Goal: Task Accomplishment & Management: Manage account settings

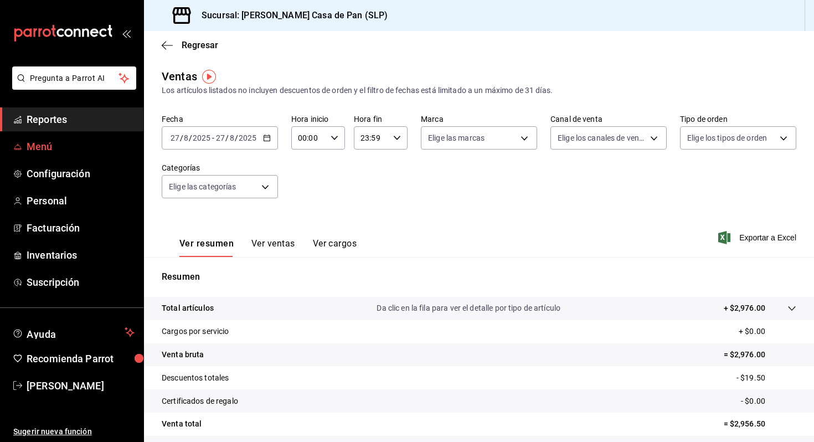
click at [45, 144] on span "Menú" at bounding box center [81, 146] width 108 height 15
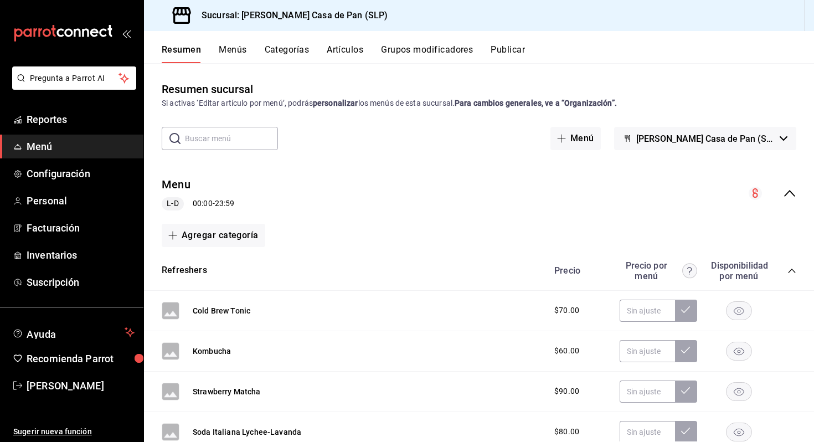
click at [353, 51] on button "Artículos" at bounding box center [345, 53] width 37 height 19
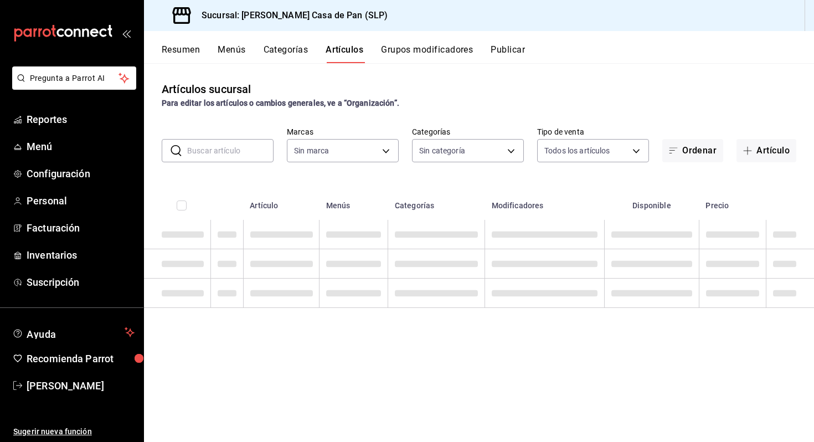
type input "61bda040-4507-4ba9-816d-d9c0874aecac"
type input "06b0136f-8641-47aa-8c08-d80a07b4aadd,daa6fd0e-b4c6-42d4-8d7e-d97e30ca9cea,2f8e2…"
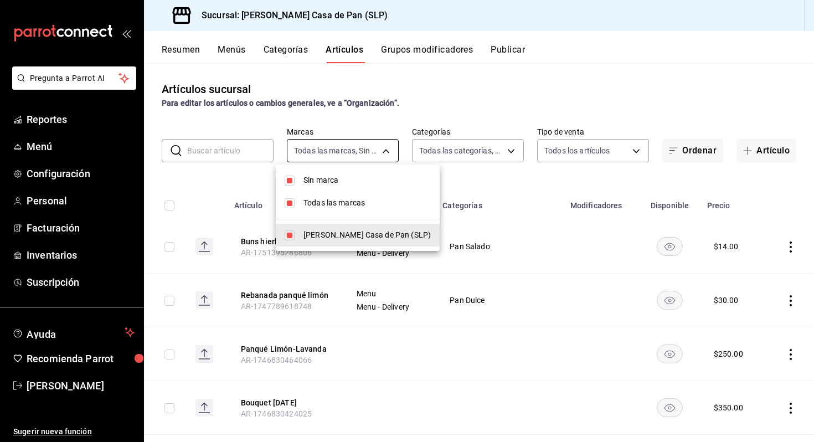
click at [389, 146] on body "Pregunta a Parrot AI Reportes Menú Configuración Personal Facturación Inventari…" at bounding box center [407, 221] width 814 height 442
click at [389, 146] on div at bounding box center [407, 221] width 814 height 442
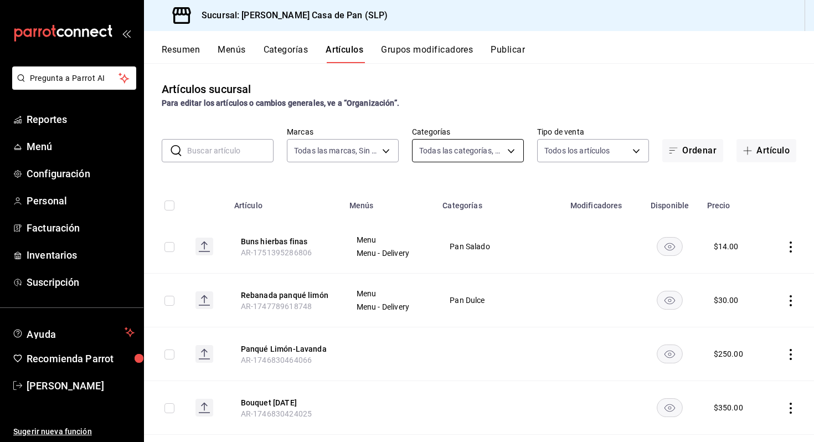
click at [437, 158] on body "Pregunta a Parrot AI Reportes Menú Configuración Personal Facturación Inventari…" at bounding box center [407, 221] width 814 height 442
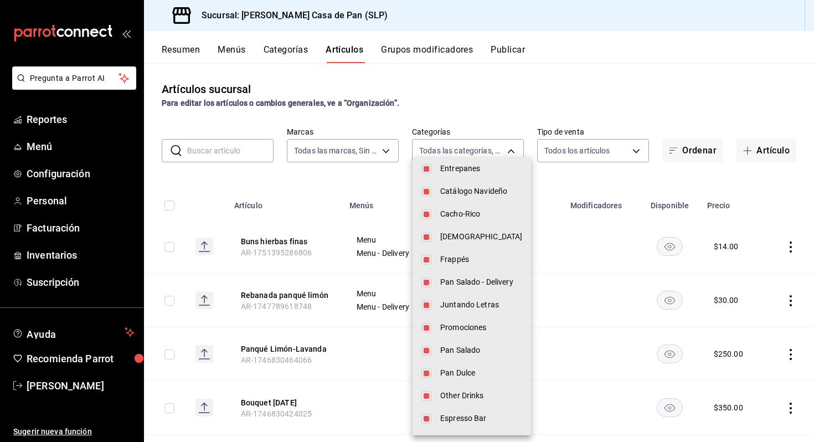
scroll to position [103, 0]
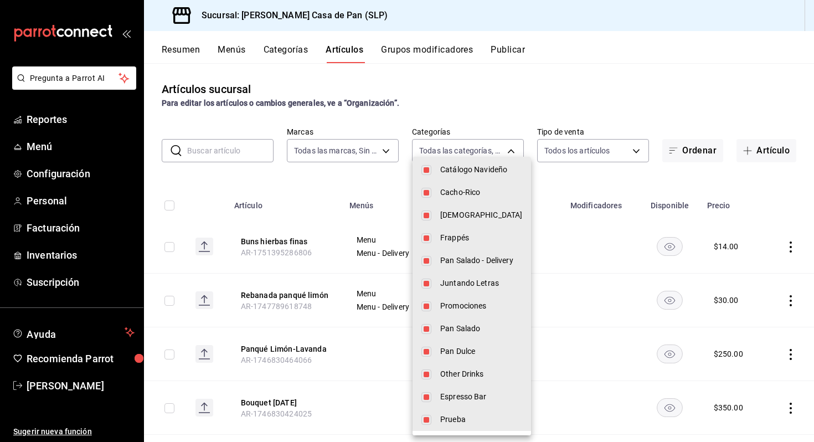
click at [562, 101] on div at bounding box center [407, 221] width 814 height 442
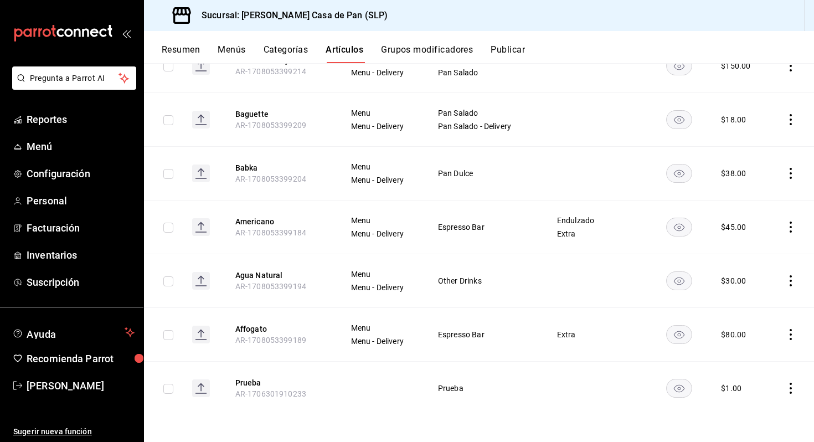
scroll to position [5494, 0]
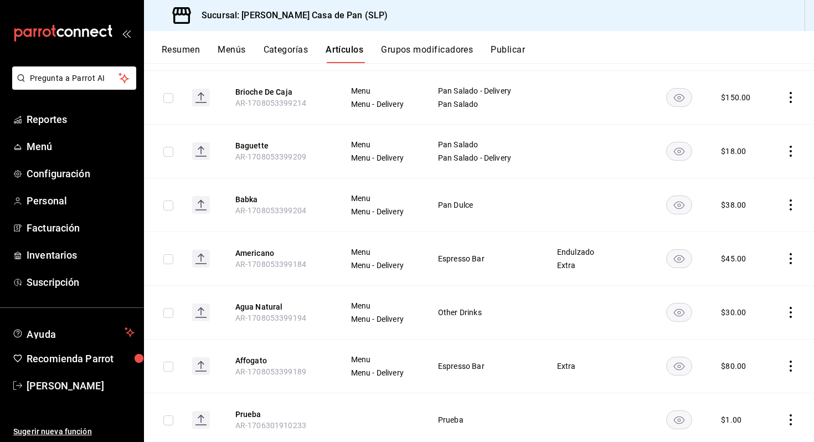
click at [793, 414] on icon "actions" at bounding box center [790, 419] width 11 height 11
click at [769, 412] on span "Eliminar" at bounding box center [757, 412] width 28 height 9
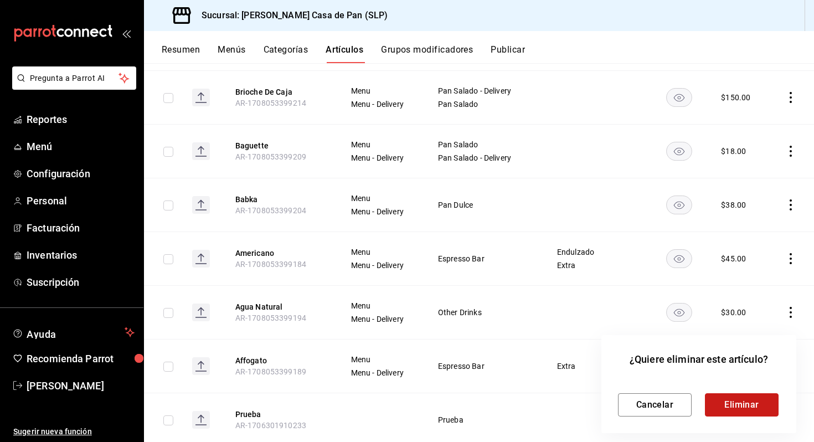
click at [760, 411] on button "Eliminar" at bounding box center [742, 404] width 74 height 23
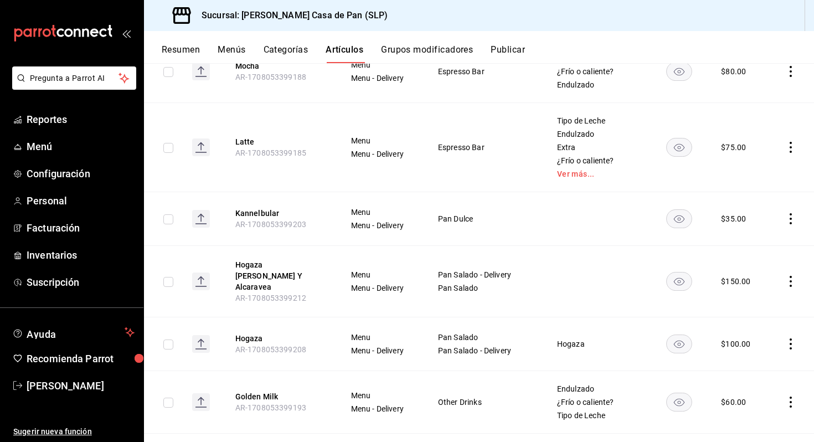
scroll to position [4442, 0]
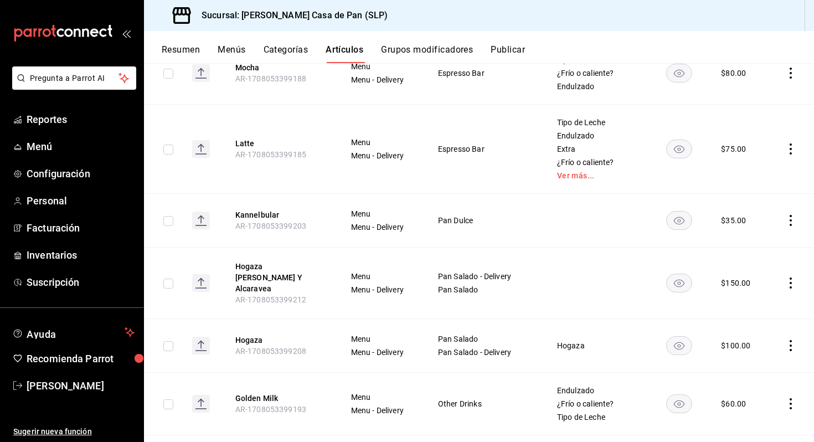
click at [793, 277] on icon "actions" at bounding box center [790, 282] width 11 height 11
click at [748, 329] on span "Eliminar" at bounding box center [757, 327] width 28 height 9
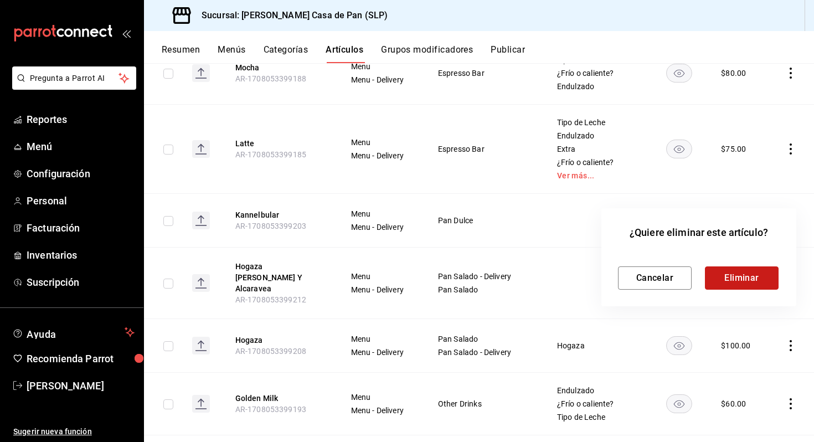
click at [750, 278] on button "Eliminar" at bounding box center [742, 277] width 74 height 23
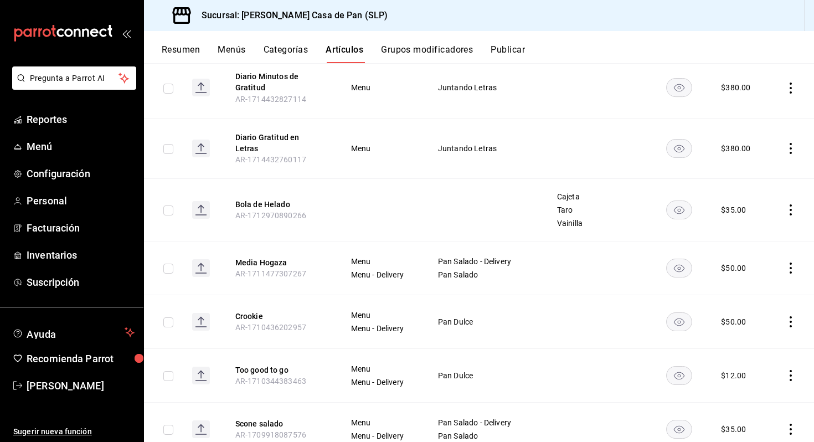
scroll to position [2821, 0]
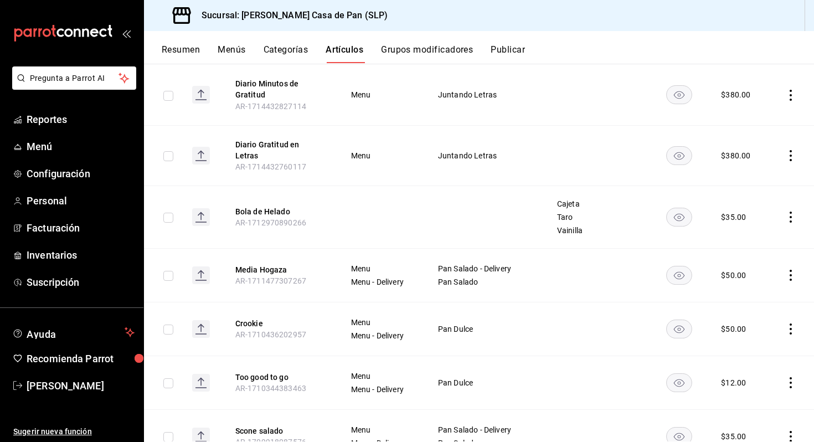
click at [792, 150] on icon "actions" at bounding box center [790, 155] width 11 height 11
click at [750, 213] on span "Eliminar" at bounding box center [757, 209] width 28 height 9
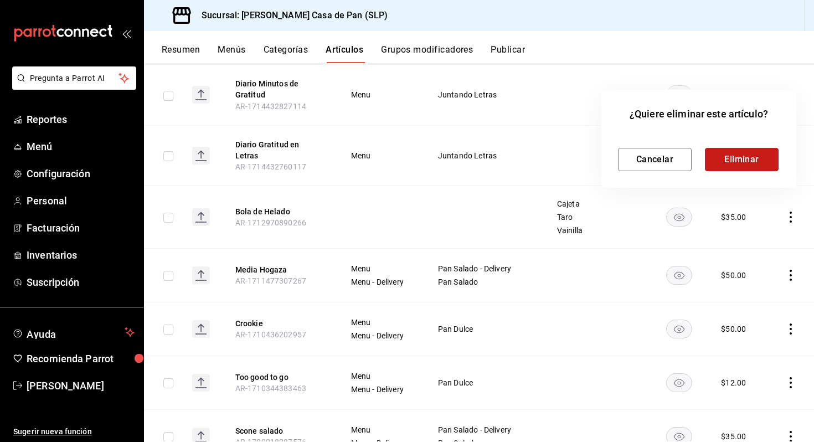
click at [734, 162] on button "Eliminar" at bounding box center [742, 159] width 74 height 23
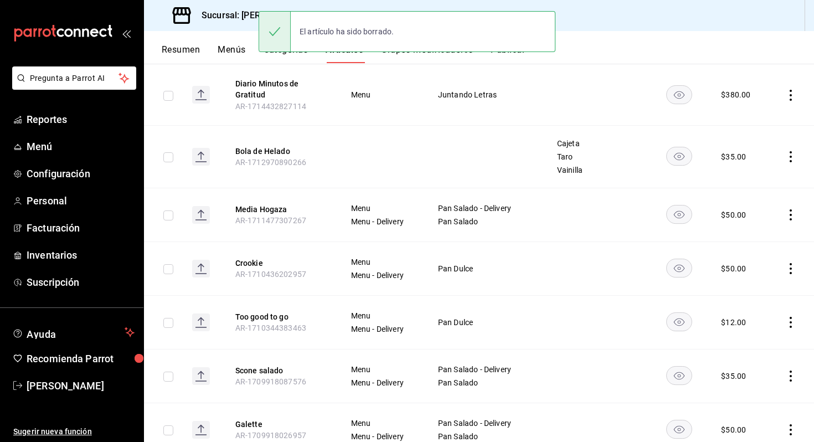
click at [793, 90] on icon "actions" at bounding box center [790, 95] width 11 height 11
click at [763, 149] on span "Eliminar" at bounding box center [757, 152] width 28 height 9
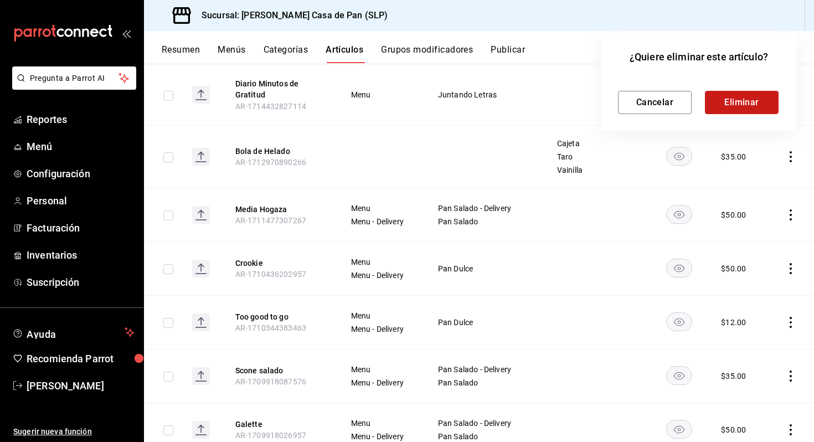
click at [737, 106] on button "Eliminar" at bounding box center [742, 102] width 74 height 23
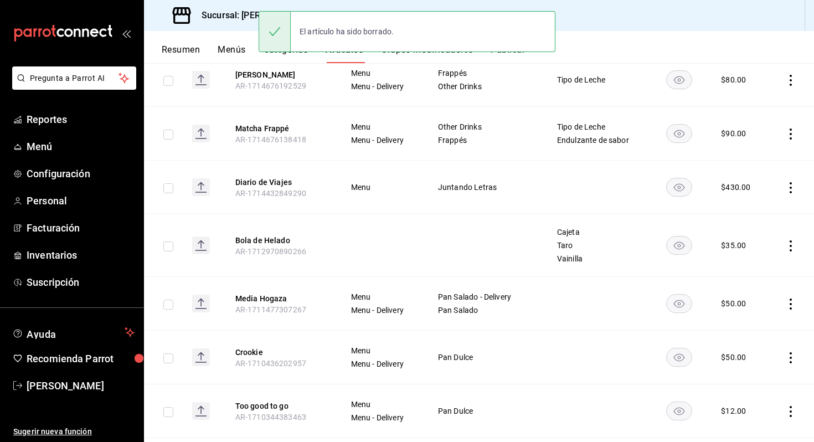
scroll to position [2671, 0]
click at [786, 183] on icon "actions" at bounding box center [790, 188] width 11 height 11
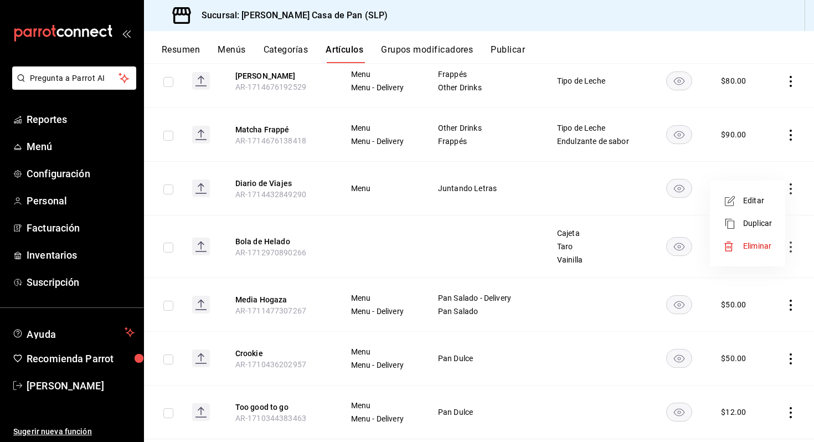
click at [742, 247] on div at bounding box center [733, 246] width 20 height 11
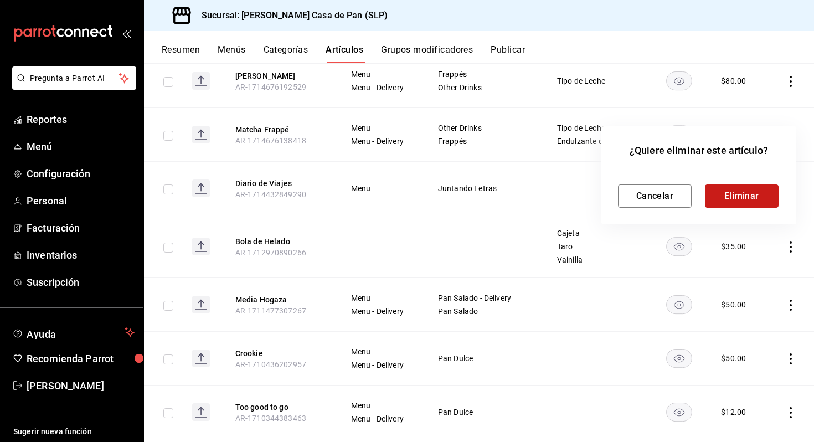
click at [748, 200] on button "Eliminar" at bounding box center [742, 195] width 74 height 23
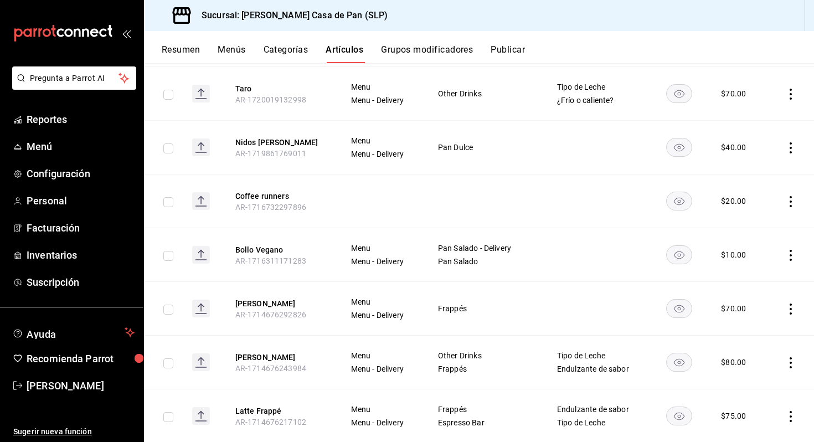
scroll to position [2282, 0]
click at [792, 250] on icon "actions" at bounding box center [790, 255] width 11 height 11
click at [745, 312] on span "Eliminar" at bounding box center [757, 312] width 28 height 9
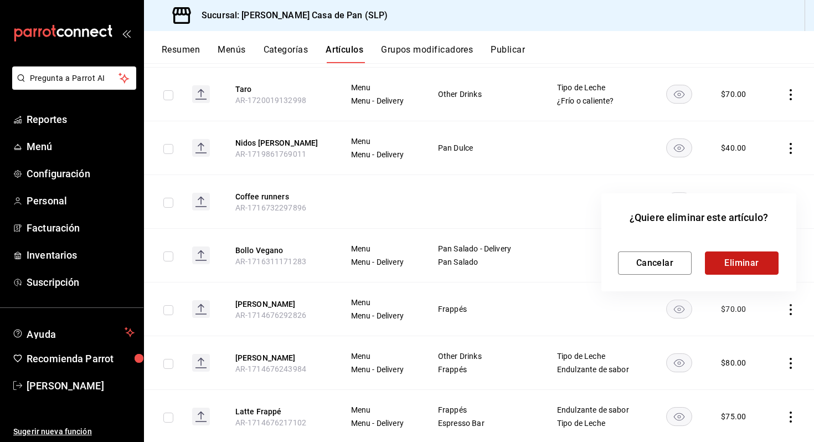
click at [741, 269] on button "Eliminar" at bounding box center [742, 262] width 74 height 23
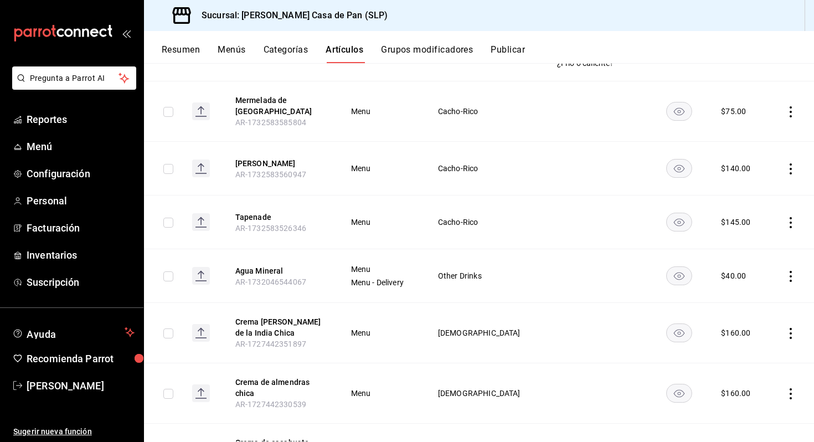
scroll to position [1510, 0]
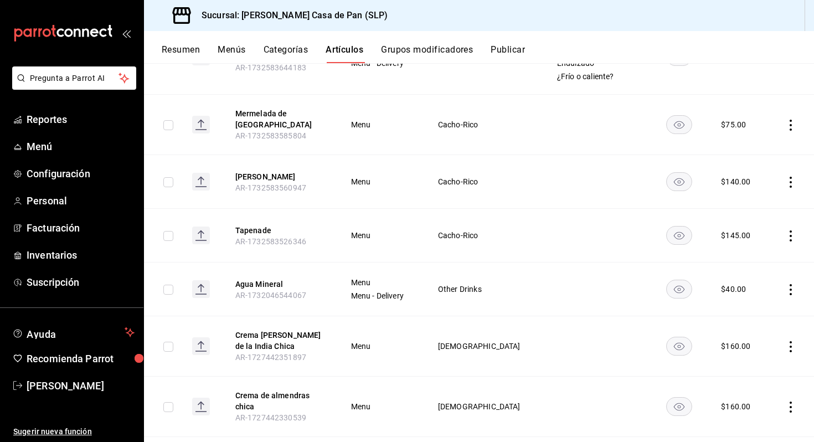
click at [789, 235] on td at bounding box center [790, 236] width 45 height 54
click at [790, 230] on icon "actions" at bounding box center [790, 235] width 11 height 11
click at [740, 291] on li "Eliminar" at bounding box center [747, 299] width 66 height 23
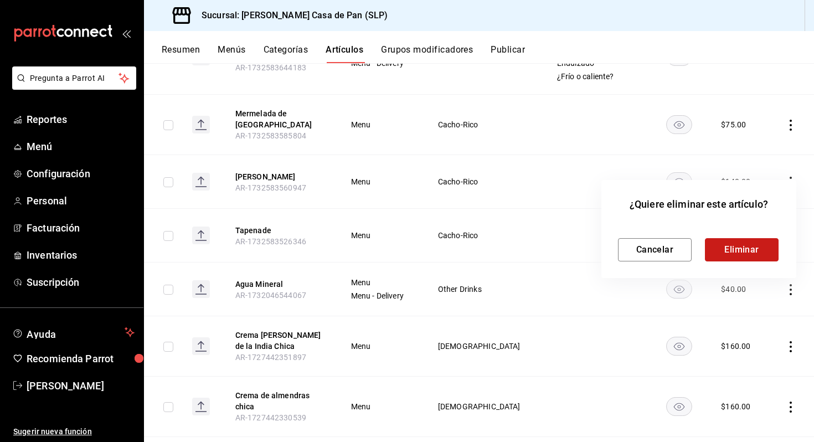
click at [745, 243] on button "Eliminar" at bounding box center [742, 249] width 74 height 23
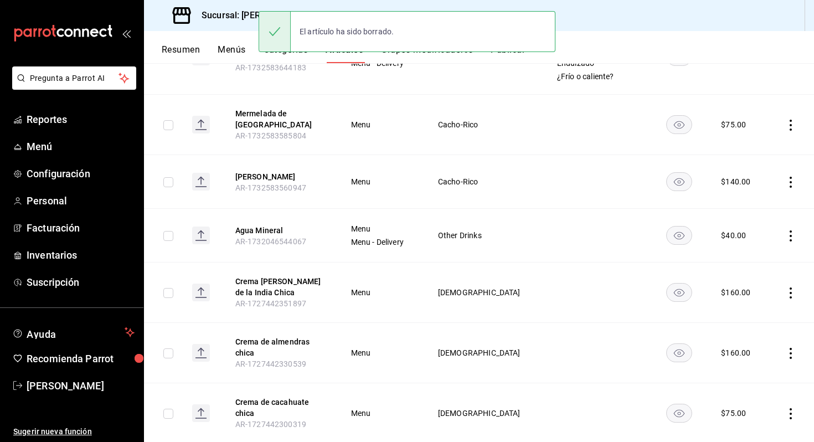
click at [791, 177] on icon "actions" at bounding box center [791, 182] width 2 height 11
click at [748, 244] on span "Eliminar" at bounding box center [757, 245] width 28 height 9
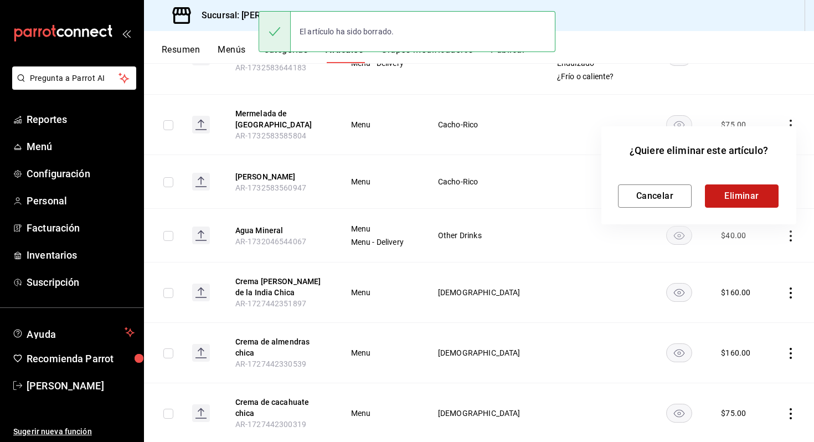
click at [732, 193] on button "Eliminar" at bounding box center [742, 195] width 74 height 23
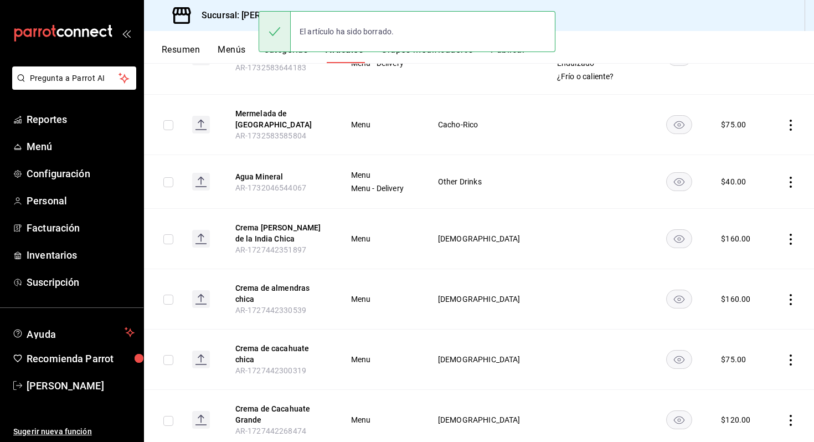
click at [792, 120] on icon "actions" at bounding box center [790, 125] width 11 height 11
click at [752, 184] on li "Eliminar" at bounding box center [747, 192] width 66 height 23
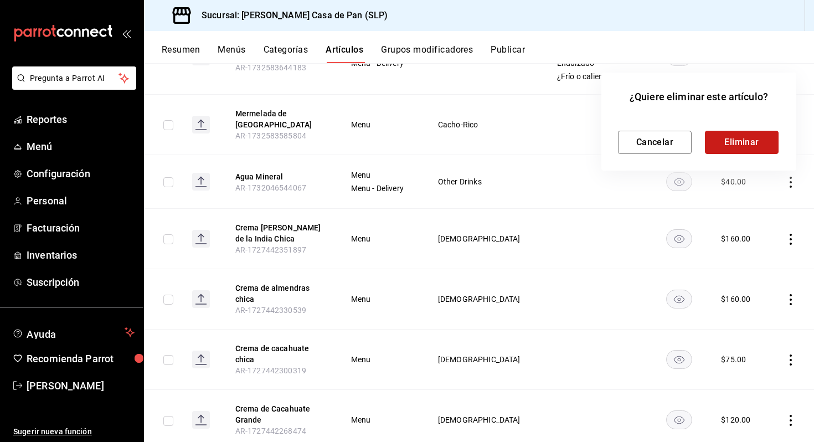
click at [740, 140] on button "Eliminar" at bounding box center [742, 142] width 74 height 23
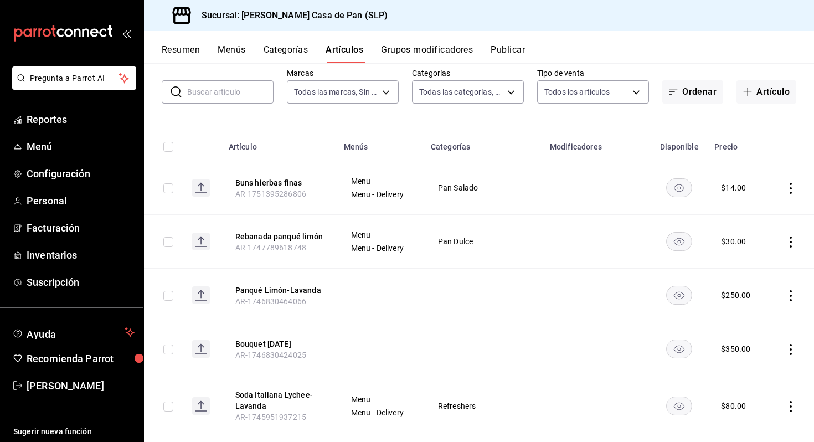
scroll to position [0, 0]
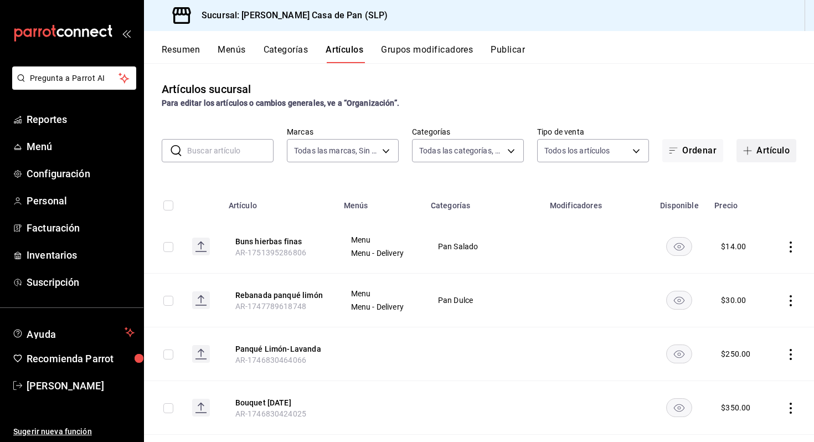
click at [753, 152] on span "button" at bounding box center [749, 150] width 13 height 9
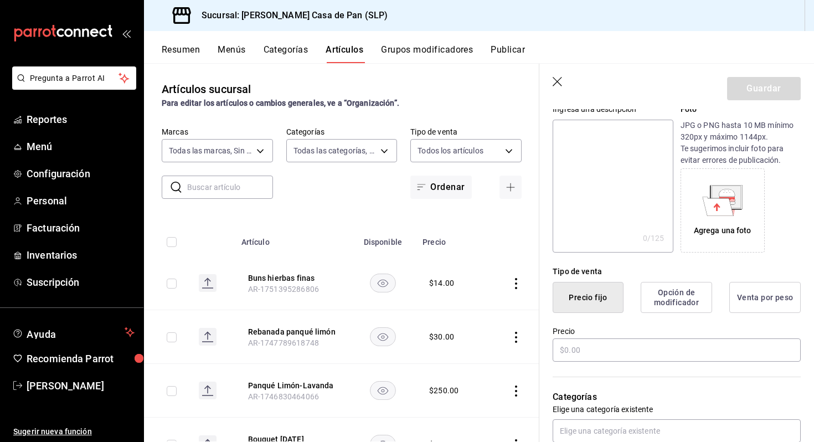
scroll to position [120, 0]
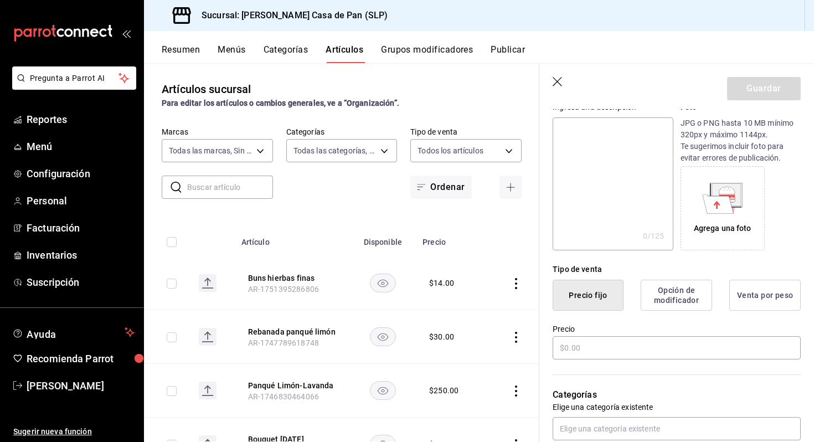
type input "Hogaza especial"
click at [588, 188] on textarea at bounding box center [613, 183] width 120 height 133
type textarea "H"
type textarea "x"
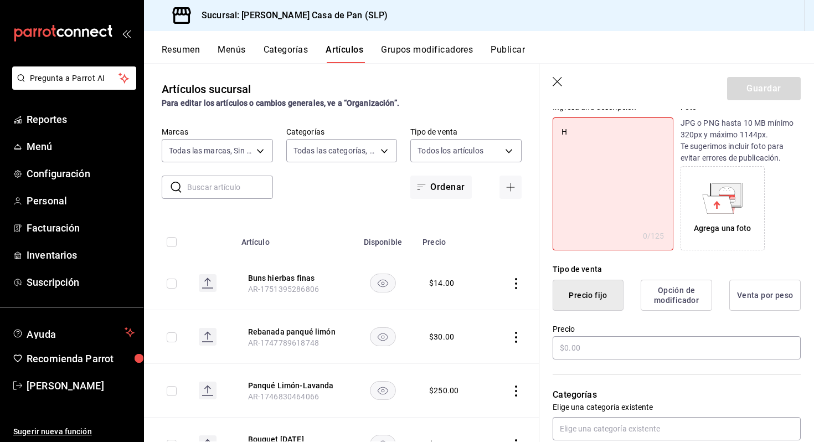
type textarea "Ho"
type textarea "x"
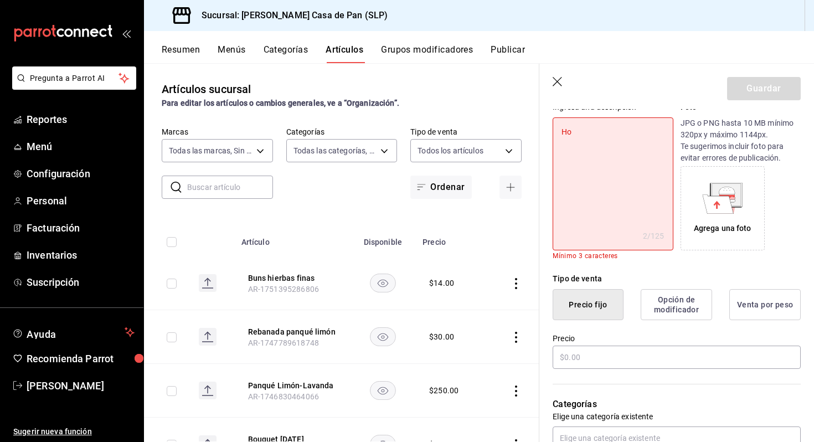
type textarea "Hog"
type textarea "x"
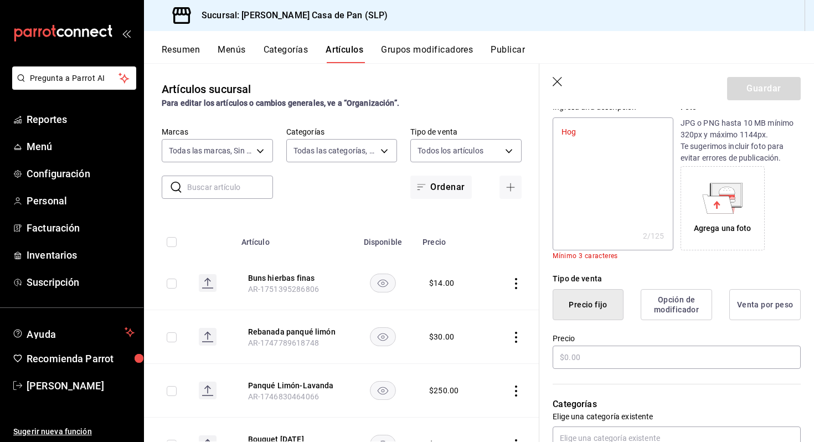
type textarea "Hoga"
type textarea "x"
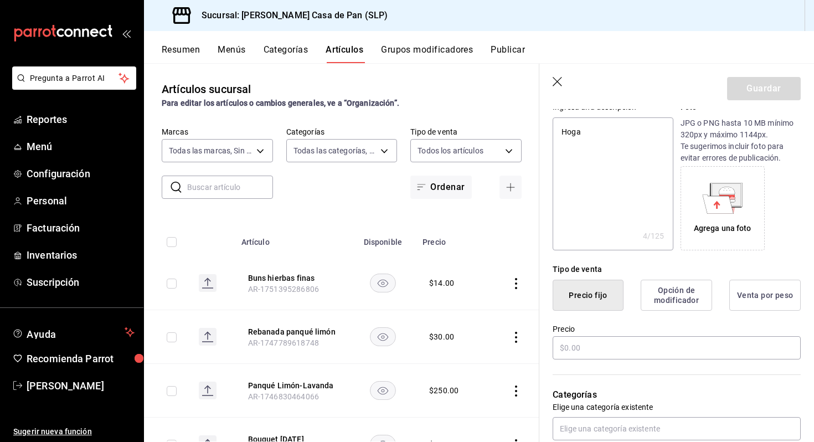
type textarea "Hogaz"
type textarea "x"
type textarea "Hogaza"
type textarea "x"
type textarea "Hogaza"
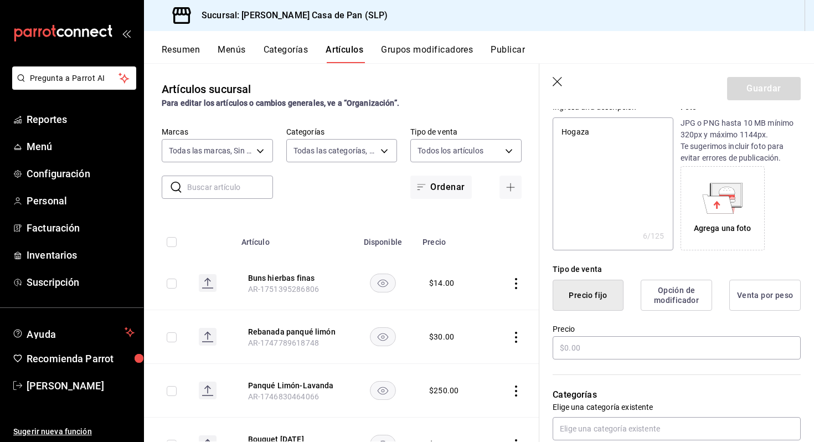
type textarea "x"
type textarea "Hogaza p"
type textarea "x"
type textarea "Hogaza pe"
type textarea "x"
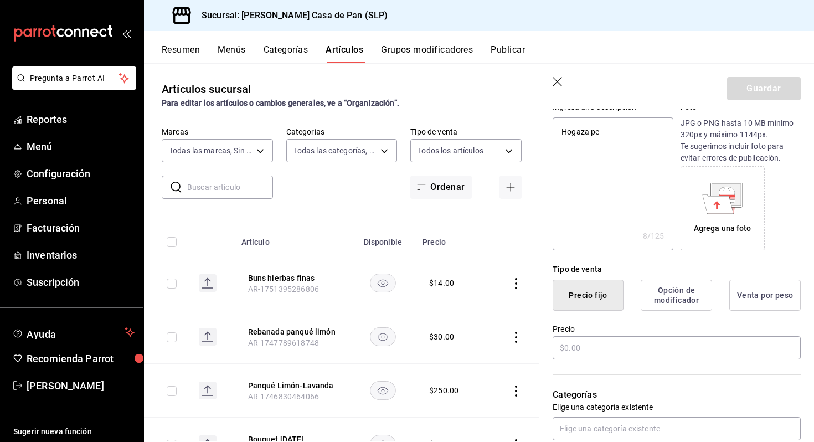
type textarea "Hogaza peq"
type textarea "x"
type textarea "Hogaza pequ"
type textarea "x"
type textarea "Hogaza peque"
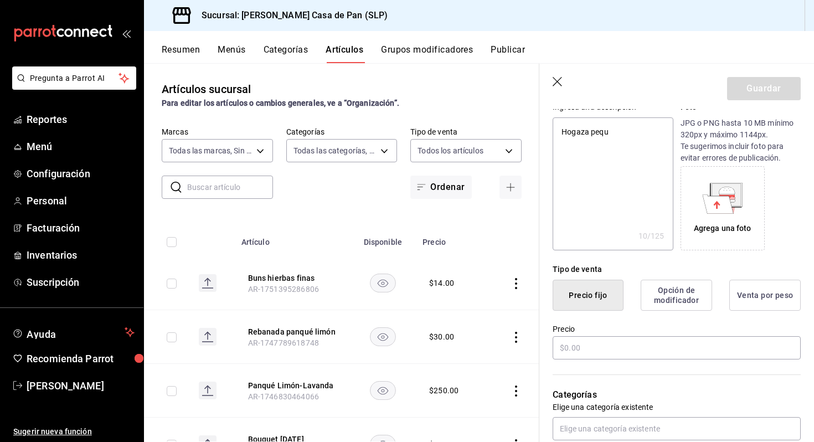
type textarea "x"
type textarea "Hogaza pequeñ"
type textarea "x"
type textarea "Hogaza pequeña"
type textarea "x"
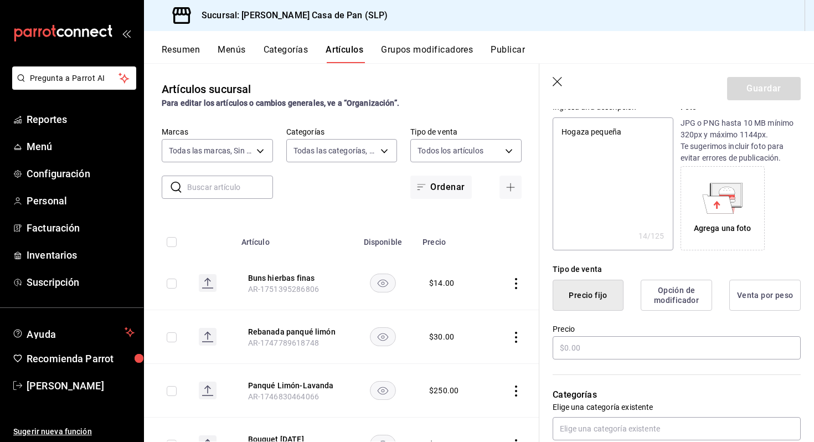
type textarea "Hogaza pequeña"
type textarea "x"
type textarea "Hogaza pequeña"
type textarea "x"
type textarea "Hogaza pequeñ"
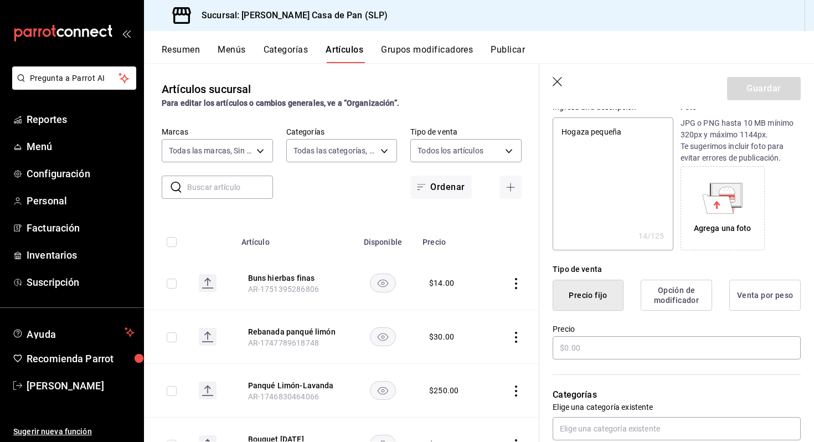
type textarea "x"
type textarea "Hogaza peque"
type textarea "x"
type textarea "Hogaza pequ"
type textarea "x"
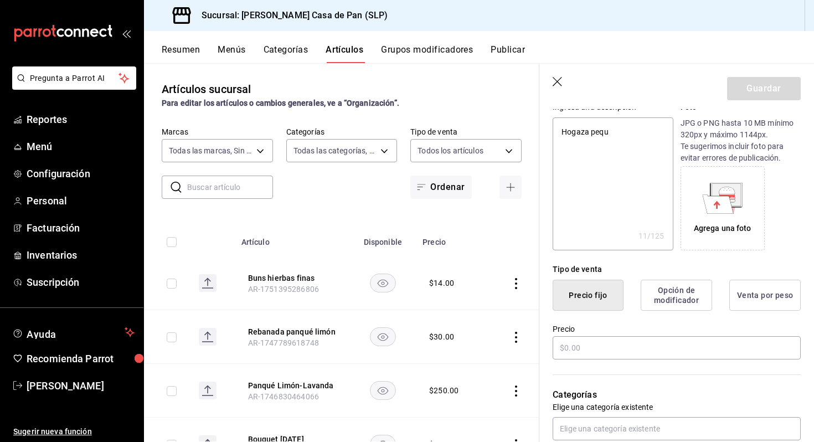
type textarea "Hogaza peq"
type textarea "x"
type textarea "Hogaza pe"
type textarea "x"
type textarea "Hogaza p"
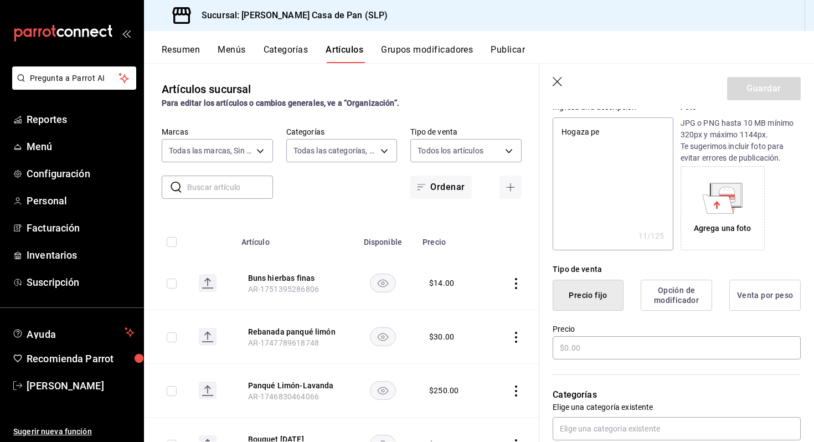
type textarea "x"
type textarea "Hogaza"
type textarea "x"
type textarea "Hogaza"
type textarea "x"
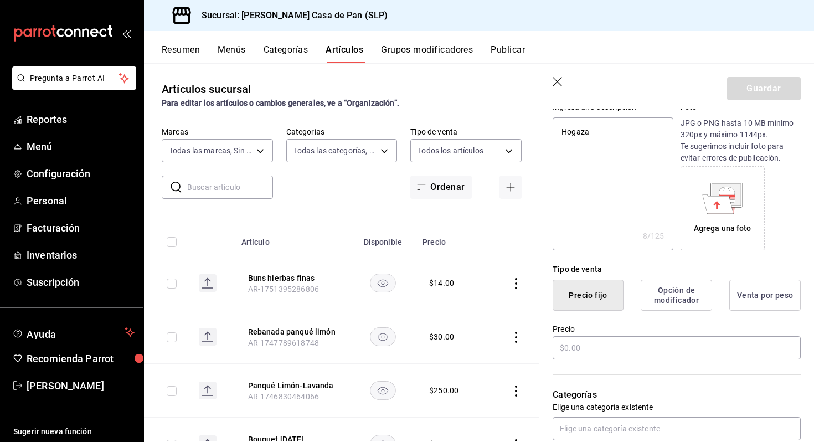
type textarea "Hogaz"
type textarea "x"
type textarea "Hogaza"
type textarea "x"
type textarea "Hogaza"
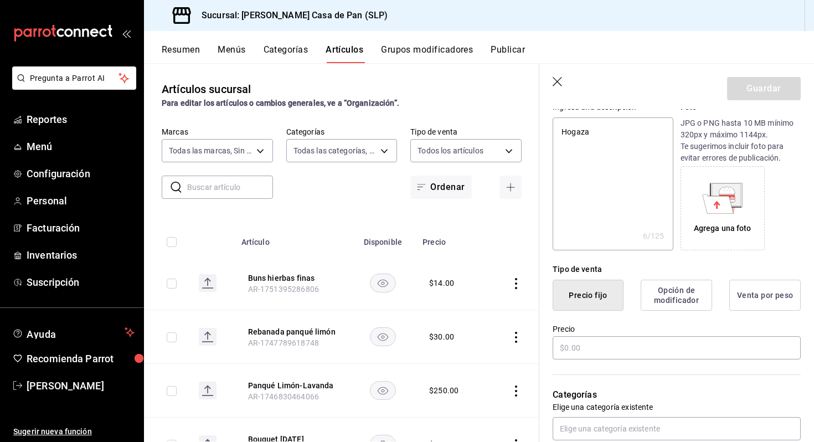
type textarea "x"
type textarea "Hogaza t"
type textarea "x"
type textarea "Hogaza ta"
type textarea "x"
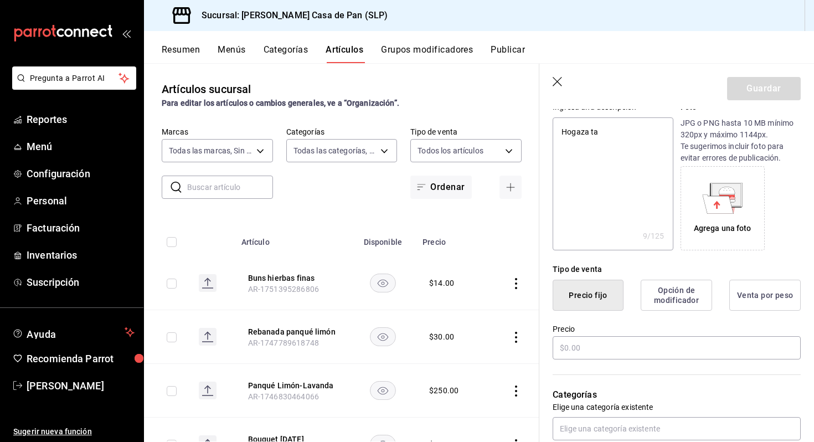
type textarea "Hogaza tam"
type textarea "x"
type textarea "Hogaza tama"
type textarea "x"
type textarea "Hogaza tamañ"
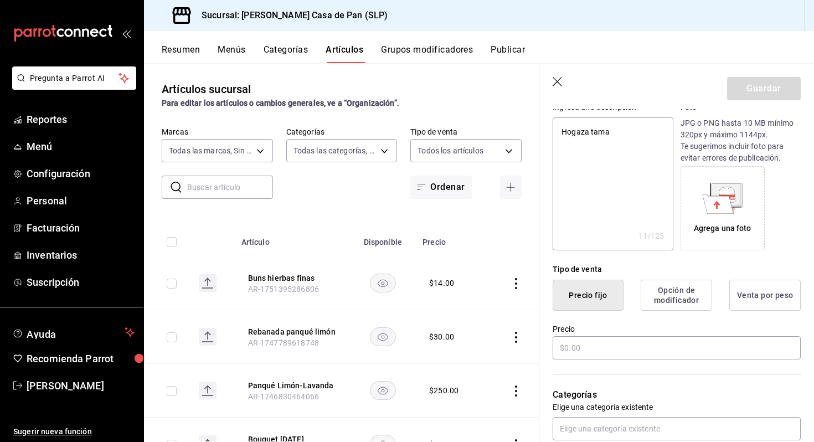
type textarea "x"
type textarea "Hogaza tamaño"
type textarea "x"
type textarea "Hogaza tamaño"
type textarea "x"
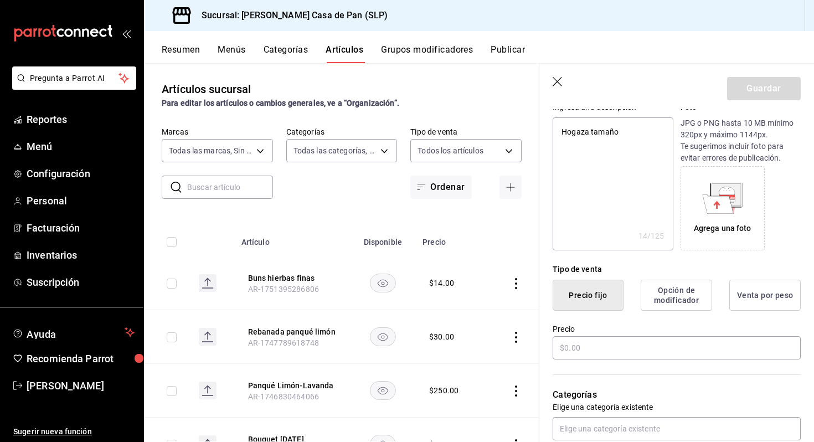
type textarea "Hogaza tamaño p"
type textarea "x"
type textarea "Hogaza tamaño pe"
type textarea "x"
type textarea "Hogaza tamaño peq"
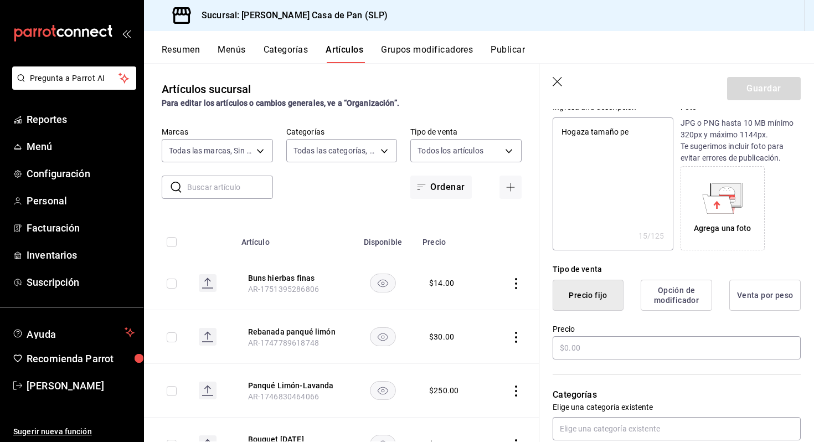
type textarea "x"
type textarea "Hogaza tamaño pequ"
type textarea "x"
type textarea "Hogaza tamaño peque"
type textarea "x"
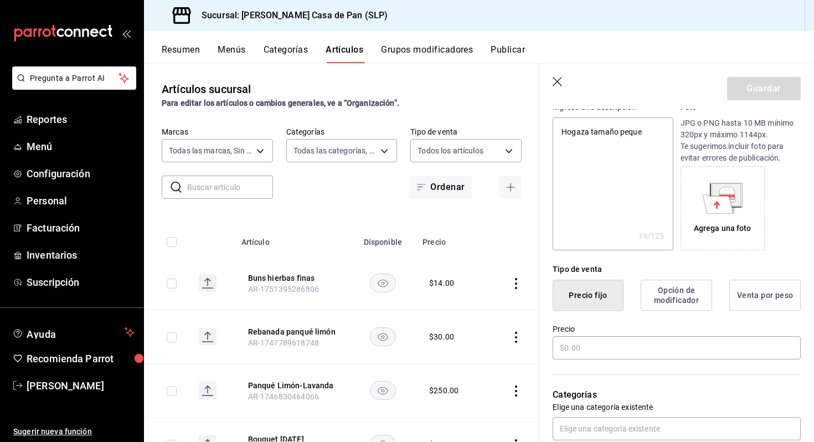
type textarea "Hogaza tamaño pequeñ"
type textarea "x"
type textarea "Hogaza tamaño pequeño"
type textarea "x"
type textarea "Hogaza tamaño pequeño"
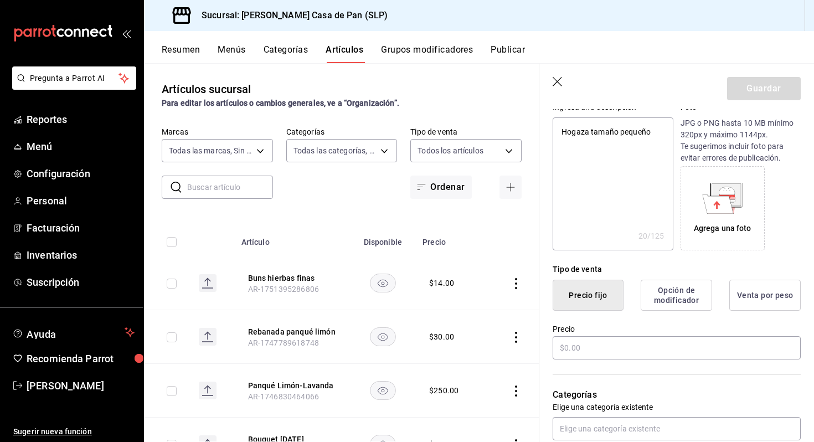
type textarea "x"
type textarea "Hogaza tamaño pequeño c"
type textarea "x"
type textarea "Hogaza tamaño pequeño co"
type textarea "x"
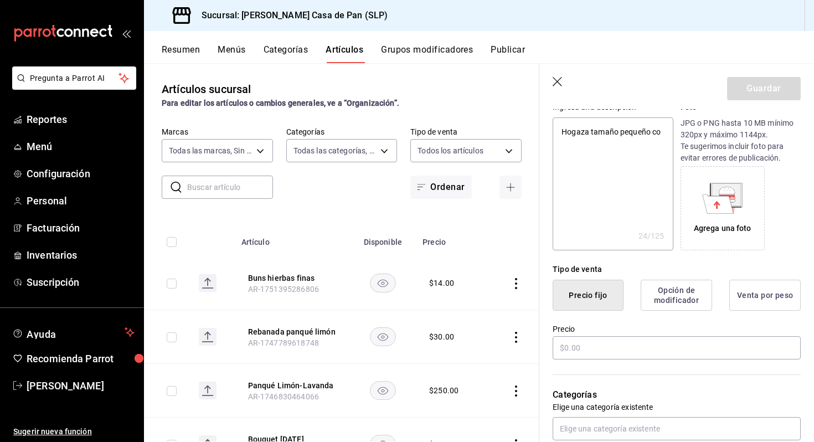
type textarea "Hogaza tamaño pequeño con"
type textarea "x"
type textarea "Hogaza tamaño pequeño con"
type textarea "x"
type textarea "Hogaza tamaño pequeño con d"
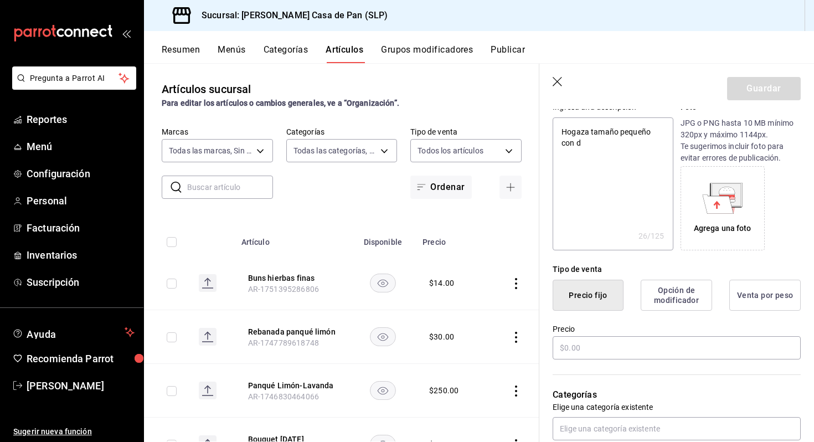
type textarea "x"
type textarea "Hogaza tamaño pequeño con di"
type textarea "x"
type textarea "Hogaza tamaño pequeño con dif"
type textarea "x"
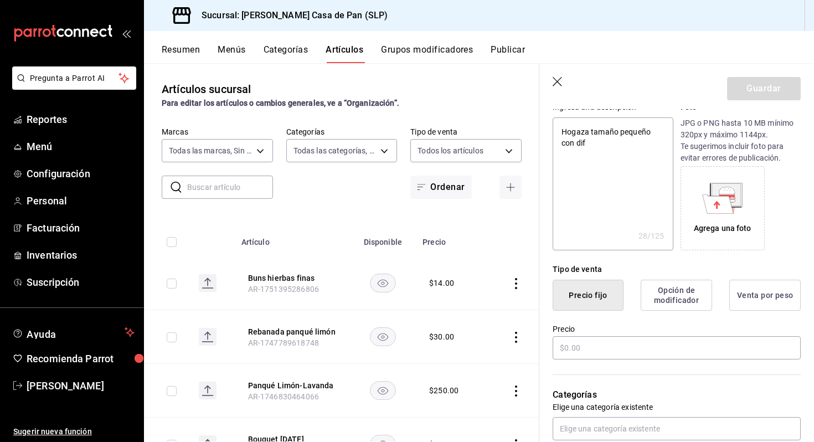
type textarea "Hogaza tamaño pequeño con dife"
type textarea "x"
type textarea "Hogaza tamaño pequeño con difer"
type textarea "x"
type textarea "Hogaza tamaño pequeño con difere"
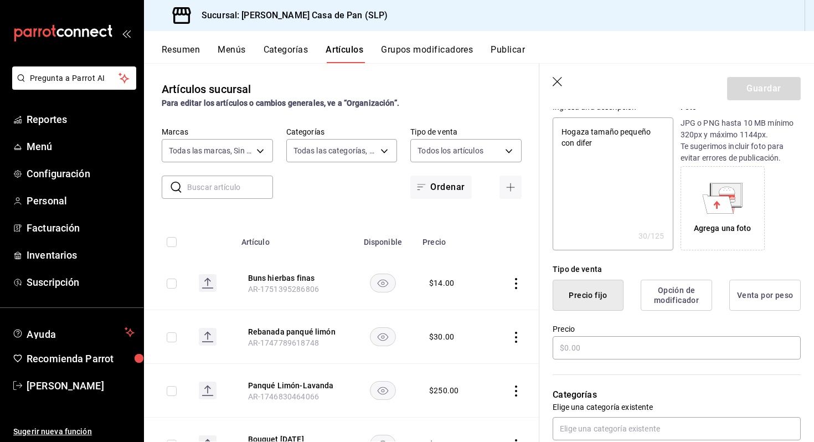
type textarea "x"
type textarea "Hogaza tamaño pequeño con diferen"
type textarea "x"
type textarea "Hogaza tamaño pequeño con diferent"
type textarea "x"
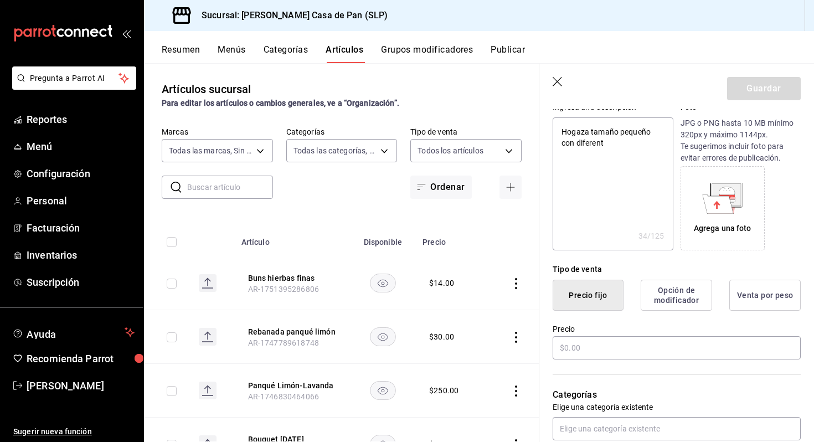
type textarea "Hogaza tamaño pequeño con diferente"
type textarea "x"
type textarea "Hogaza tamaño pequeño con diferentes"
type textarea "x"
type textarea "Hogaza tamaño pequeño con diferentes"
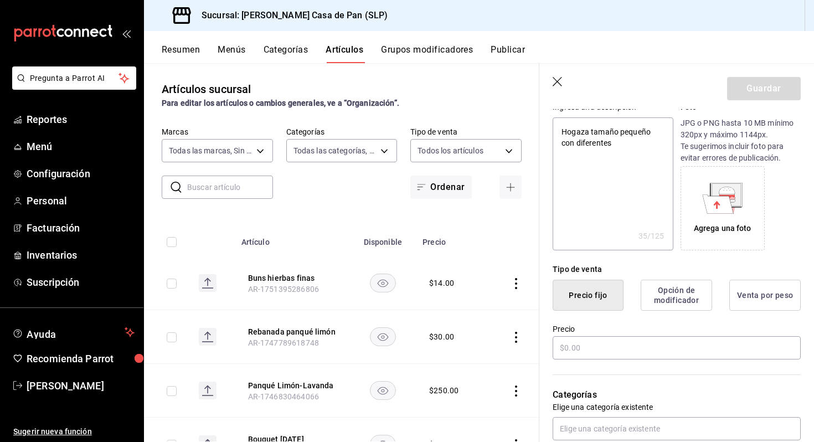
type textarea "x"
type textarea "Hogaza tamaño pequeño con diferentes t"
type textarea "x"
type textarea "Hogaza tamaño pequeño con diferentes to"
type textarea "x"
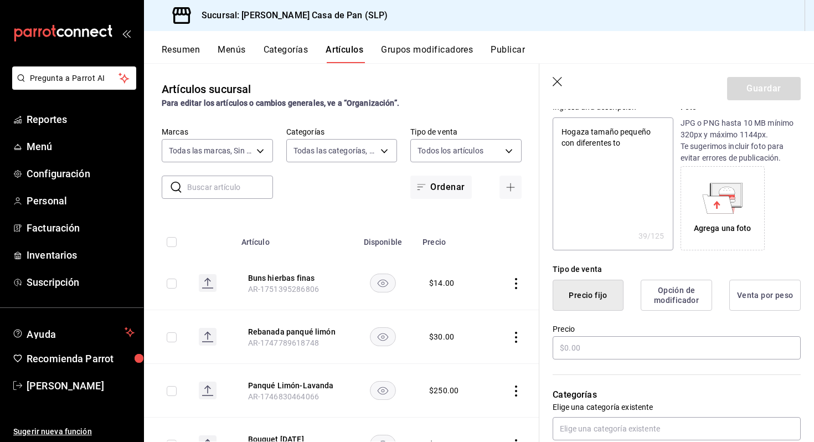
type textarea "Hogaza tamaño pequeño con diferentes top"
type textarea "x"
type textarea "Hogaza tamaño pequeño con diferentes topi"
type textarea "x"
type textarea "Hogaza tamaño pequeño con diferentes topin"
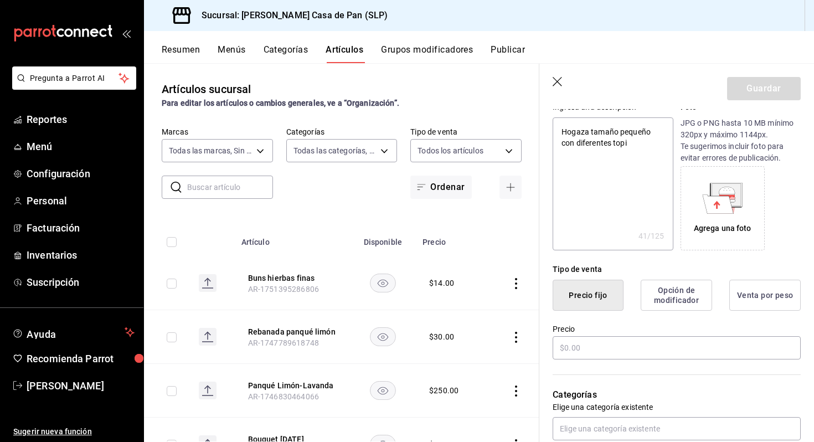
type textarea "x"
type textarea "Hogaza tamaño pequeño con diferentes toping"
type textarea "x"
type textarea "Hogaza tamaño pequeño con diferentes topings"
type textarea "x"
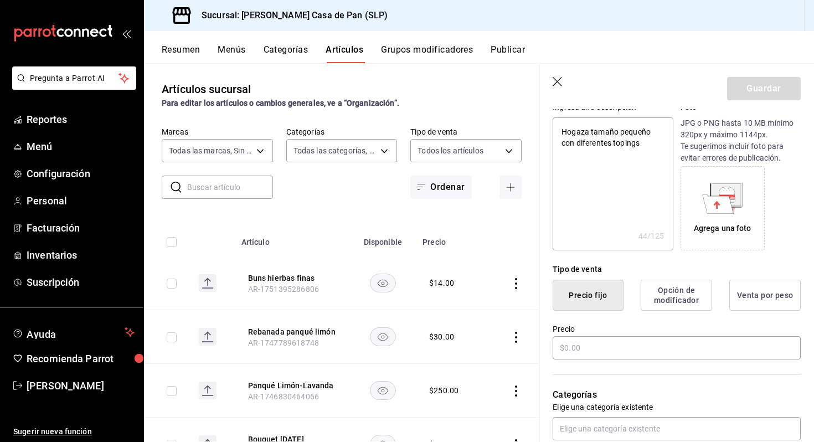
type textarea "Hogaza tamaño pequeño con diferentes toping"
type textarea "x"
type textarea "Hogaza tamaño pequeño con diferentes topin"
type textarea "x"
type textarea "Hogaza tamaño pequeño con diferentes topi"
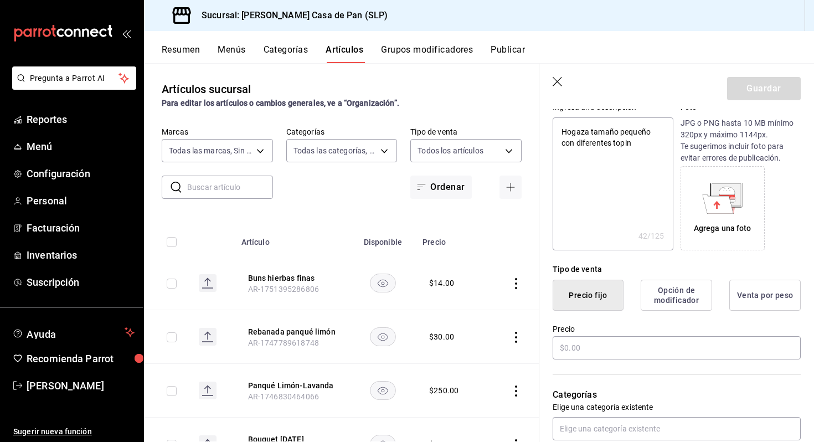
type textarea "x"
type textarea "Hogaza tamaño pequeño con diferentes top"
type textarea "x"
type textarea "Hogaza tamaño pequeño con diferentes topp"
type textarea "x"
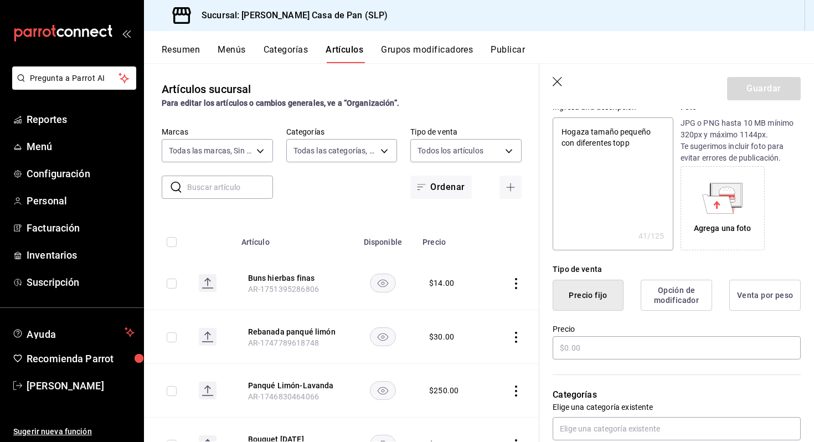
type textarea "Hogaza tamaño pequeño con diferentes [PERSON_NAME]"
type textarea "x"
type textarea "Hogaza tamaño pequeño con diferentes [PERSON_NAME]"
type textarea "x"
type textarea "Hogaza tamaño pequeño con diferentes topping"
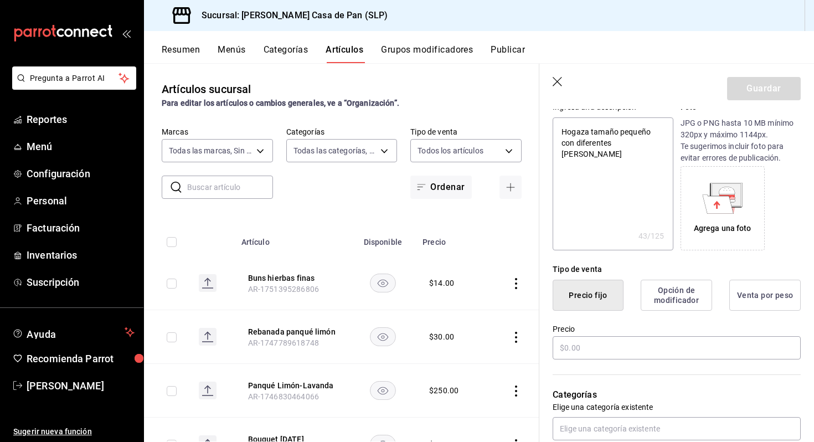
type textarea "x"
type textarea "Hogaza tamaño pequeño con diferentes toppings"
type textarea "x"
type textarea "Hogaza tamaño pequeño con diferentes toppings"
type textarea "x"
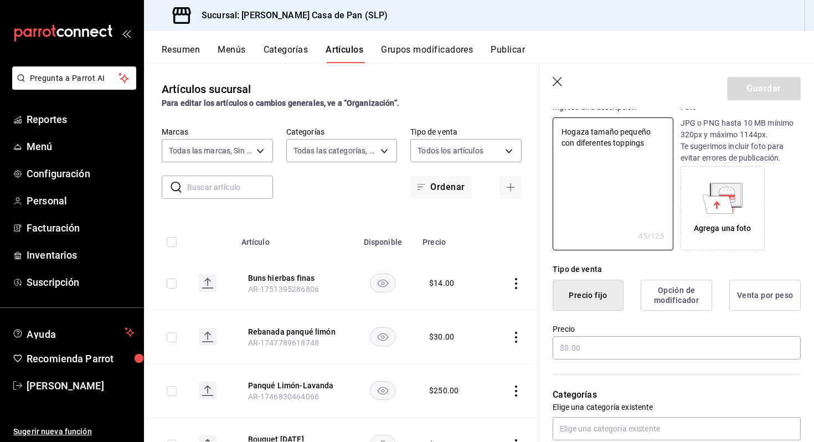
type textarea "Hogaza tamaño pequeño con diferentes topping"
type textarea "x"
type textarea "Hogaza tamaño pequeño con diferentes [PERSON_NAME]"
type textarea "x"
type textarea "Hogaza tamaño pequeño con diferentes [PERSON_NAME]"
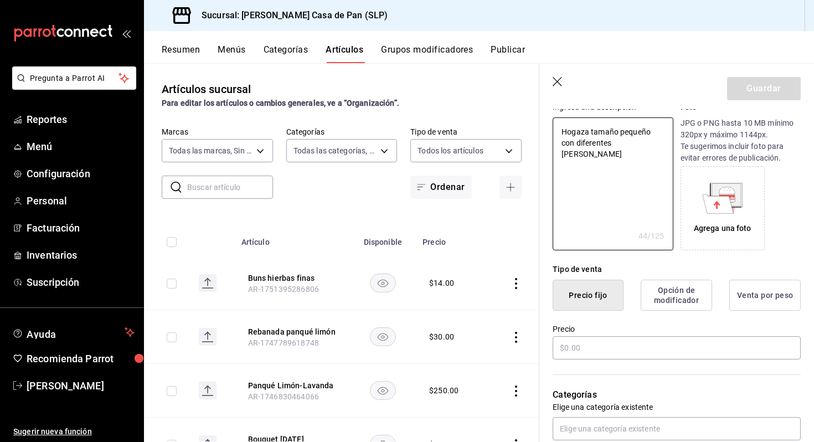
type textarea "x"
type textarea "Hogaza tamaño pequeño con diferentes topp"
type textarea "x"
type textarea "Hogaza tamaño pequeño con diferentes top"
type textarea "x"
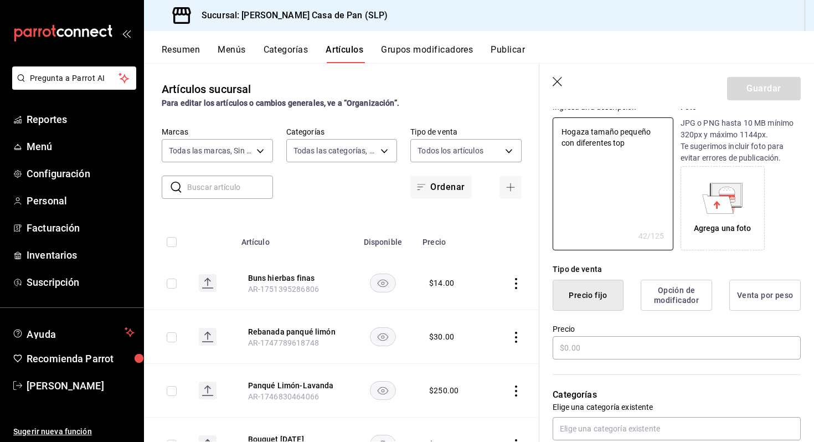
type textarea "Hogaza tamaño pequeño con diferentes to"
type textarea "x"
type textarea "Hogaza tamaño pequeño con diferentes t"
type textarea "x"
type textarea "Hogaza tamaño pequeño con diferentes"
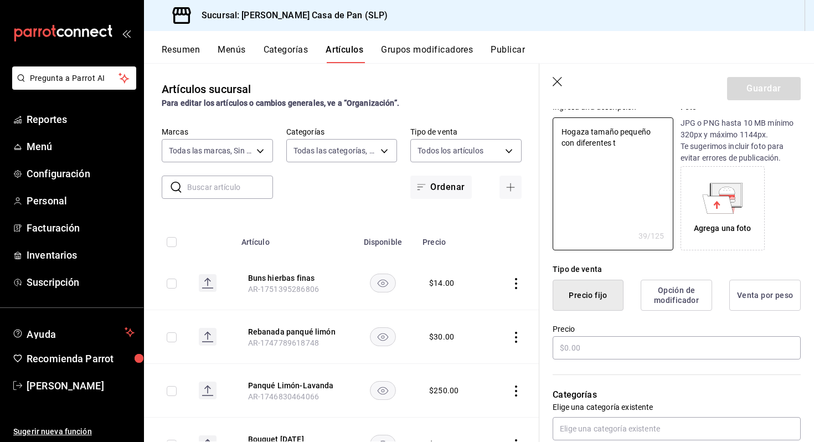
type textarea "x"
type textarea "Hogaza tamaño pequeño con diferentes"
type textarea "x"
type textarea "Hogaza tamaño pequeño con diferente"
type textarea "x"
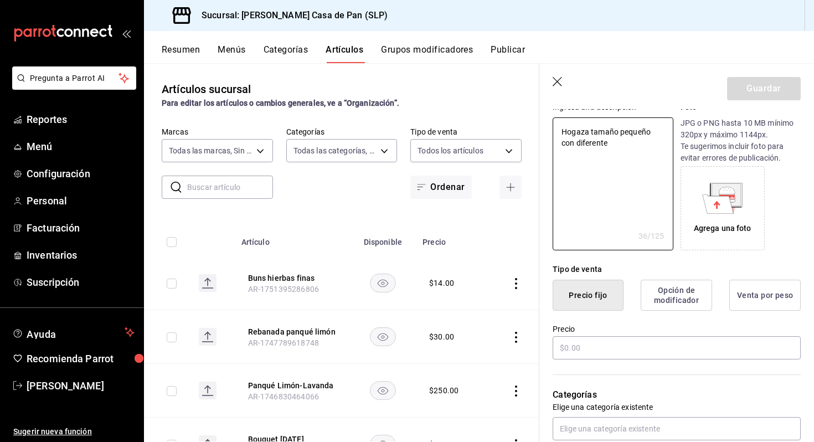
type textarea "Hogaza tamaño pequeño con diferent"
type textarea "x"
type textarea "Hogaza tamaño pequeño con diferen"
type textarea "x"
type textarea "Hogaza tamaño pequeño con difere"
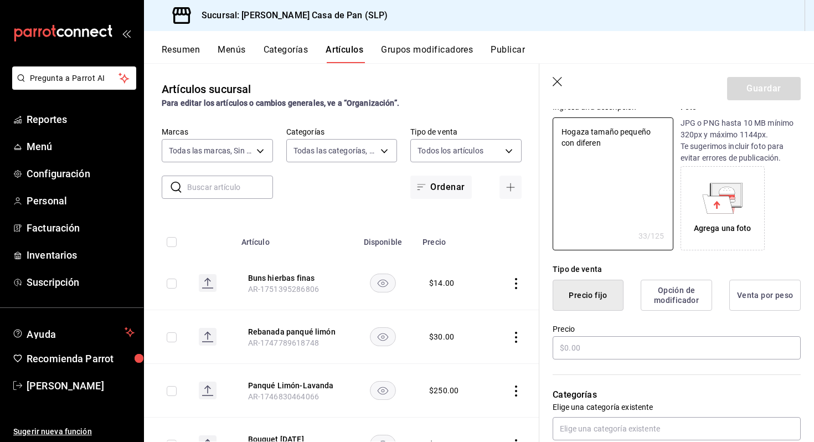
type textarea "x"
type textarea "Hogaza tamaño pequeño con difer"
type textarea "x"
type textarea "Hogaza tamaño pequeño con dife"
type textarea "x"
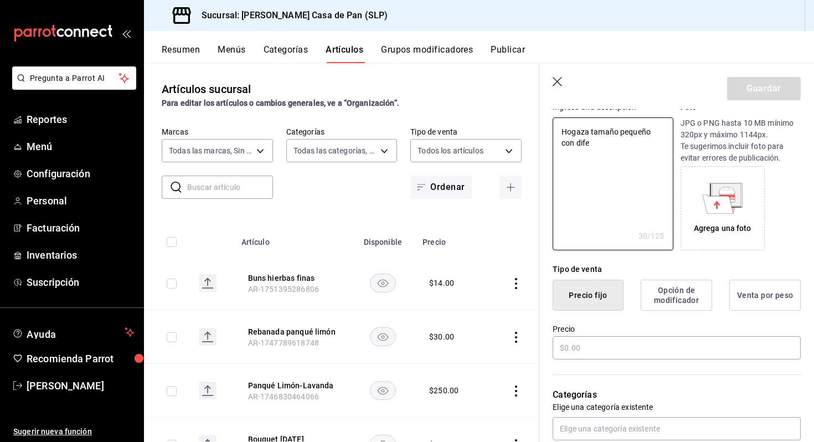
type textarea "Hogaza tamaño pequeño con dif"
type textarea "x"
type textarea "Hogaza tamaño pequeño con di"
type textarea "x"
type textarea "Hogaza tamaño pequeño con d"
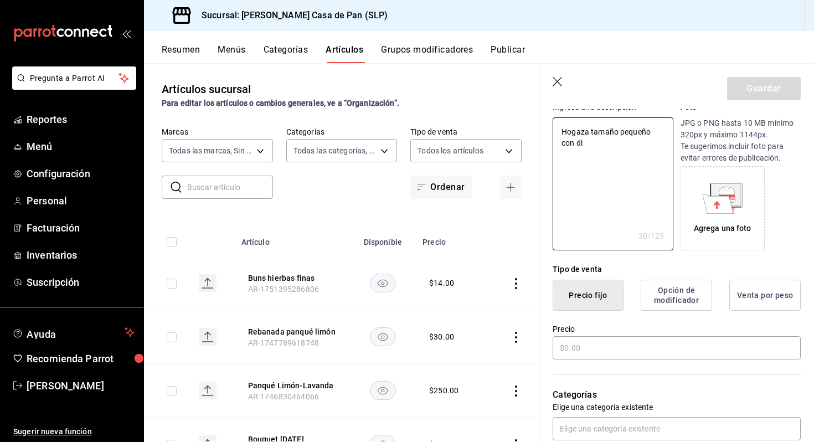
type textarea "x"
type textarea "Hogaza tamaño pequeño con"
type textarea "x"
type textarea "Hogaza tamaño pequeño con"
type textarea "x"
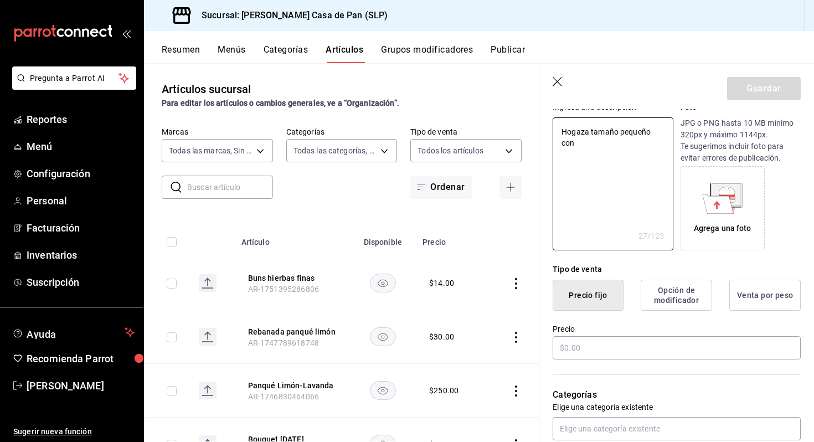
type textarea "Hogaza tamaño pequeño co"
type textarea "x"
type textarea "Hogaza tamaño pequeño c"
type textarea "x"
type textarea "Hogaza tamaño pequeño"
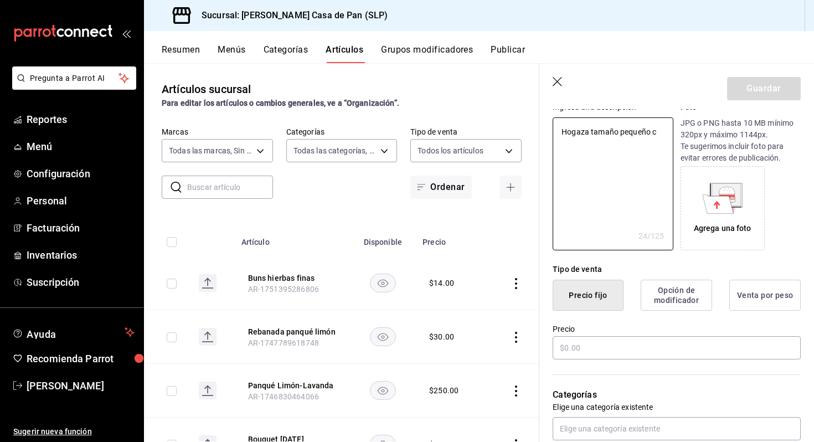
type textarea "x"
type textarea "Hogaza tamaño pequeño"
type textarea "x"
type textarea "Hogaza tamaño pequeñ"
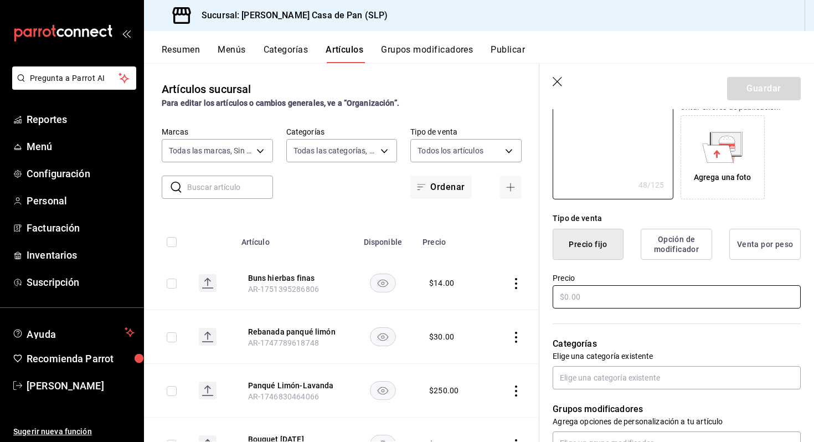
click at [595, 298] on input "text" at bounding box center [677, 296] width 248 height 23
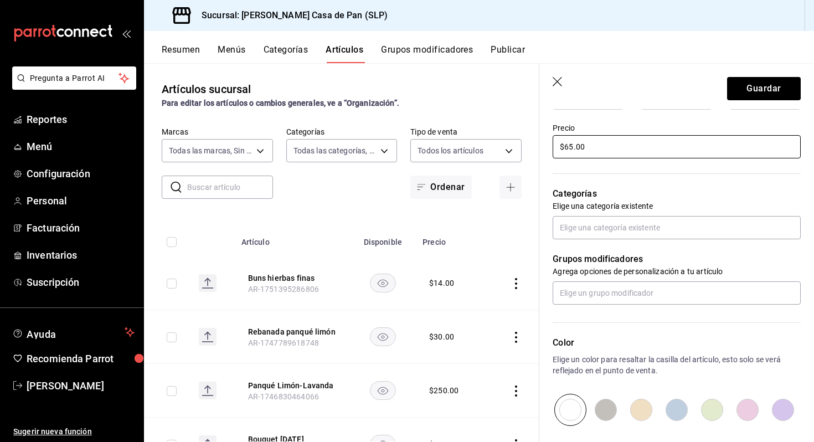
scroll to position [327, 0]
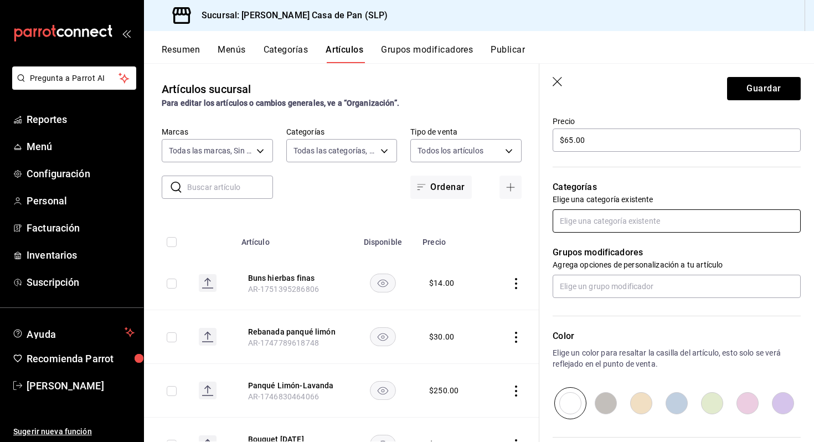
click at [626, 219] on input "text" at bounding box center [677, 220] width 248 height 23
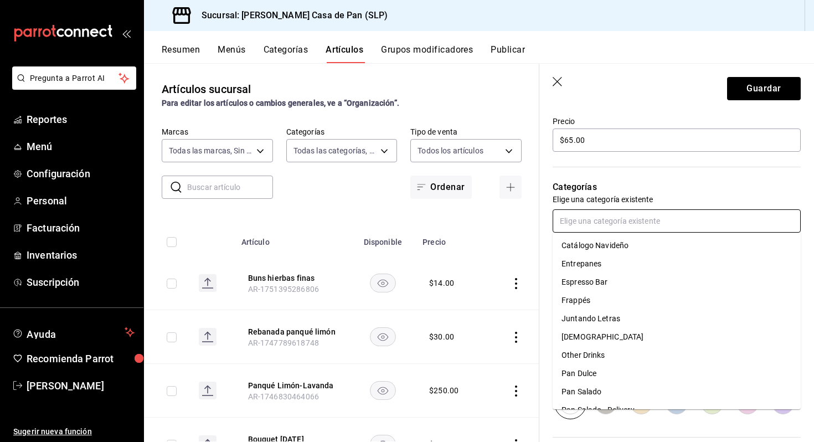
scroll to position [24, 0]
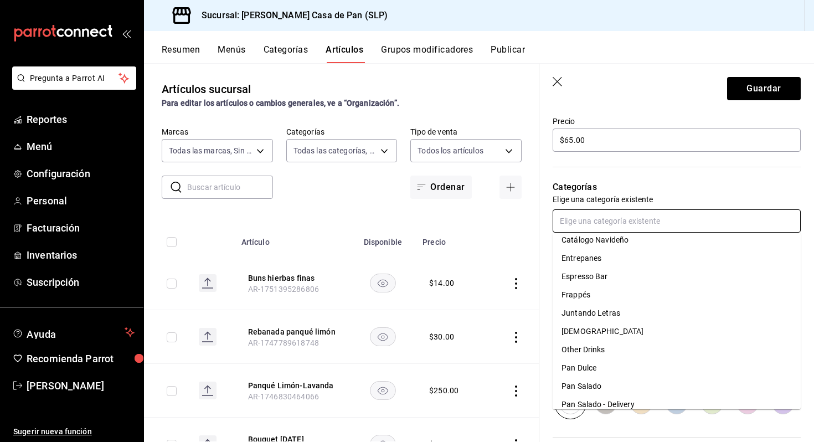
click at [587, 386] on li "Pan Salado" at bounding box center [677, 386] width 248 height 18
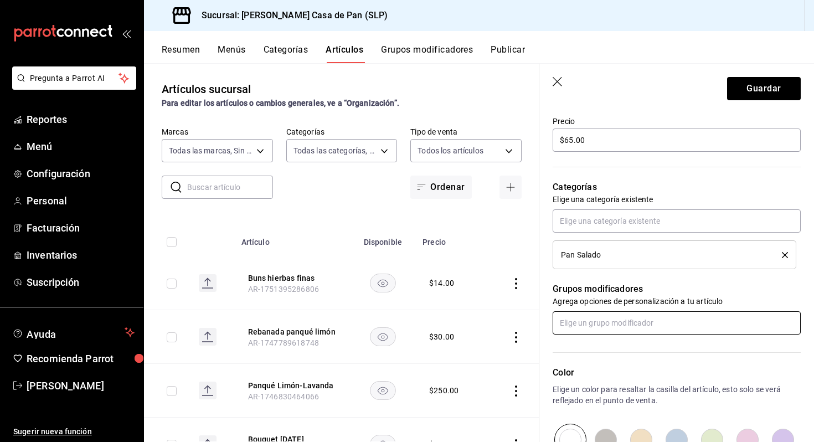
click at [601, 328] on input "text" at bounding box center [677, 322] width 248 height 23
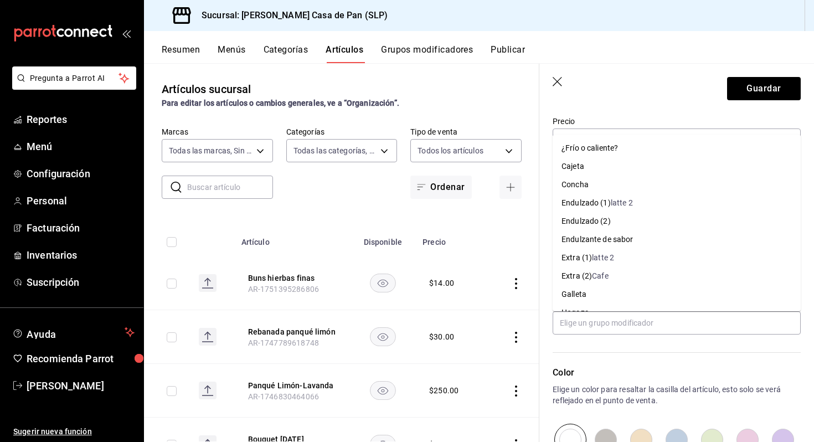
click at [587, 352] on hr at bounding box center [677, 352] width 248 height 1
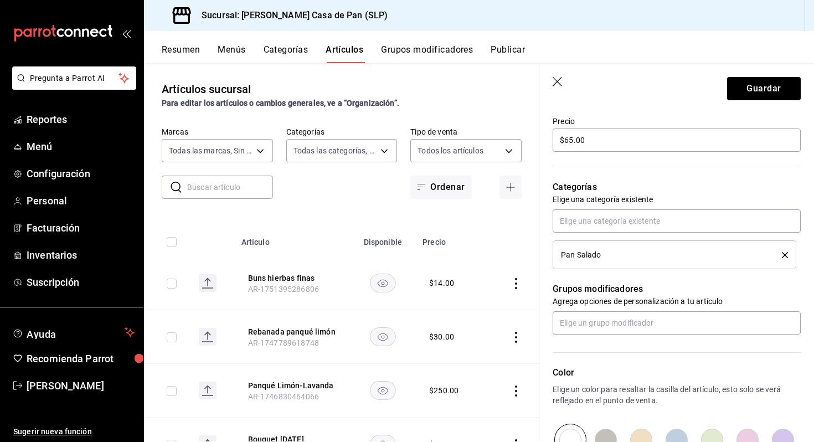
scroll to position [480, 0]
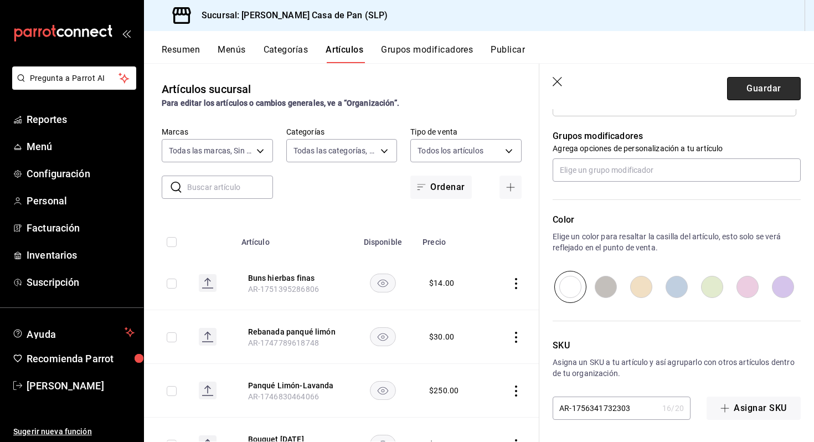
click at [773, 91] on button "Guardar" at bounding box center [764, 88] width 74 height 23
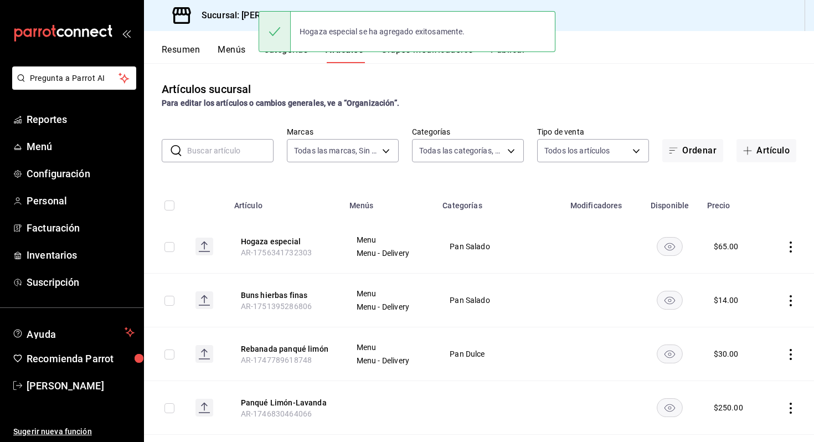
click at [412, 57] on button "Grupos modificadores" at bounding box center [427, 53] width 92 height 19
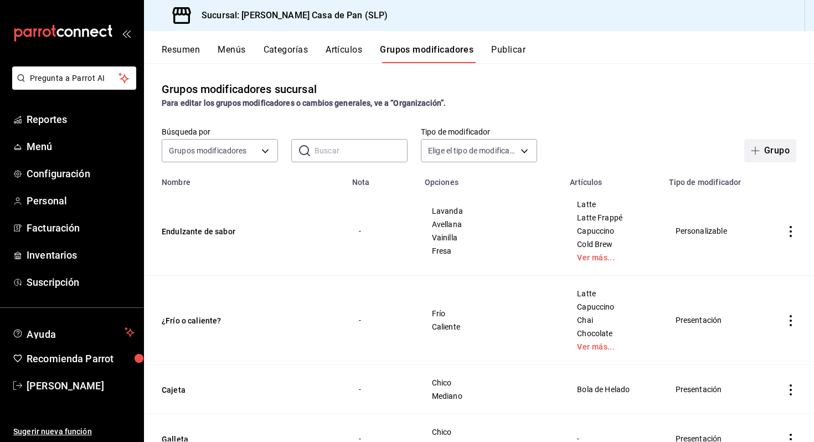
click at [776, 147] on button "Grupo" at bounding box center [770, 150] width 52 height 23
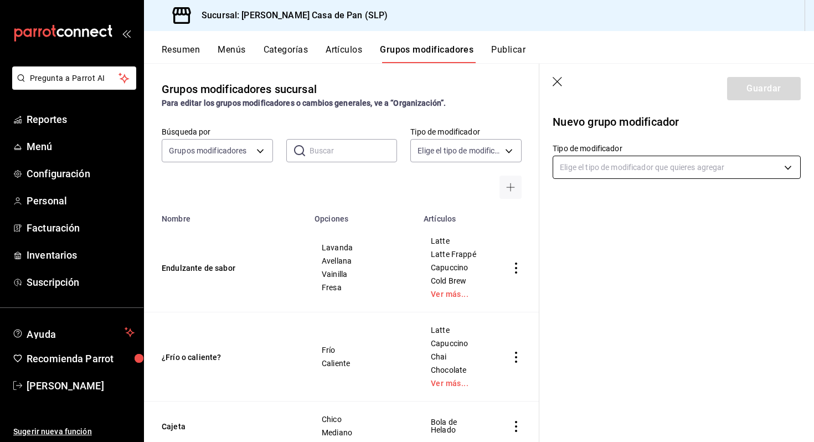
click at [607, 167] on body "Pregunta a Parrot AI Reportes Menú Configuración Personal Facturación Inventari…" at bounding box center [407, 221] width 814 height 442
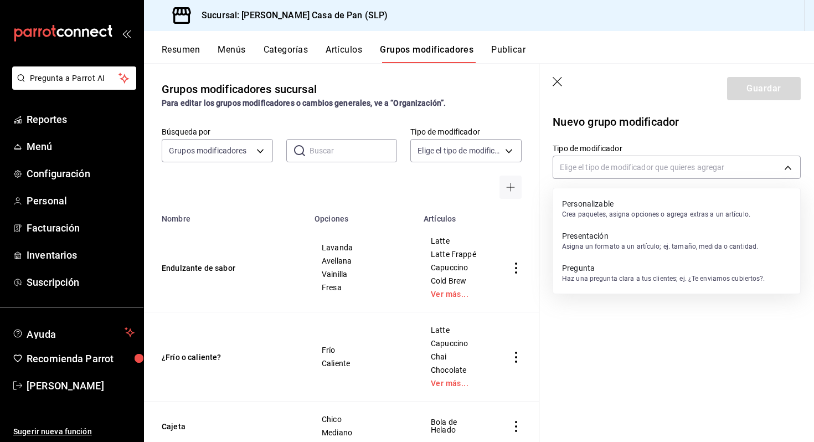
click at [621, 208] on p "Personalizable" at bounding box center [656, 203] width 188 height 11
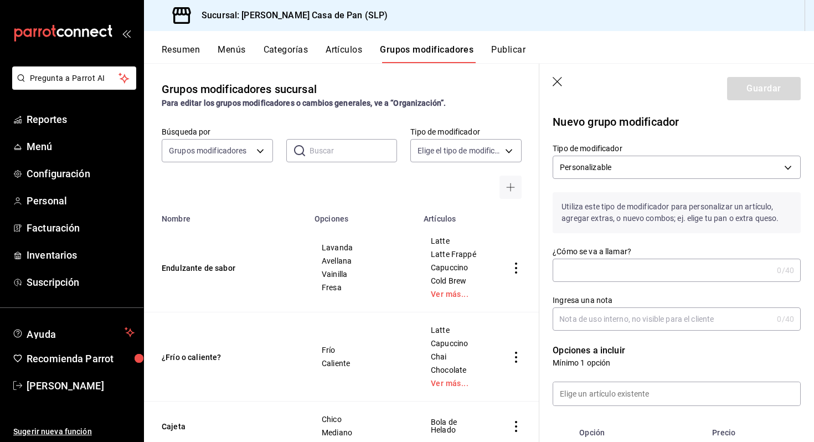
click at [603, 276] on input "¿Cómo se va a llamar?" at bounding box center [663, 270] width 220 height 22
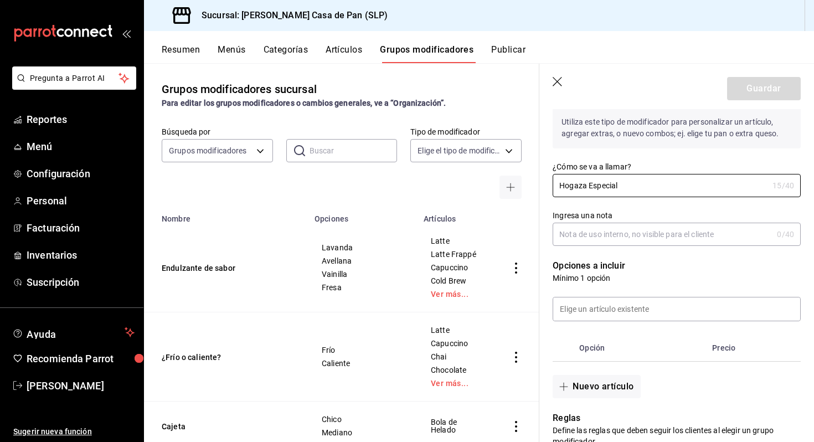
scroll to position [85, 0]
click at [591, 236] on input "Ingresa una nota" at bounding box center [663, 234] width 220 height 22
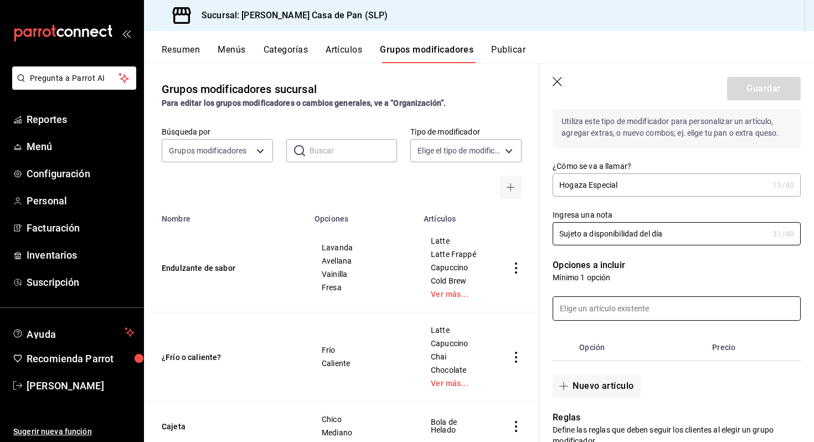
click at [605, 313] on input at bounding box center [676, 308] width 247 height 23
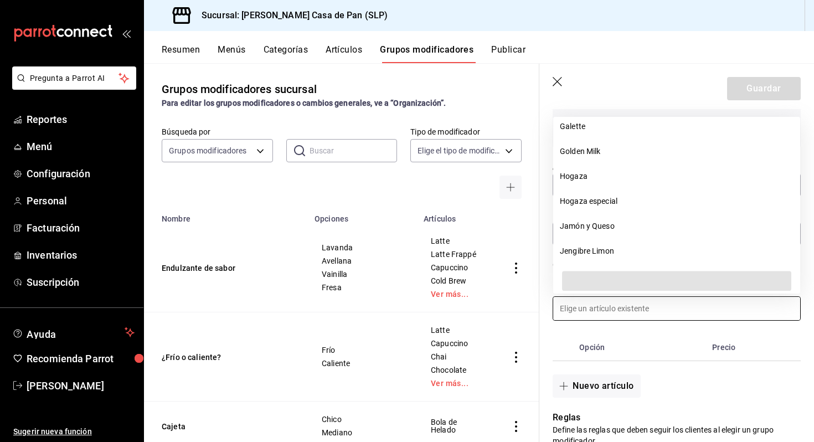
scroll to position [1107, 0]
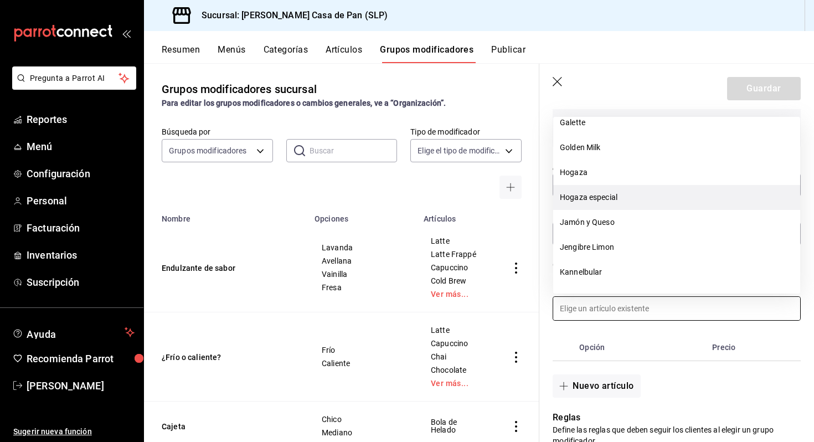
click at [602, 196] on li "Hogaza especial" at bounding box center [676, 197] width 247 height 25
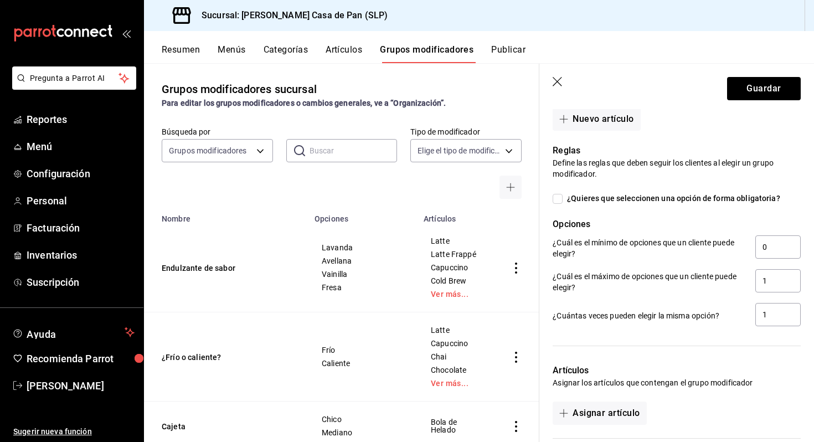
scroll to position [396, 0]
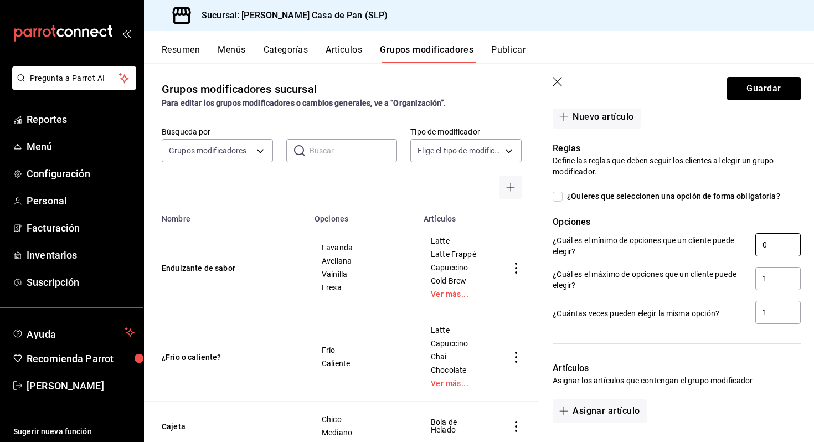
click at [775, 243] on input "0" at bounding box center [777, 244] width 45 height 23
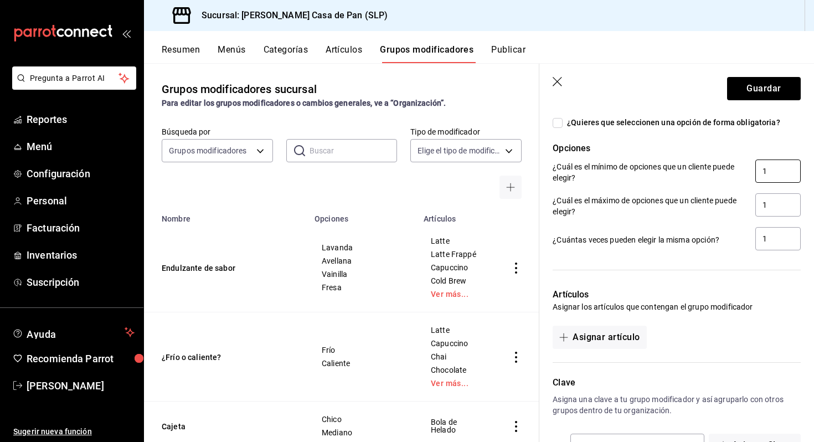
scroll to position [471, 0]
click at [774, 241] on input "1" at bounding box center [777, 237] width 45 height 23
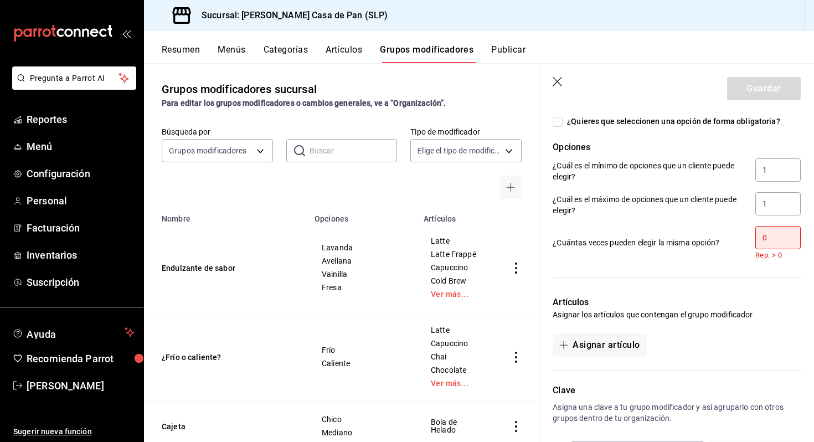
click at [701, 301] on p "Artículos" at bounding box center [677, 302] width 248 height 13
click at [715, 270] on div at bounding box center [669, 271] width 261 height 23
click at [785, 234] on input "0" at bounding box center [777, 237] width 45 height 23
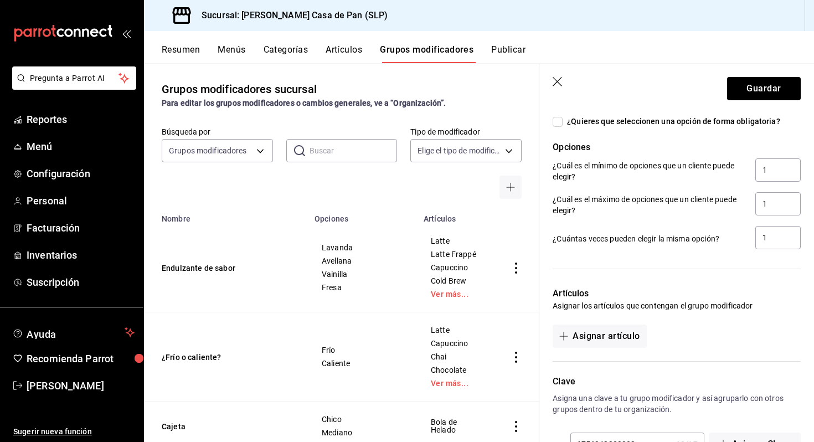
click at [665, 261] on div at bounding box center [669, 262] width 261 height 23
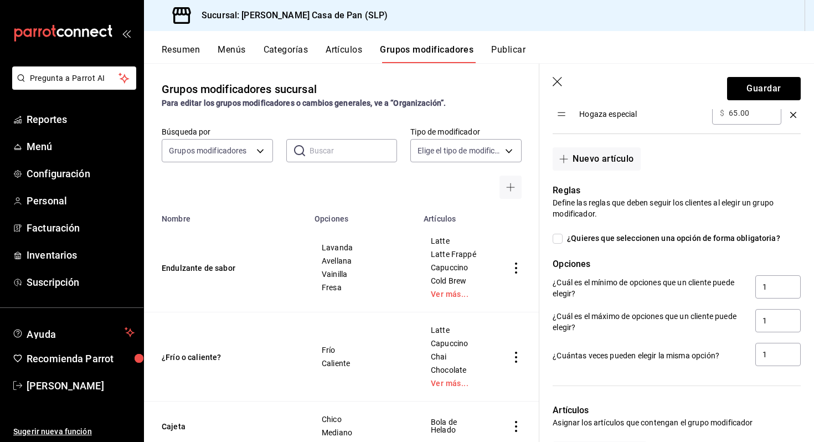
scroll to position [352, 0]
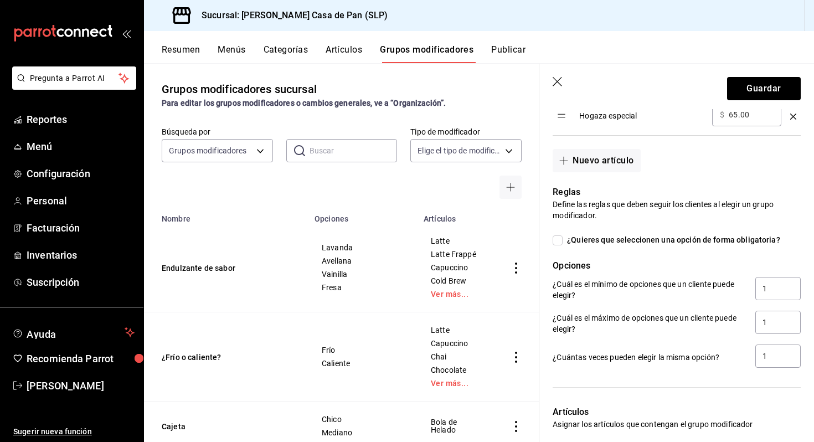
click at [559, 239] on input "¿Quieres que seleccionen una opción de forma obligatoria?" at bounding box center [558, 240] width 10 height 10
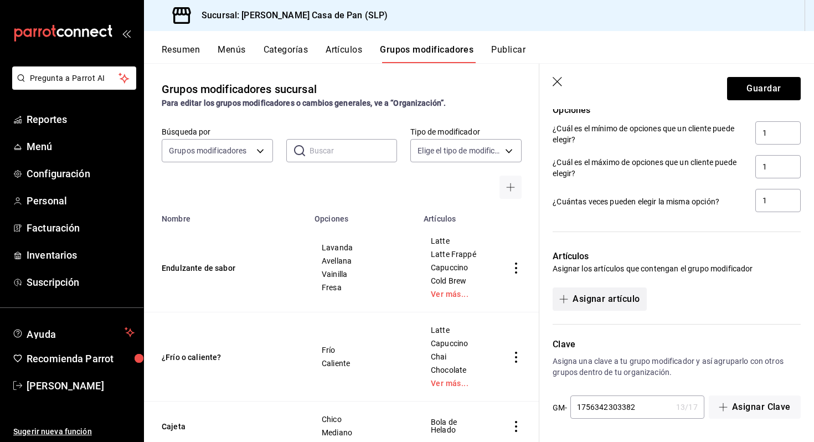
click at [615, 301] on button "Asignar artículo" at bounding box center [600, 298] width 94 height 23
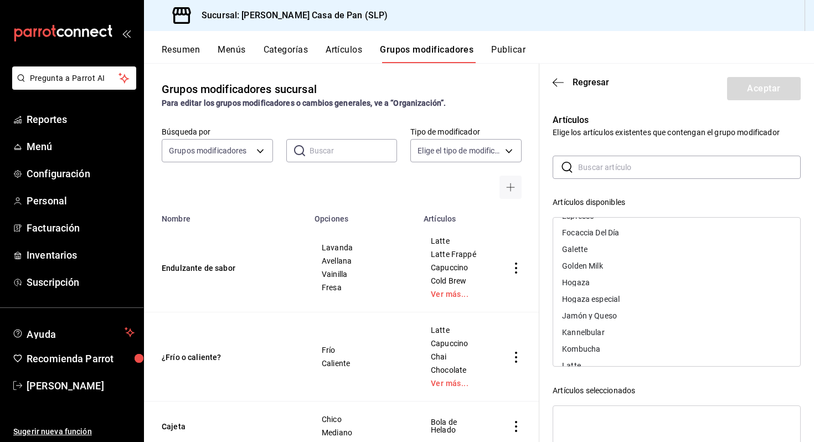
scroll to position [575, 0]
click at [600, 300] on div "Hogaza especial" at bounding box center [591, 303] width 58 height 8
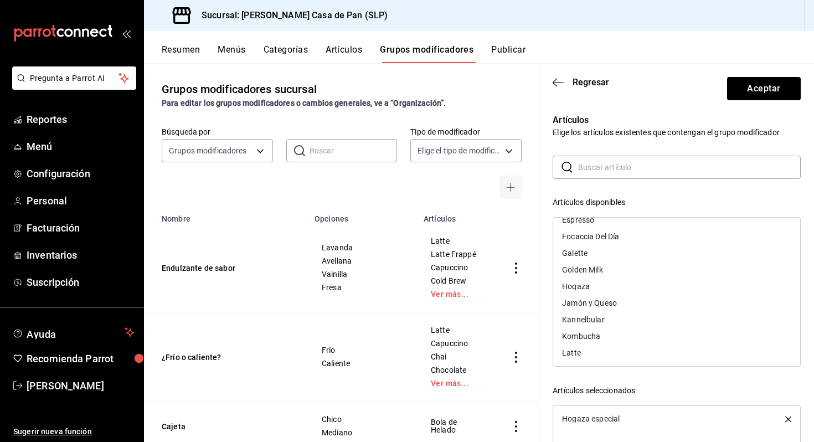
click at [630, 111] on div "Artículos Elige los artículos existentes que contengan el grupo modificador ​ ​…" at bounding box center [669, 325] width 261 height 451
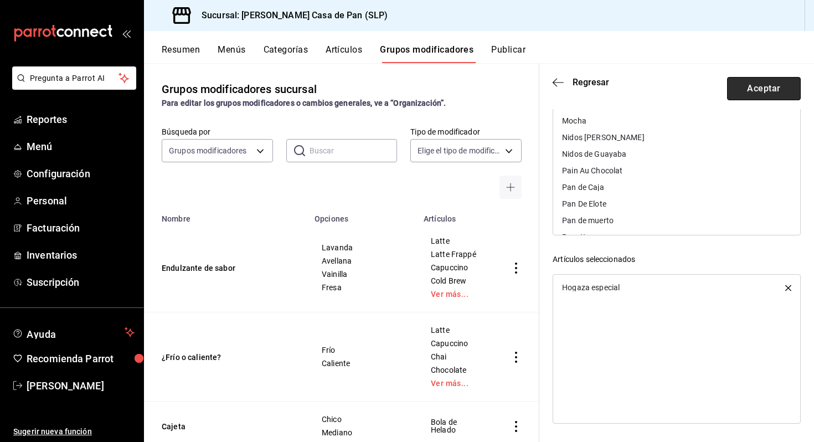
click at [747, 91] on button "Aceptar" at bounding box center [764, 88] width 74 height 23
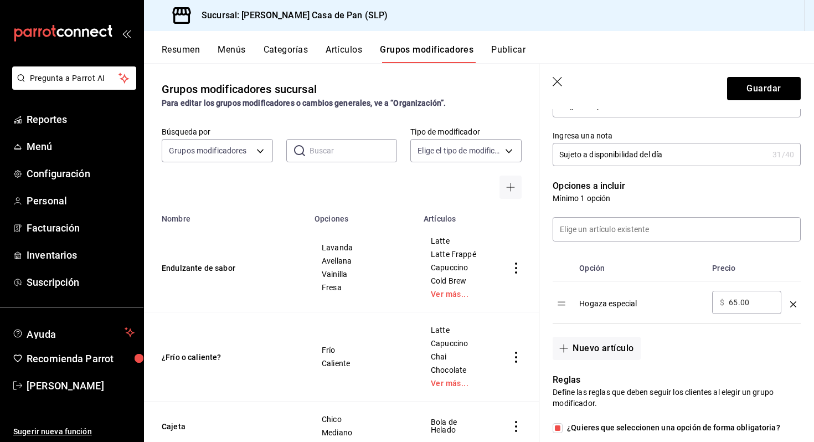
scroll to position [156, 0]
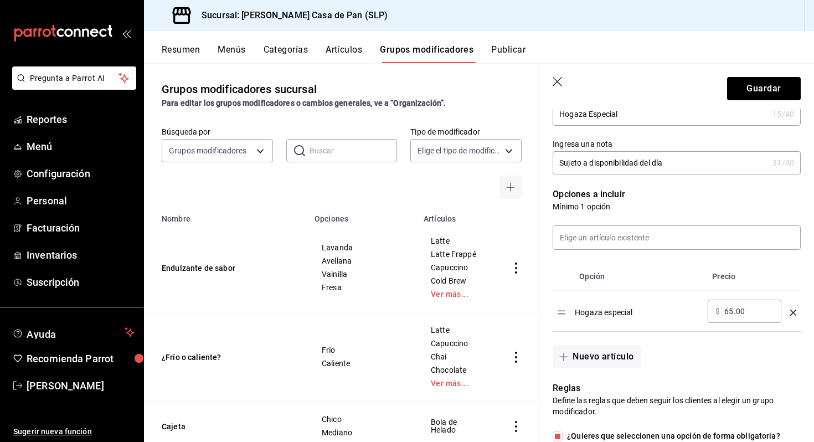
click at [565, 318] on table "Opción Precio Hogaza especial ​ $ 65.00 ​" at bounding box center [677, 297] width 248 height 68
click at [643, 309] on div "Hogaza especial" at bounding box center [641, 308] width 124 height 18
click at [639, 313] on div "Hogaza especial" at bounding box center [641, 308] width 124 height 18
click at [615, 313] on div "Hogaza especial" at bounding box center [641, 308] width 124 height 18
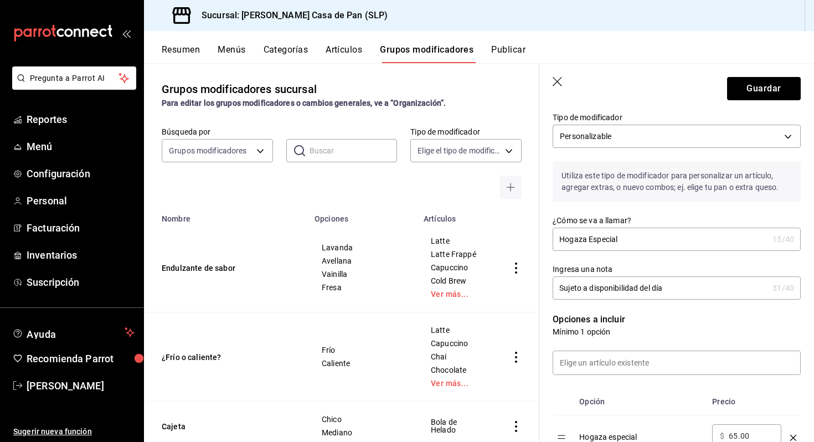
scroll to position [0, 0]
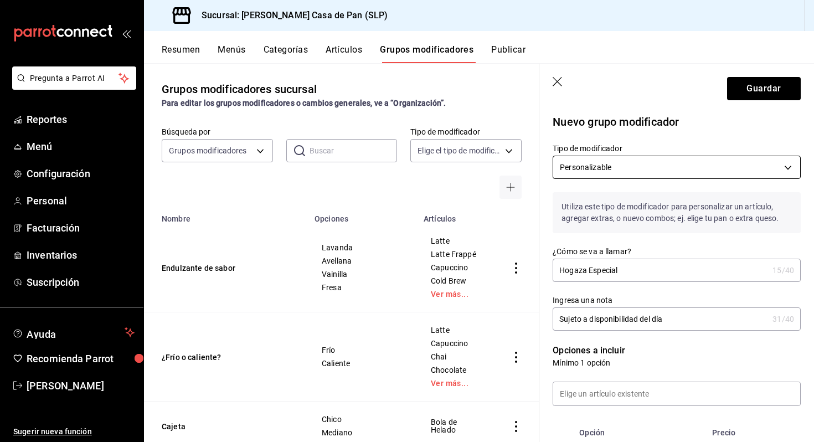
click at [635, 159] on body "Pregunta a Parrot AI Reportes Menú Configuración Personal Facturación Inventari…" at bounding box center [407, 221] width 814 height 442
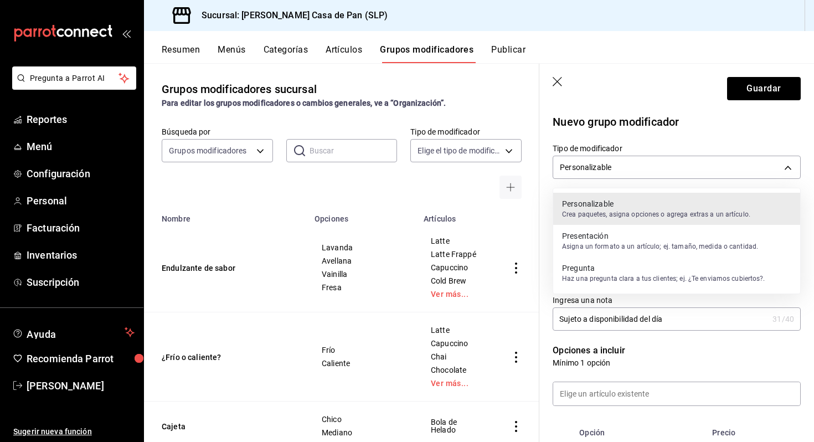
click at [634, 143] on div at bounding box center [407, 221] width 814 height 442
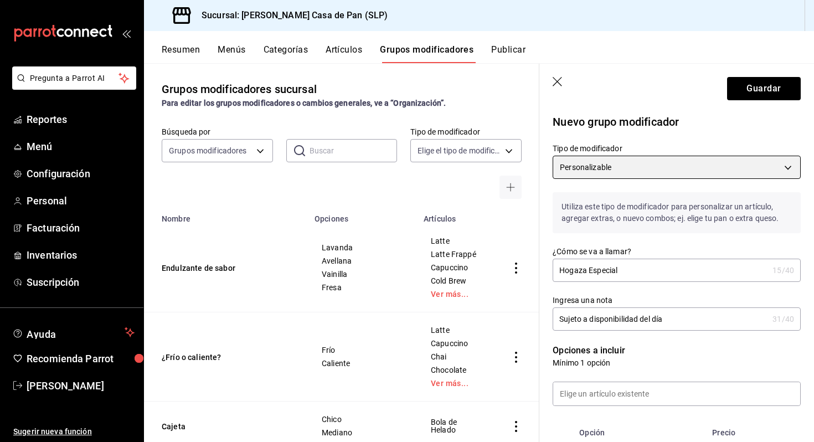
scroll to position [91, 0]
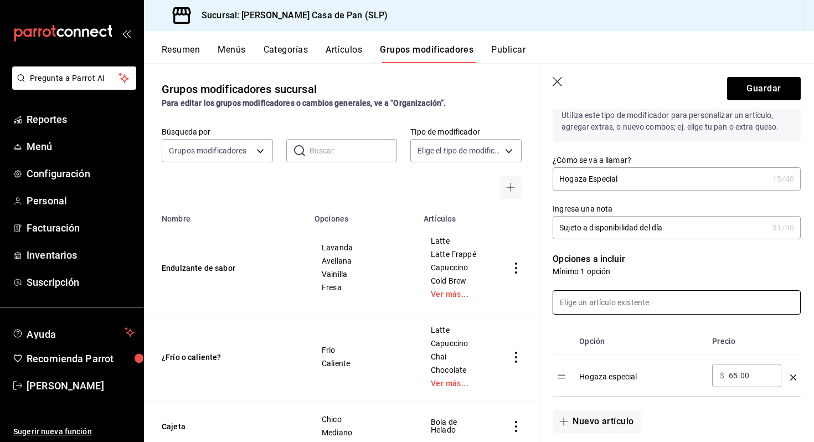
click at [615, 310] on input at bounding box center [676, 302] width 247 height 23
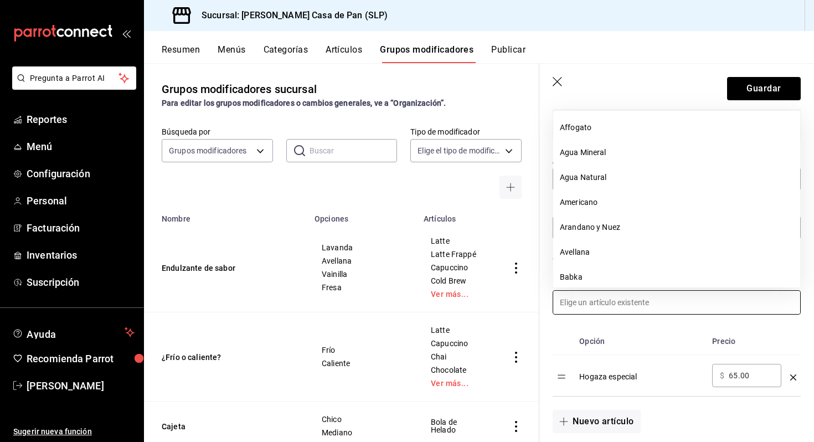
click at [615, 328] on th "Opción" at bounding box center [641, 341] width 133 height 27
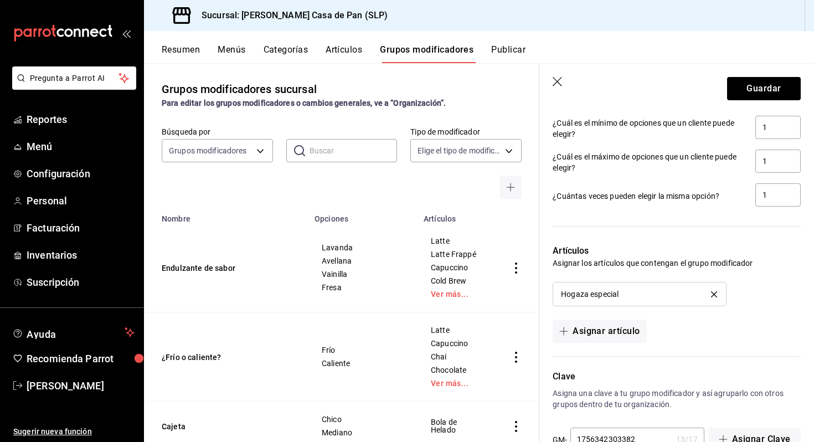
scroll to position [545, 0]
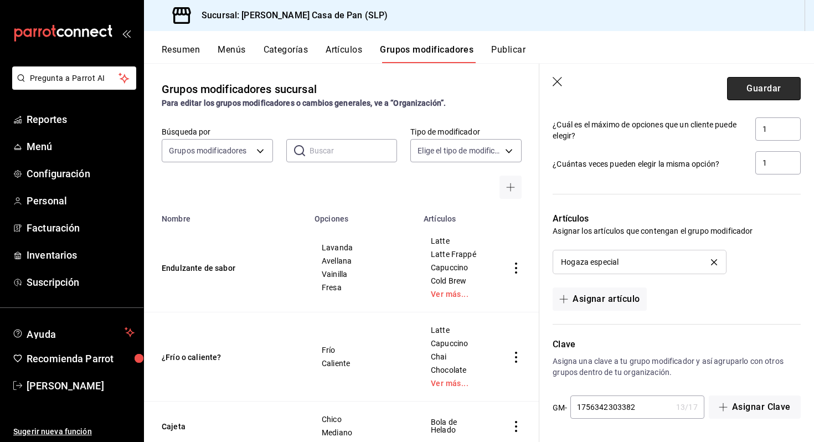
click at [775, 91] on button "Guardar" at bounding box center [764, 88] width 74 height 23
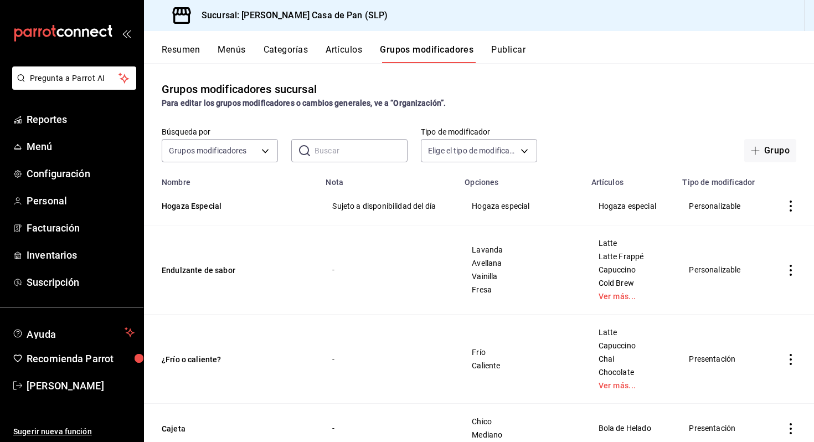
click at [794, 208] on icon "actions" at bounding box center [790, 205] width 11 height 11
click at [754, 230] on span "Editar" at bounding box center [757, 232] width 29 height 12
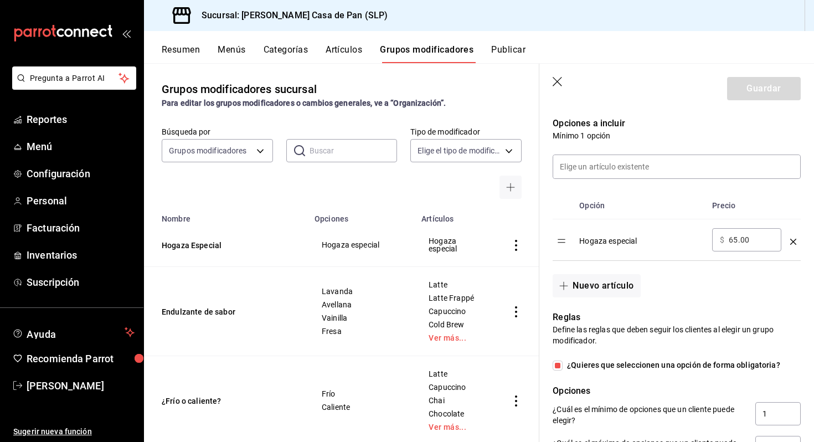
scroll to position [282, 0]
click at [634, 238] on div "Hogaza especial" at bounding box center [641, 236] width 124 height 18
click at [793, 240] on icon "optionsTable" at bounding box center [793, 241] width 6 height 6
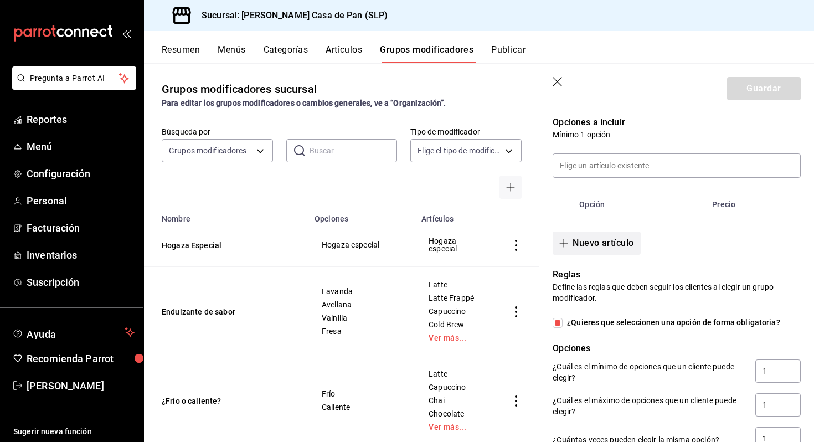
click at [571, 244] on span "button" at bounding box center [565, 243] width 13 height 9
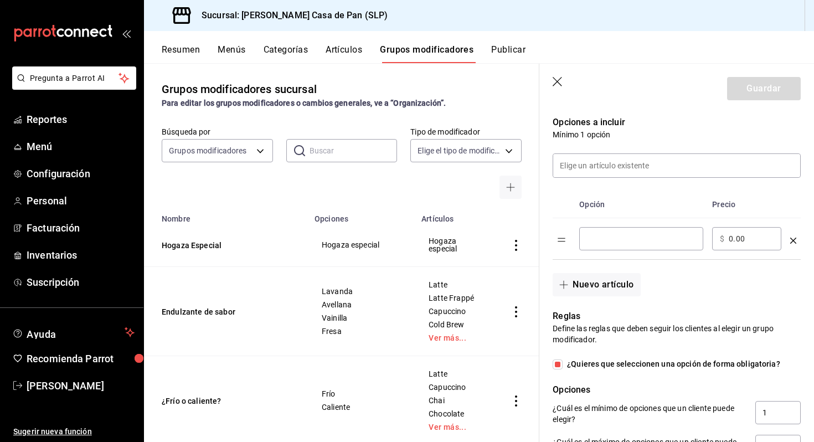
click at [601, 244] on input "optionsTable" at bounding box center [641, 238] width 109 height 11
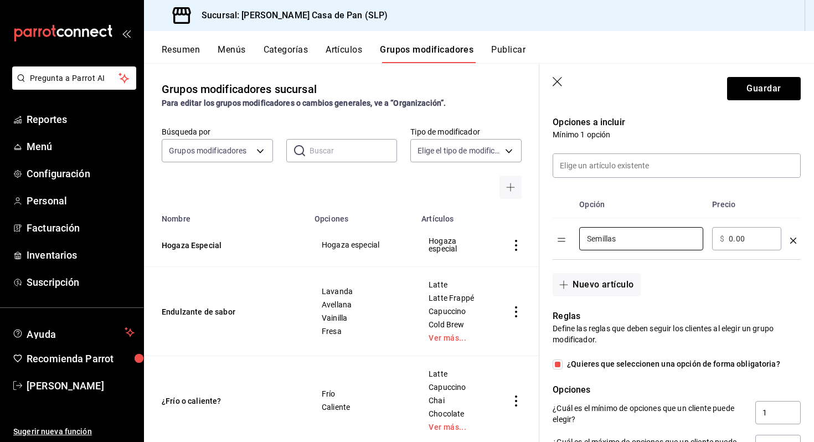
click at [744, 236] on input "0.00" at bounding box center [751, 238] width 45 height 11
click at [575, 284] on button "Nuevo artículo" at bounding box center [596, 284] width 87 height 23
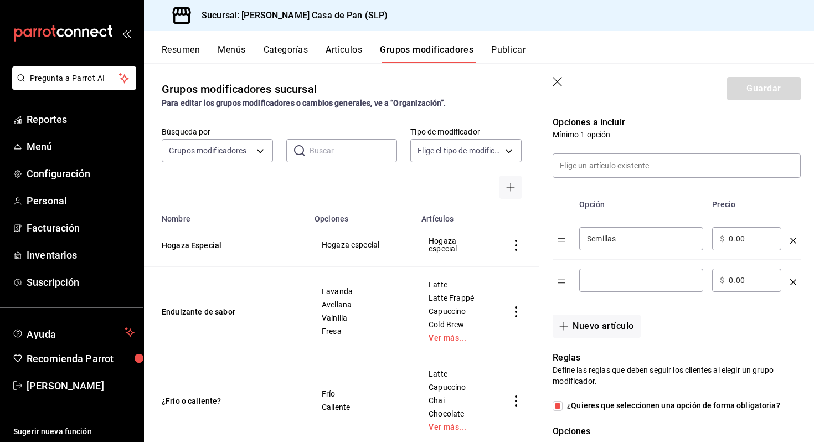
click at [599, 279] on input "optionsTable" at bounding box center [641, 280] width 109 height 11
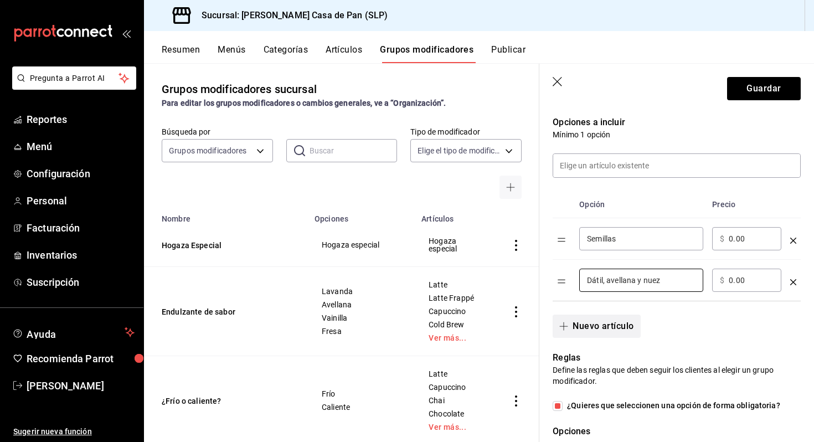
click at [593, 327] on button "Nuevo artículo" at bounding box center [596, 325] width 87 height 23
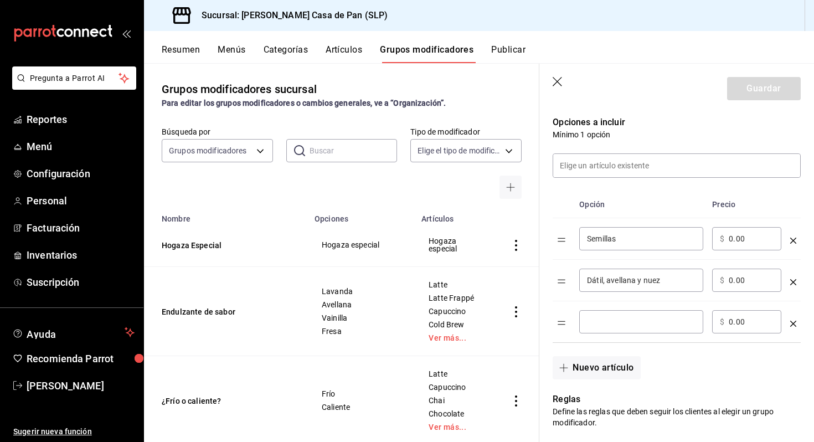
click at [598, 322] on input "optionsTable" at bounding box center [641, 321] width 109 height 11
click at [573, 365] on button "Nuevo artículo" at bounding box center [596, 367] width 87 height 23
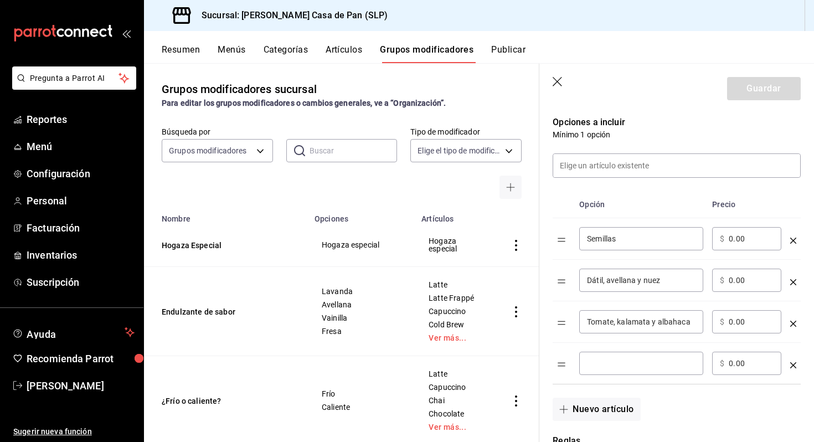
click at [595, 367] on input "optionsTable" at bounding box center [641, 363] width 109 height 11
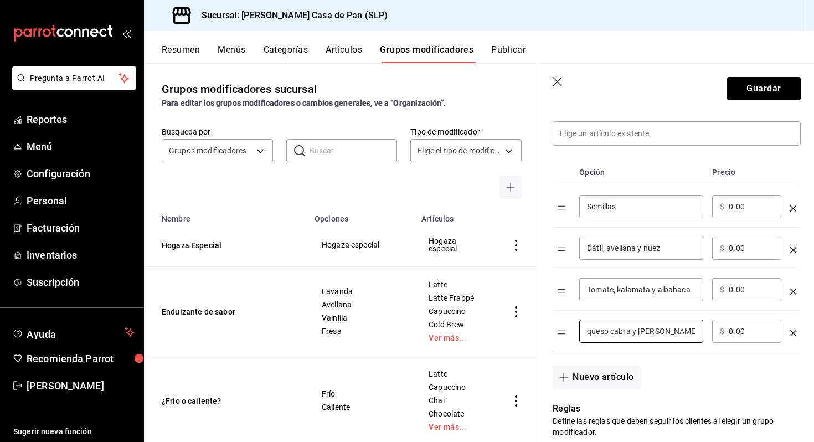
scroll to position [317, 0]
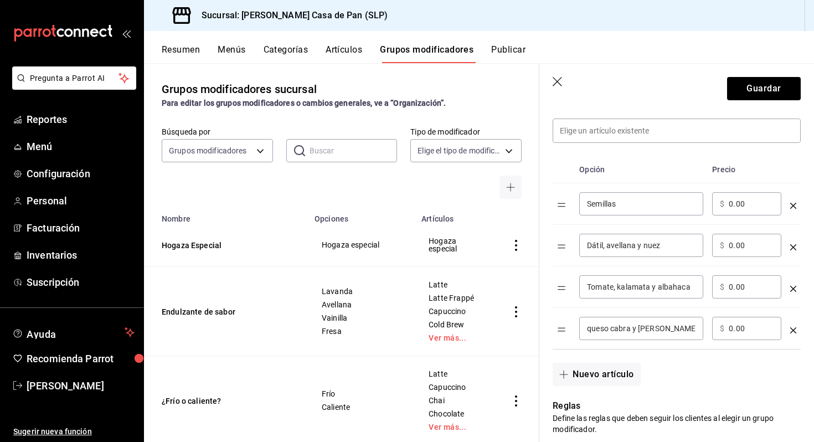
click at [591, 332] on input "queso cabra y [PERSON_NAME]" at bounding box center [641, 328] width 109 height 11
click at [586, 373] on button "Nuevo artículo" at bounding box center [596, 374] width 87 height 23
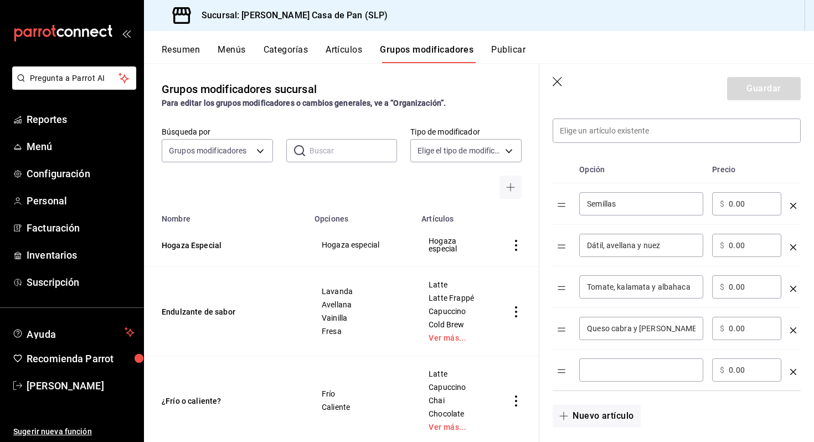
click at [612, 367] on input "optionsTable" at bounding box center [641, 369] width 109 height 11
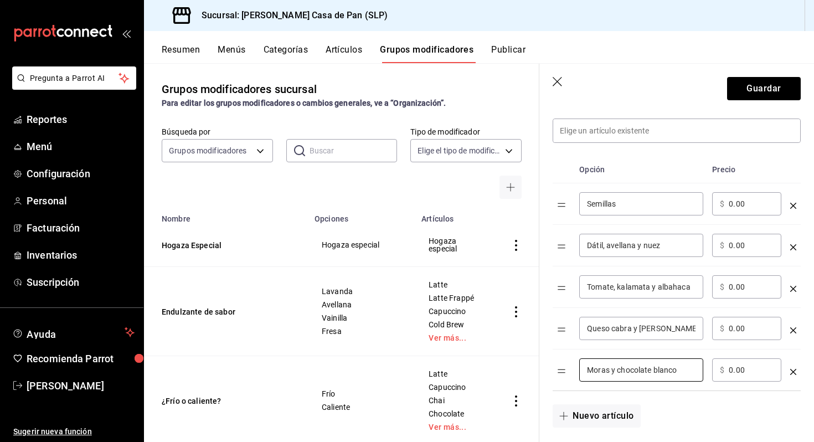
click at [705, 421] on div "Nuevo artículo" at bounding box center [669, 409] width 261 height 37
click at [759, 95] on button "Guardar" at bounding box center [764, 88] width 74 height 23
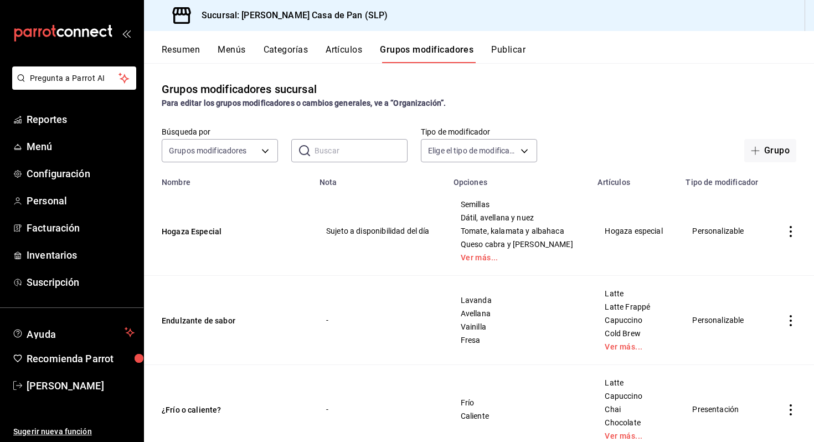
click at [345, 49] on button "Artículos" at bounding box center [344, 53] width 37 height 19
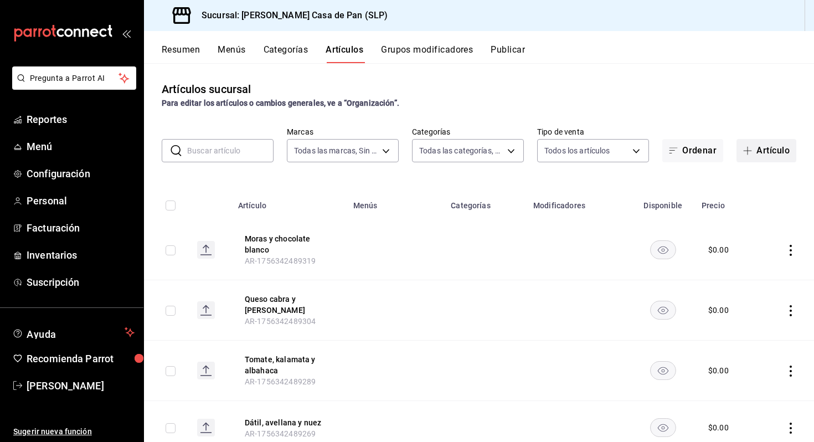
click at [776, 153] on button "Artículo" at bounding box center [766, 150] width 60 height 23
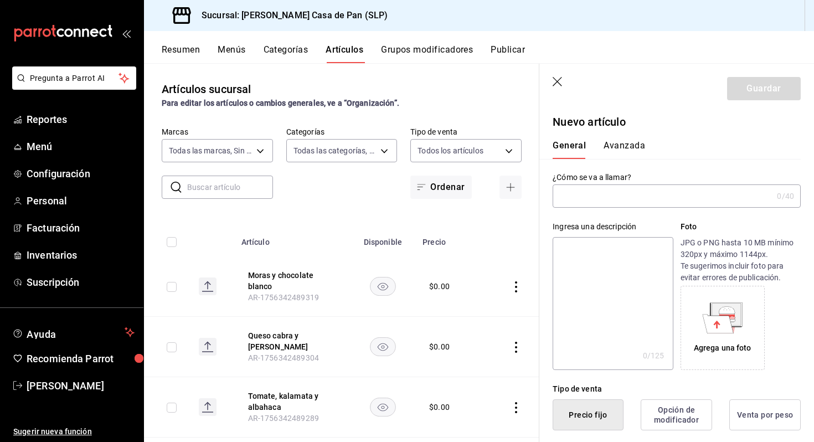
click at [626, 200] on input "text" at bounding box center [663, 196] width 220 height 22
click at [617, 271] on textarea at bounding box center [613, 303] width 120 height 133
click at [577, 251] on textarea "Pan italiano crujiente ideal para paninis" at bounding box center [613, 303] width 120 height 133
click at [625, 264] on textarea "Pan salado italiano crujiente ideal para paninis" at bounding box center [613, 303] width 120 height 133
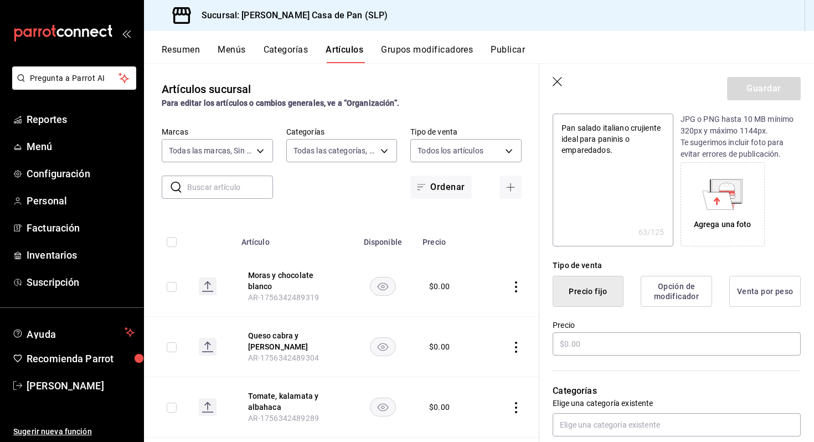
scroll to position [131, 0]
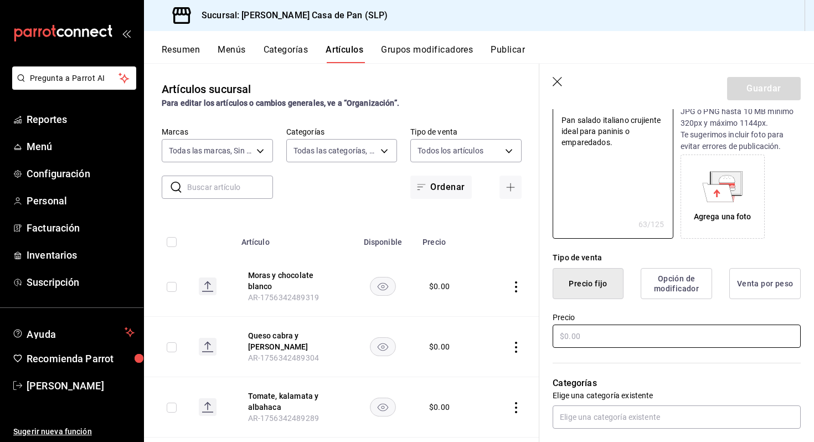
click at [608, 334] on input "text" at bounding box center [677, 335] width 248 height 23
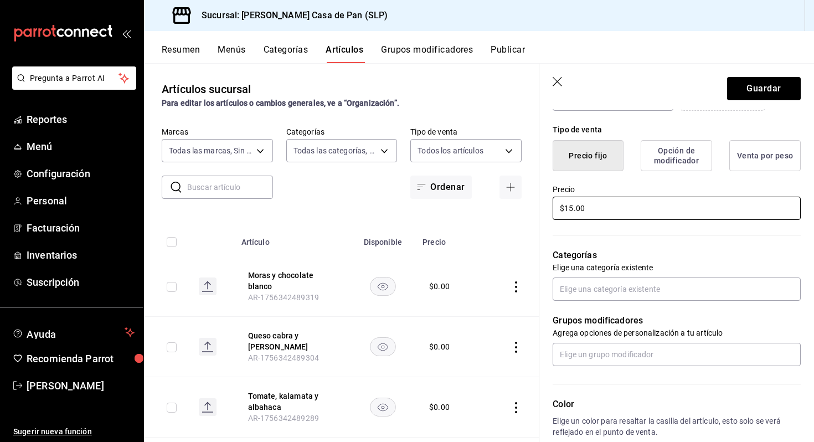
scroll to position [358, 0]
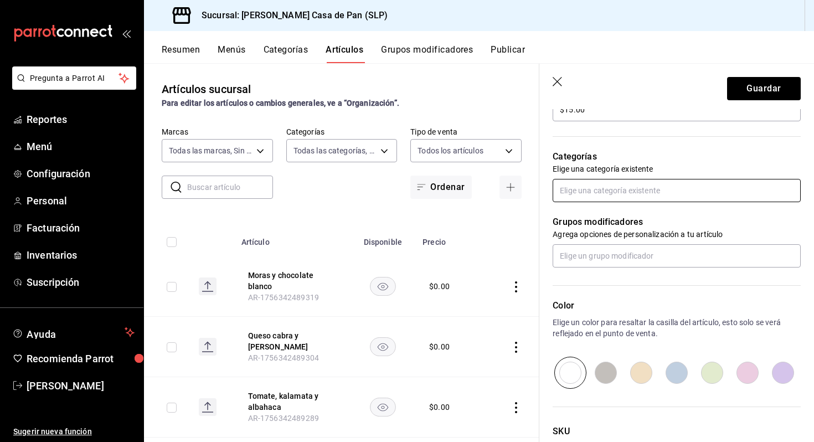
click at [609, 193] on input "text" at bounding box center [677, 190] width 248 height 23
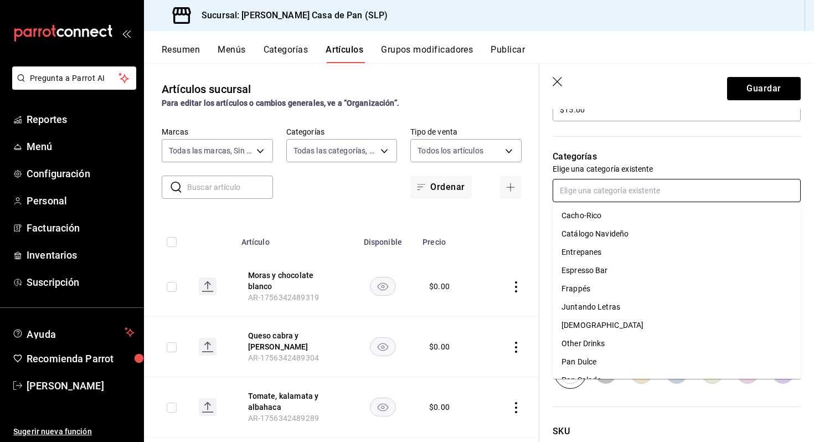
scroll to position [88, 0]
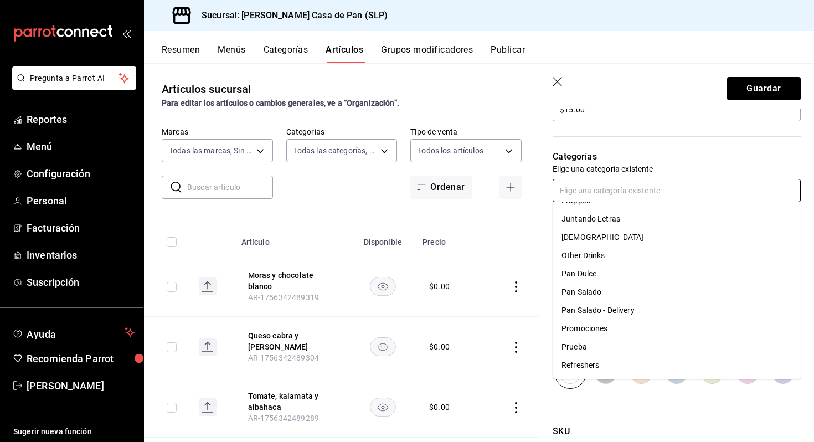
click at [592, 309] on li "Pan Salado - Delivery" at bounding box center [677, 310] width 248 height 18
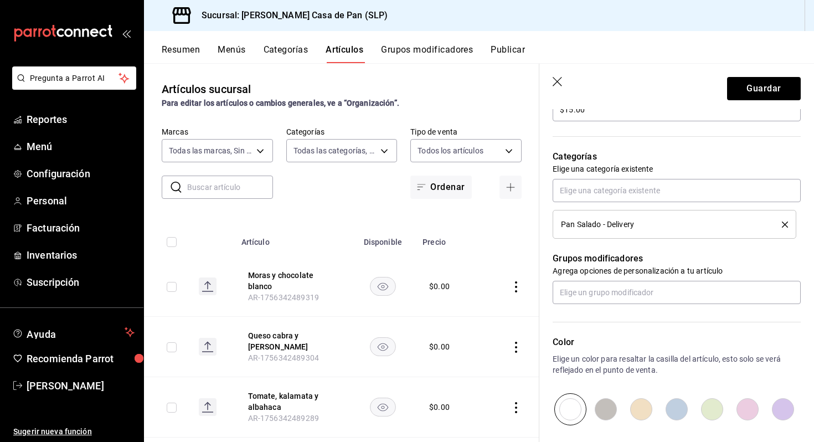
click at [610, 228] on span "Pan Salado - Delivery" at bounding box center [597, 224] width 73 height 8
click at [789, 228] on li "Pan Salado - Delivery" at bounding box center [675, 224] width 244 height 29
click at [786, 224] on icon "delete" at bounding box center [785, 224] width 6 height 6
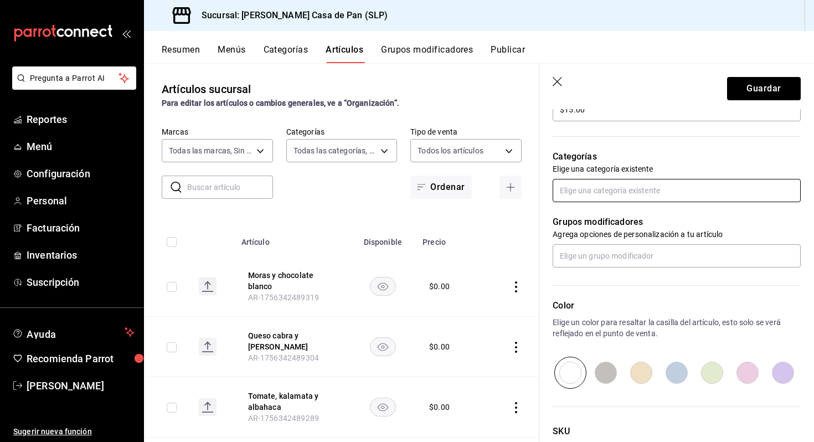
click at [673, 192] on input "text" at bounding box center [677, 190] width 248 height 23
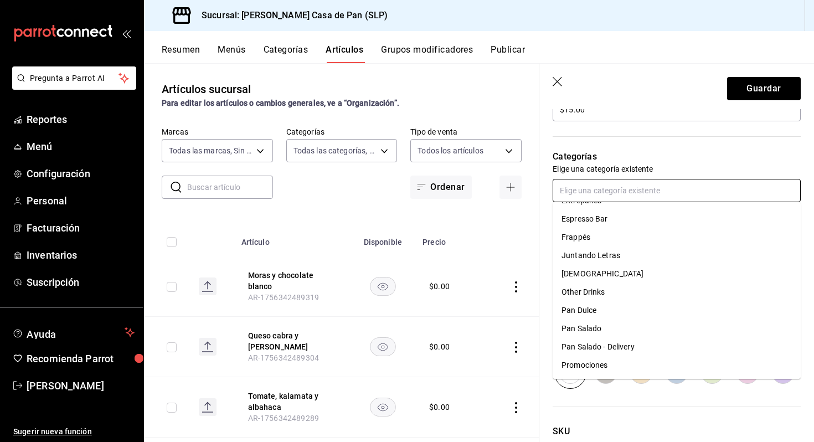
scroll to position [72, 0]
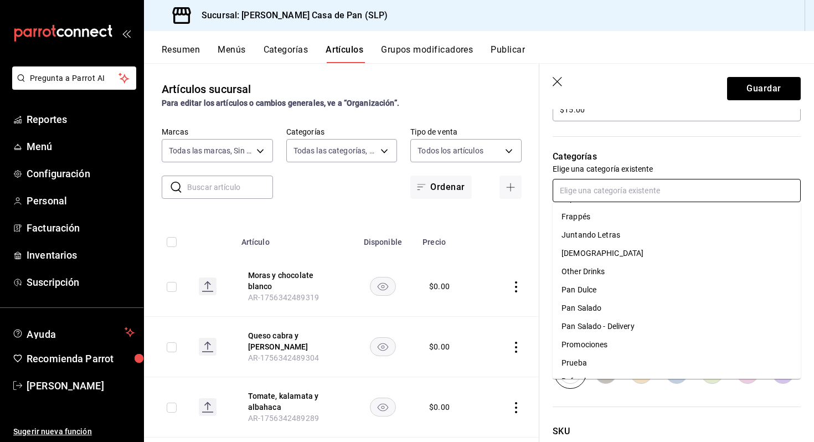
click at [598, 306] on li "Pan Salado" at bounding box center [677, 308] width 248 height 18
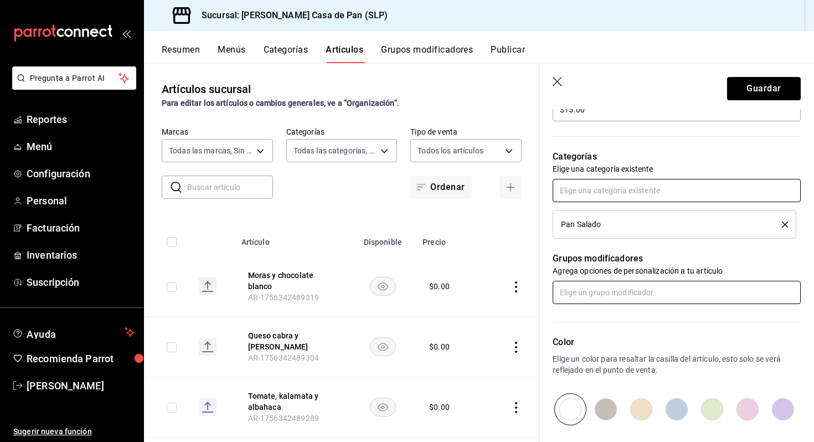
scroll to position [480, 0]
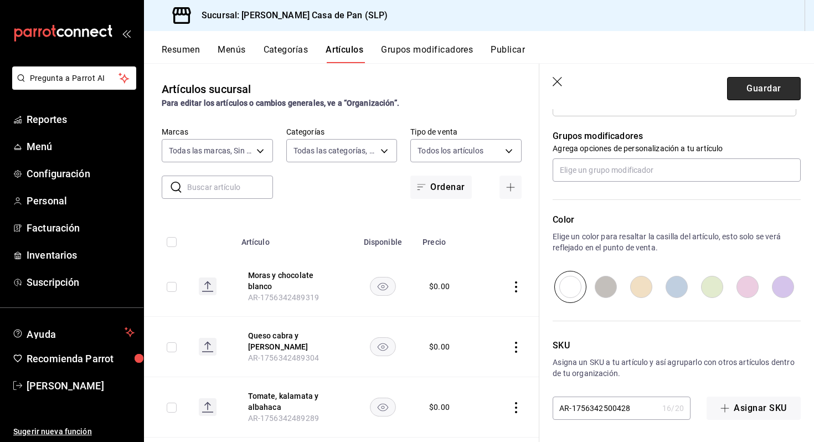
click at [760, 95] on button "Guardar" at bounding box center [764, 88] width 74 height 23
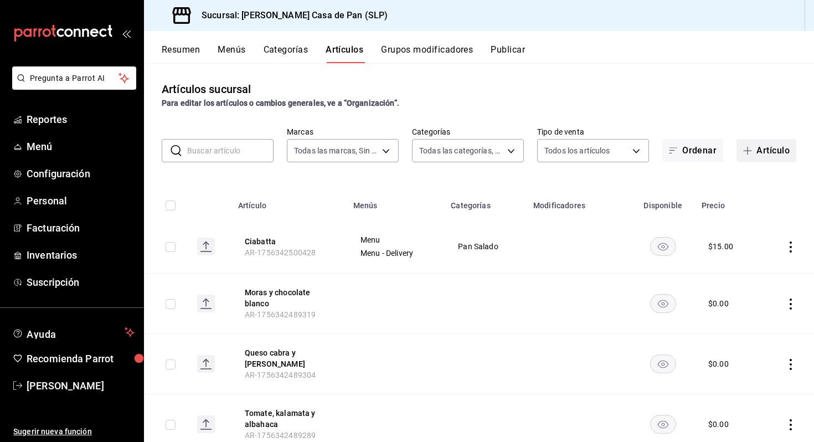
click at [770, 146] on button "Artículo" at bounding box center [766, 150] width 60 height 23
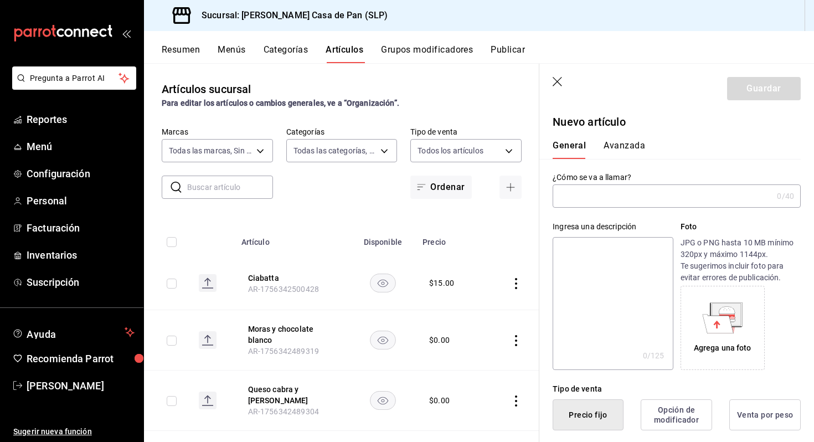
click at [623, 196] on input "text" at bounding box center [663, 196] width 220 height 22
click at [592, 255] on textarea at bounding box center [613, 303] width 120 height 133
click at [605, 261] on textarea at bounding box center [613, 303] width 120 height 133
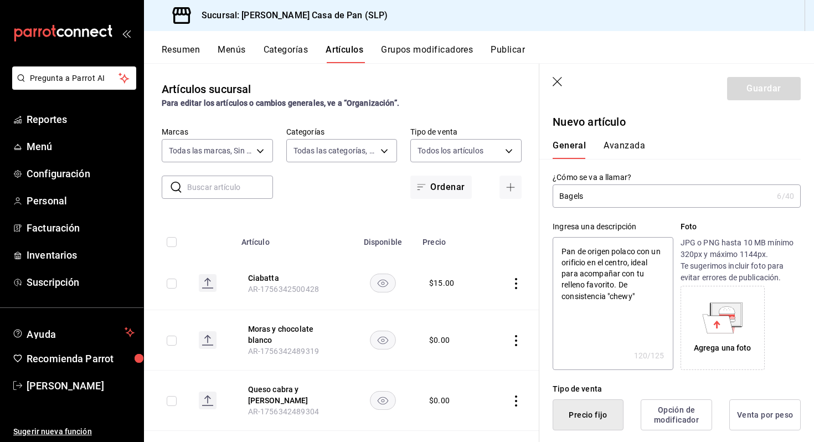
drag, startPoint x: 642, startPoint y: 296, endPoint x: 620, endPoint y: 284, distance: 24.5
click at [620, 285] on textarea "Pan de origen polaco con un orificio en el centro, ideal para acompañar con tu …" at bounding box center [613, 303] width 120 height 133
click at [638, 251] on textarea "Pan de origen polaco con un orificio en el centro, ideal para acompañar con tu …" at bounding box center [613, 303] width 120 height 133
paste textarea "De consistencia "chewy""
drag, startPoint x: 648, startPoint y: 250, endPoint x: 639, endPoint y: 250, distance: 8.3
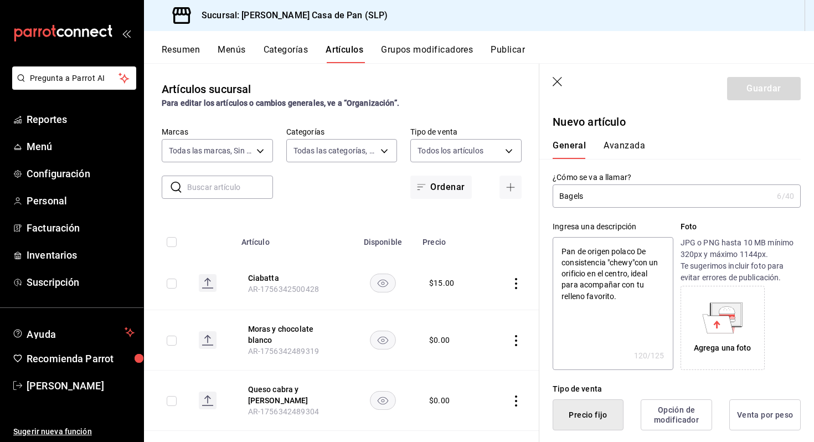
click at [639, 250] on textarea "Pan de origen polaco De consistencia "chewy"con un orificio en el centro, ideal…" at bounding box center [613, 303] width 120 height 133
drag, startPoint x: 630, startPoint y: 272, endPoint x: 642, endPoint y: 262, distance: 15.7
click at [642, 263] on textarea "De origen [DEMOGRAPHIC_DATA] reconodido pconsistencia "chewy"con un orificio en…" at bounding box center [613, 303] width 120 height 133
click at [567, 263] on textarea "De origen [DEMOGRAPHIC_DATA] reconodido pconsistencia "chewy" ideal para acompa…" at bounding box center [613, 303] width 120 height 133
click at [626, 287] on textarea "De origen [DEMOGRAPHIC_DATA] reconodido por su consistencia "chewy" ideal para …" at bounding box center [613, 303] width 120 height 133
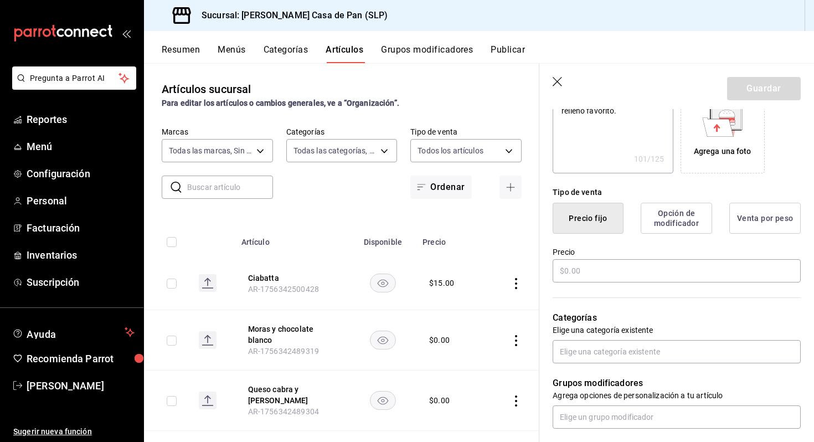
scroll to position [198, 0]
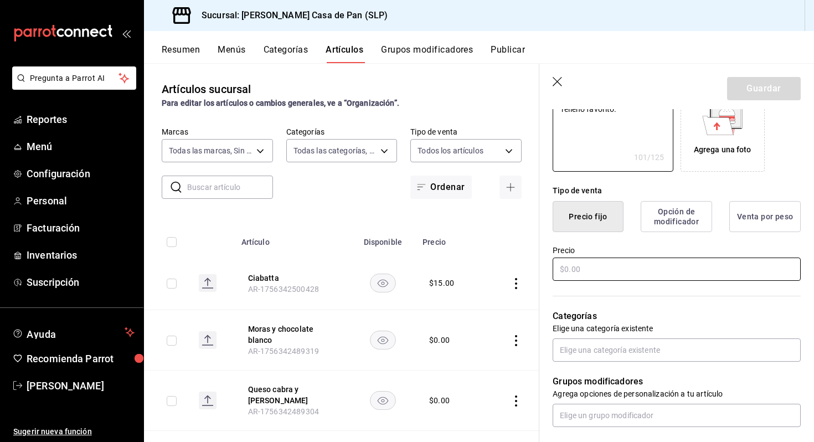
click at [610, 268] on input "text" at bounding box center [677, 268] width 248 height 23
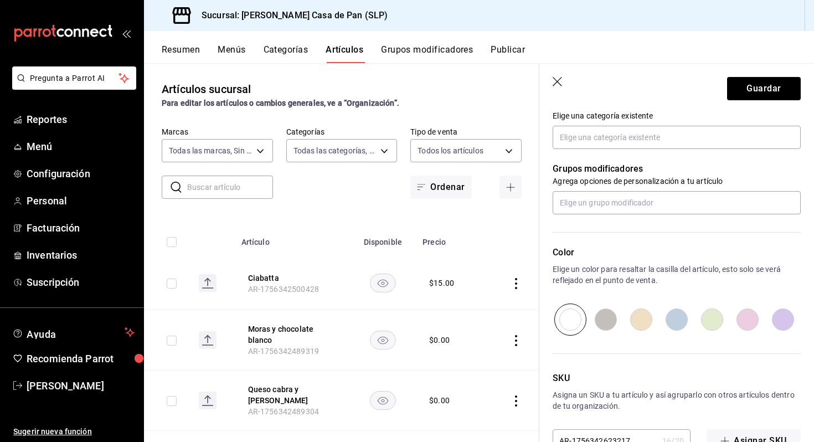
scroll to position [443, 0]
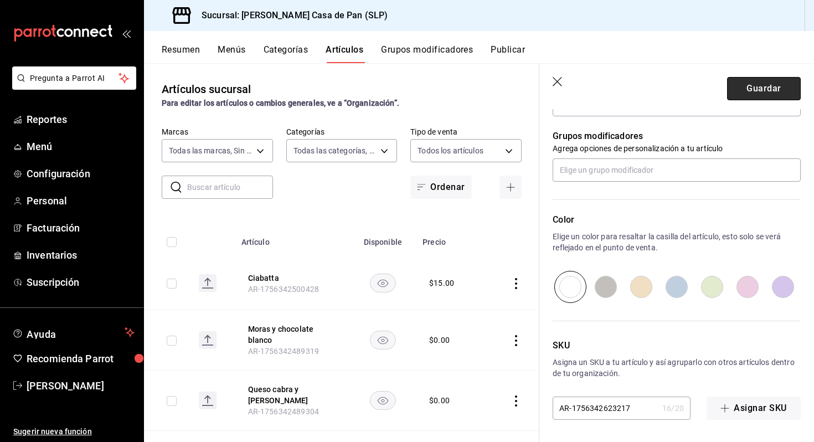
click at [767, 94] on button "Guardar" at bounding box center [764, 88] width 74 height 23
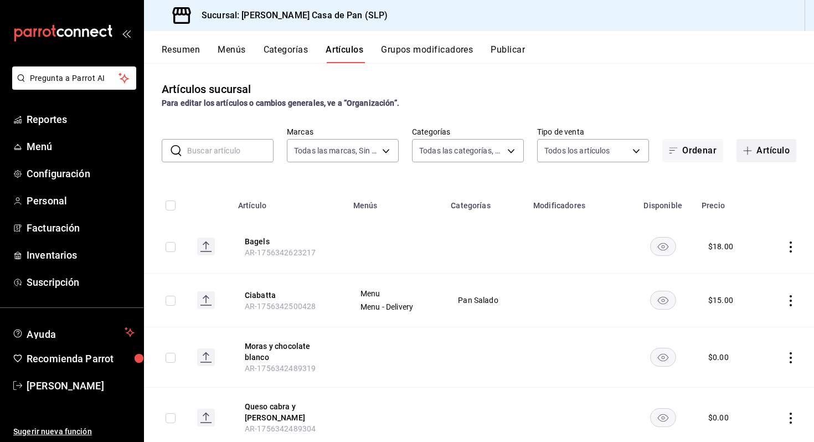
click at [771, 156] on button "Artículo" at bounding box center [766, 150] width 60 height 23
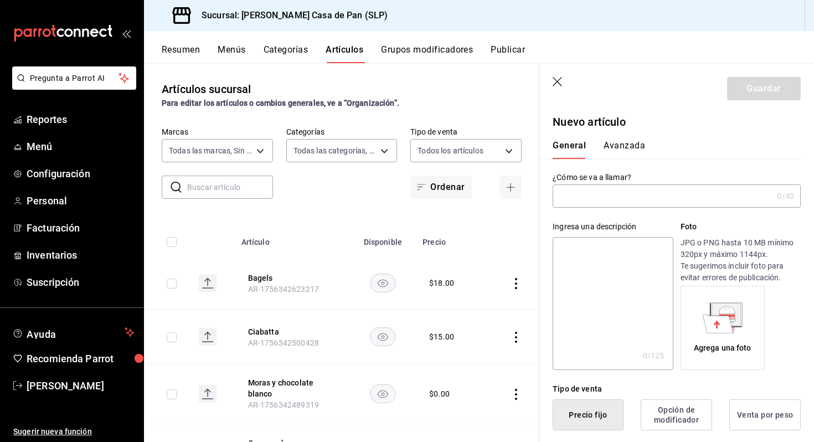
click at [606, 199] on input "text" at bounding box center [663, 196] width 220 height 22
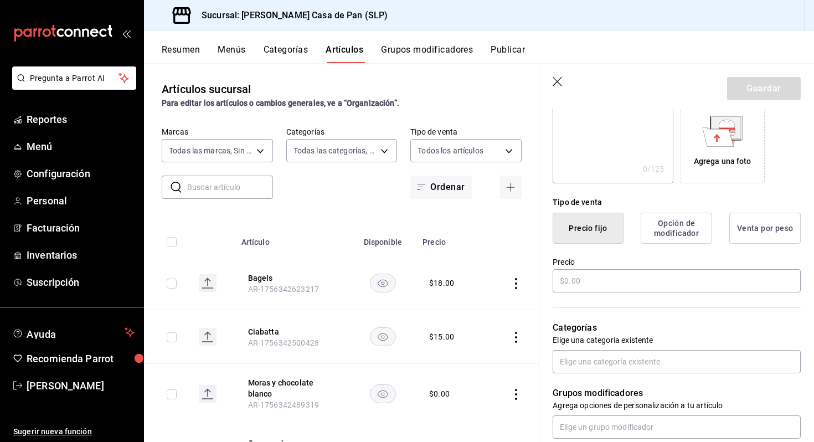
scroll to position [188, 0]
click at [601, 140] on textarea at bounding box center [613, 115] width 120 height 133
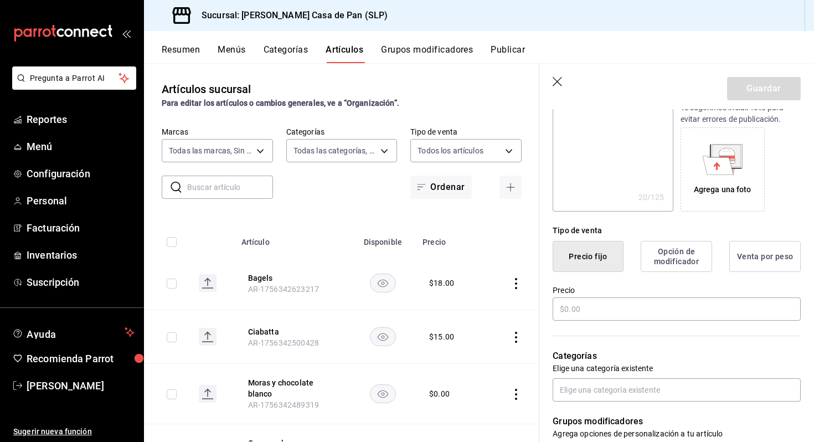
scroll to position [204, 0]
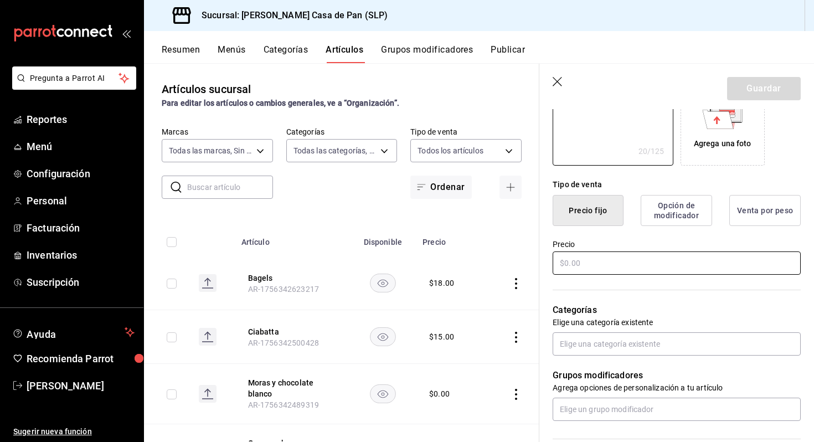
click at [596, 262] on input "text" at bounding box center [677, 262] width 248 height 23
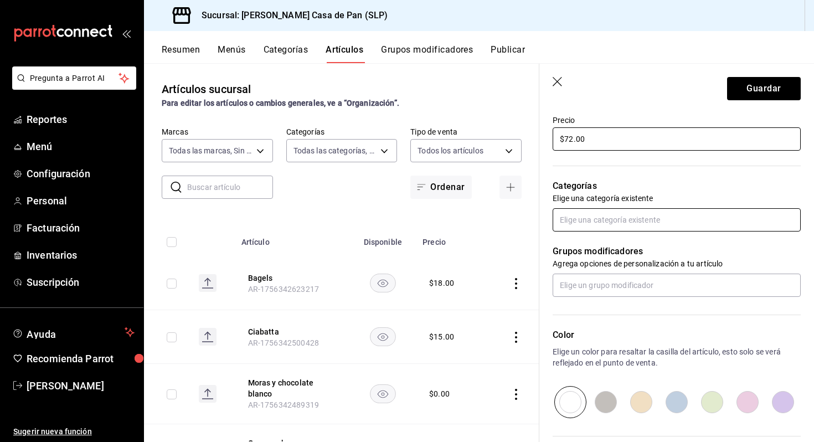
scroll to position [329, 0]
click at [600, 221] on input "text" at bounding box center [677, 219] width 248 height 23
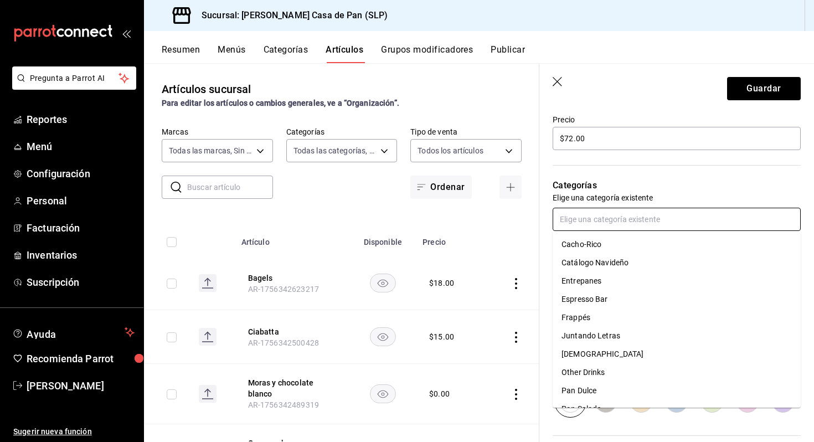
scroll to position [28, 0]
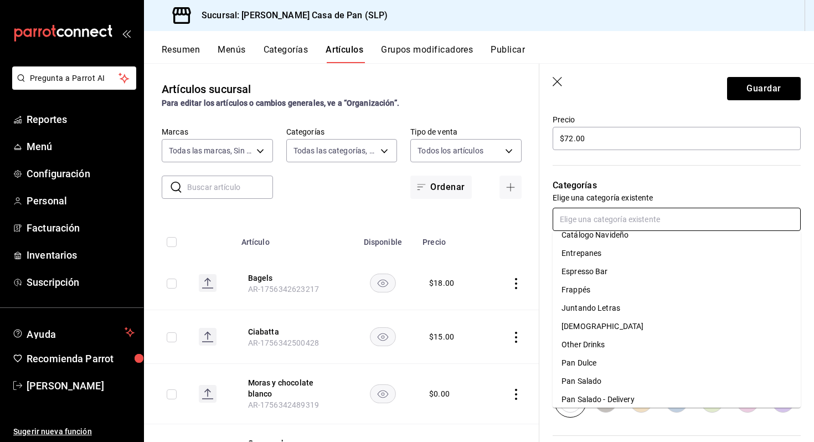
click at [594, 381] on li "Pan Salado" at bounding box center [677, 381] width 248 height 18
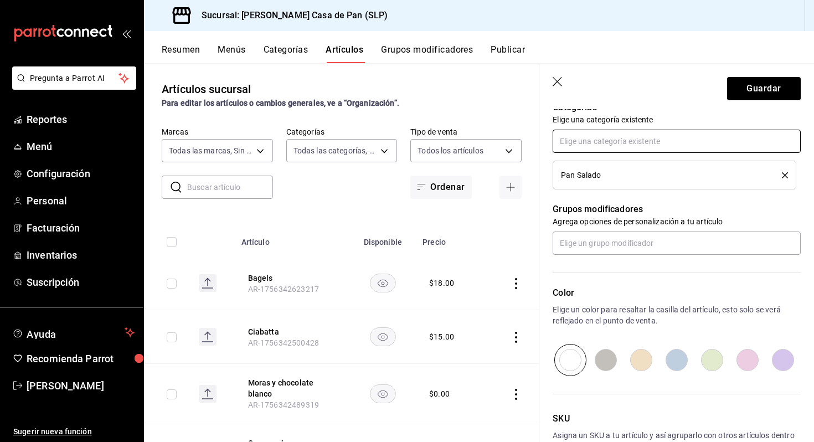
scroll to position [407, 0]
click at [579, 247] on input "text" at bounding box center [677, 242] width 248 height 23
click at [546, 232] on div "Grupos modificadores Agrega opciones de personalización a tu artículo" at bounding box center [669, 221] width 261 height 65
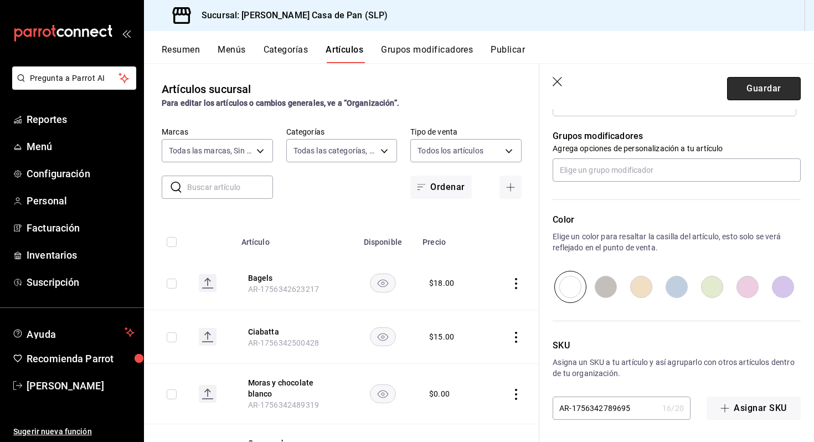
click at [768, 92] on button "Guardar" at bounding box center [764, 88] width 74 height 23
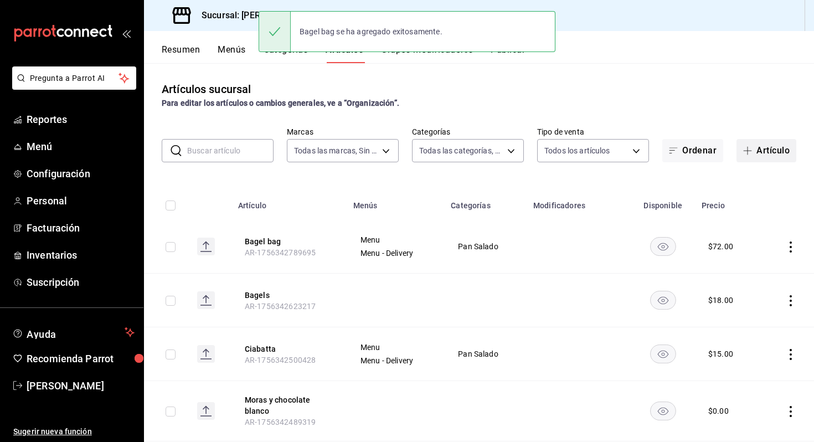
click at [755, 150] on span "button" at bounding box center [749, 150] width 13 height 9
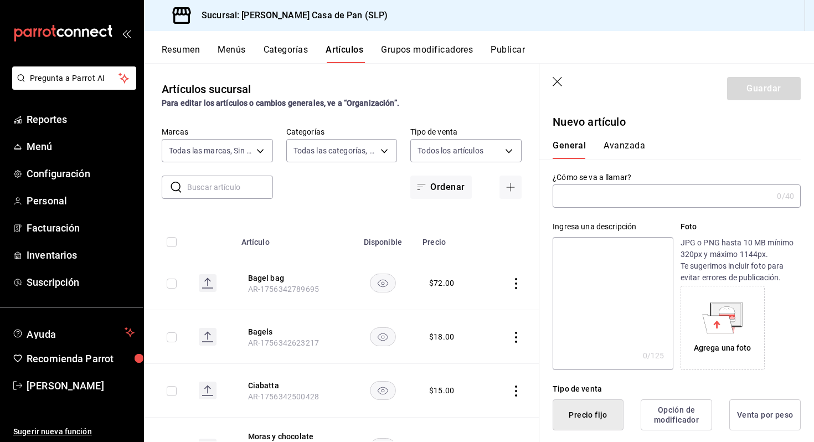
click at [636, 202] on input "text" at bounding box center [663, 196] width 220 height 22
click at [599, 276] on textarea at bounding box center [613, 303] width 120 height 133
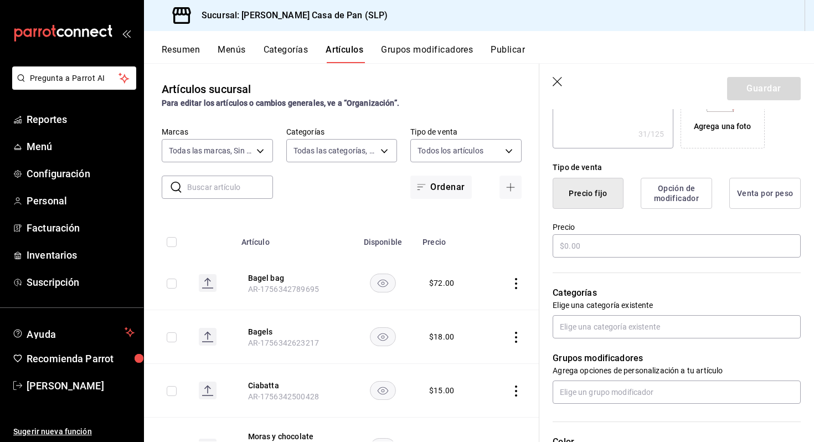
scroll to position [224, 0]
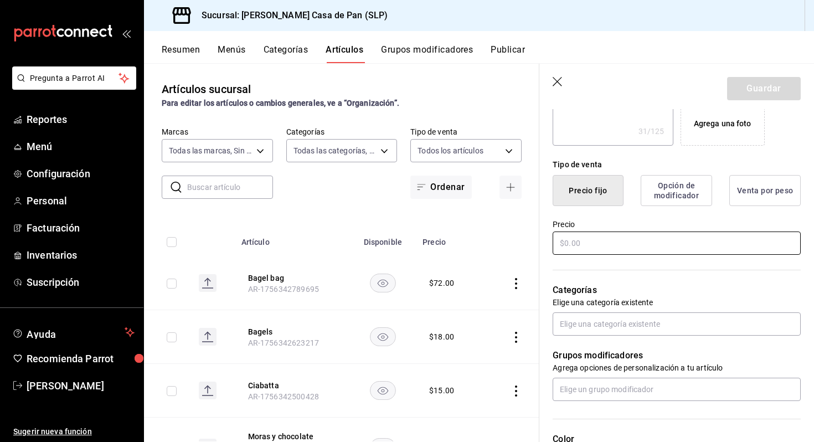
click at [580, 242] on input "text" at bounding box center [677, 242] width 248 height 23
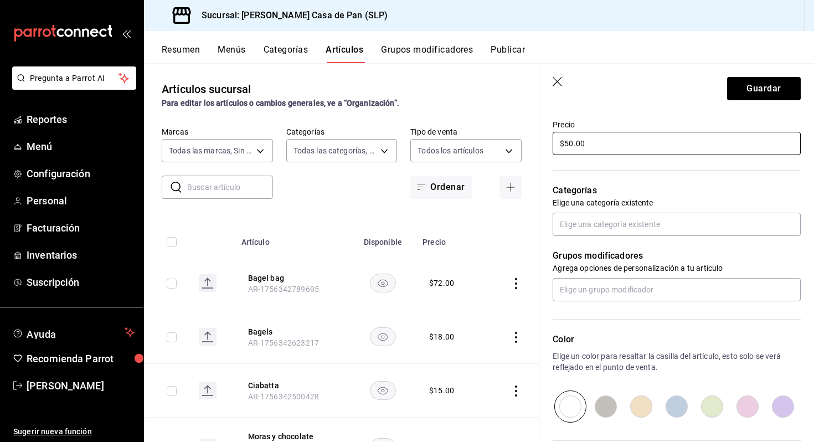
scroll to position [326, 0]
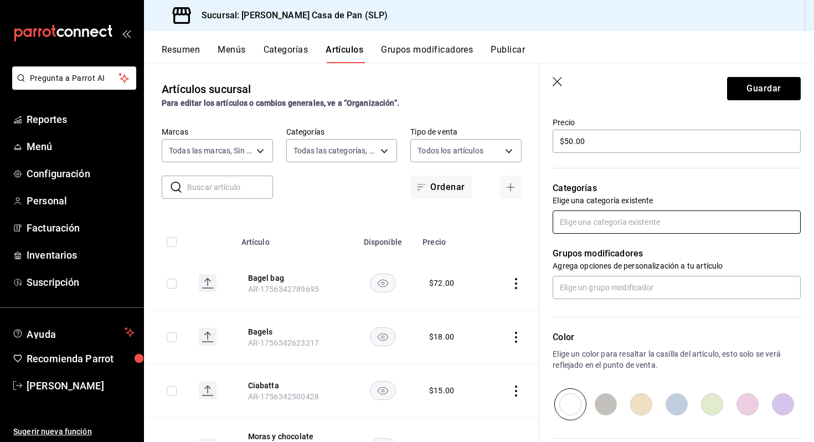
click at [625, 221] on input "text" at bounding box center [677, 221] width 248 height 23
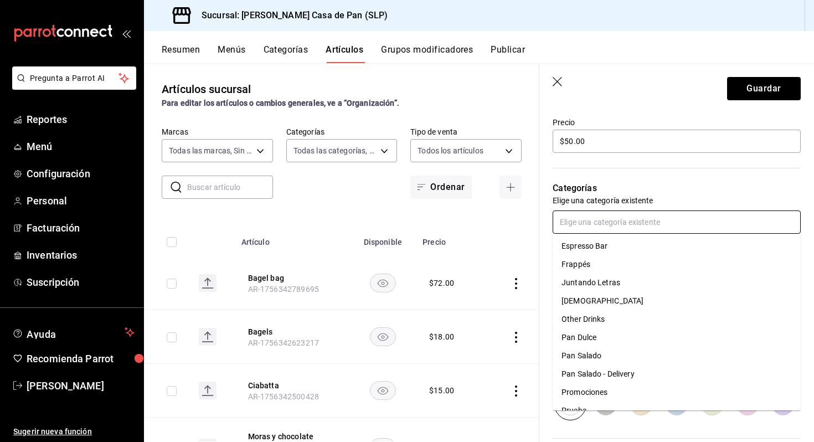
scroll to position [88, 0]
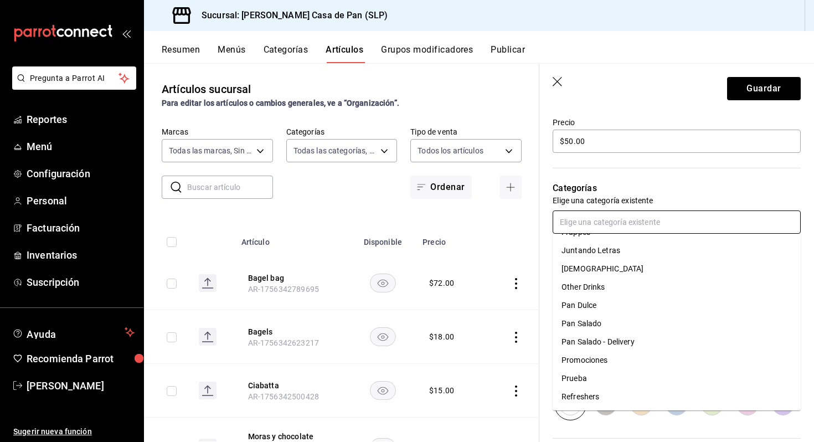
click at [592, 322] on li "Pan Salado" at bounding box center [677, 323] width 248 height 18
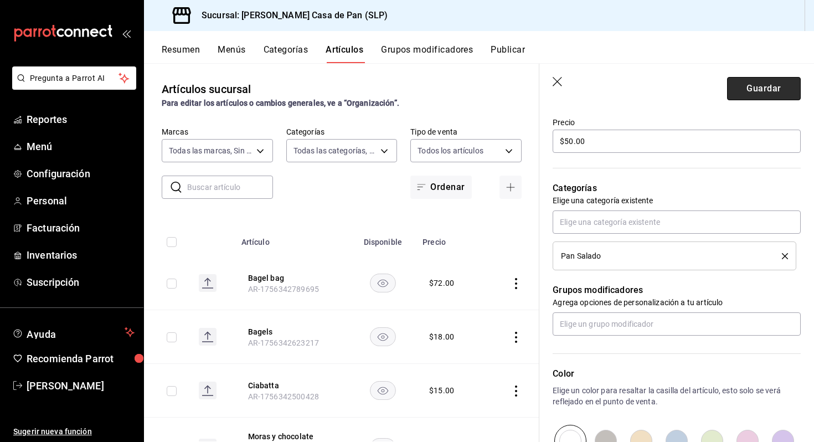
click at [742, 83] on button "Guardar" at bounding box center [764, 88] width 74 height 23
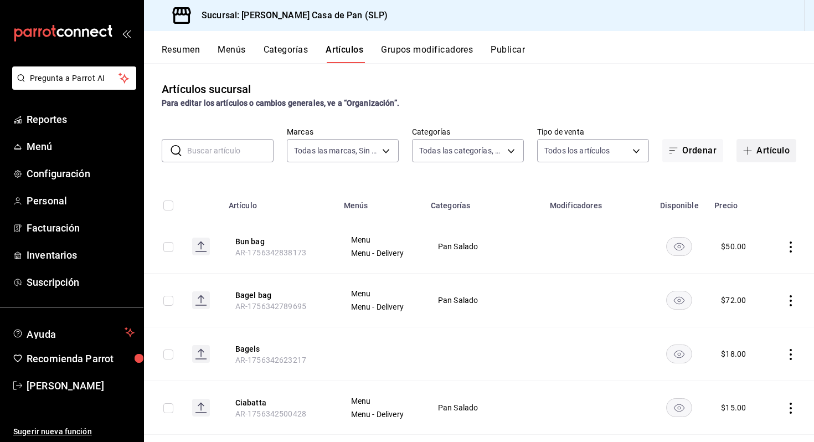
click at [759, 152] on button "Artículo" at bounding box center [766, 150] width 60 height 23
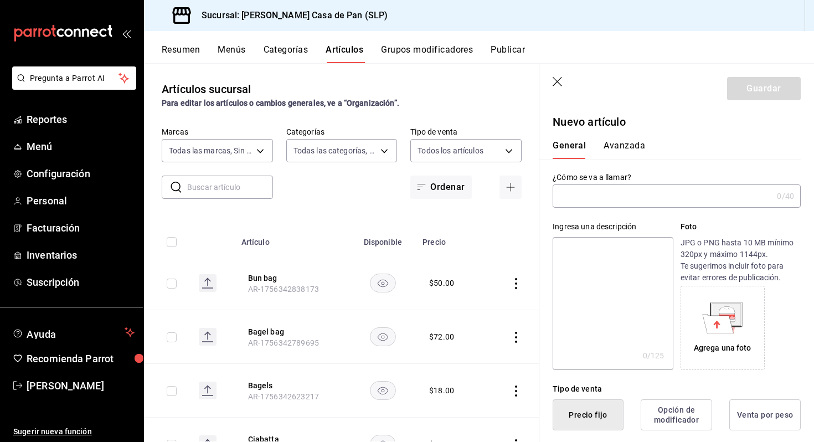
click at [582, 197] on input "text" at bounding box center [663, 196] width 220 height 22
click at [570, 288] on textarea at bounding box center [613, 303] width 120 height 133
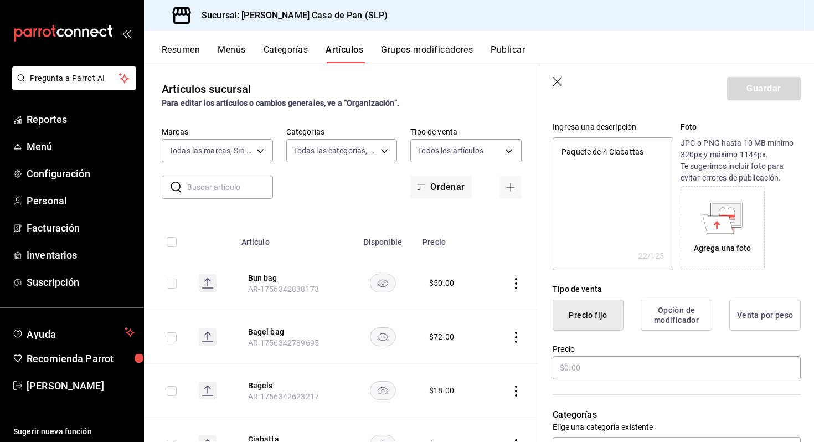
scroll to position [100, 0]
click at [632, 367] on input "text" at bounding box center [677, 366] width 248 height 23
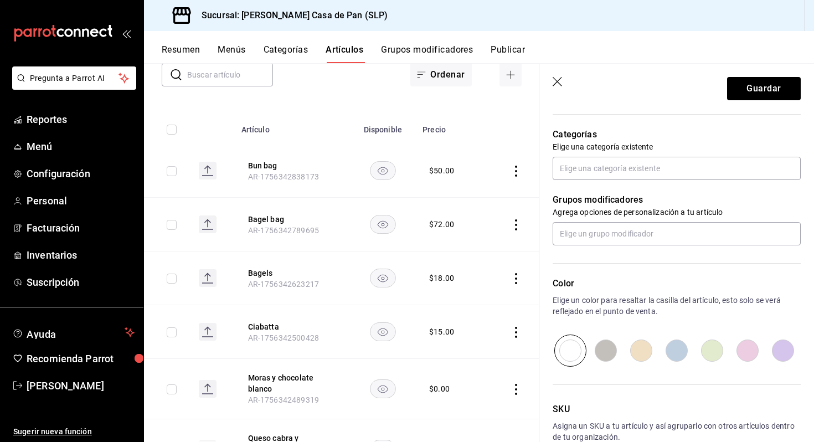
scroll to position [443, 0]
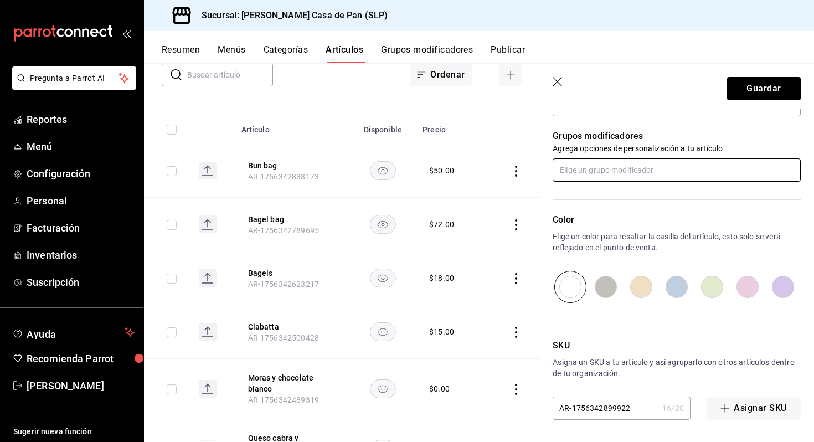
click at [643, 173] on input "text" at bounding box center [677, 169] width 248 height 23
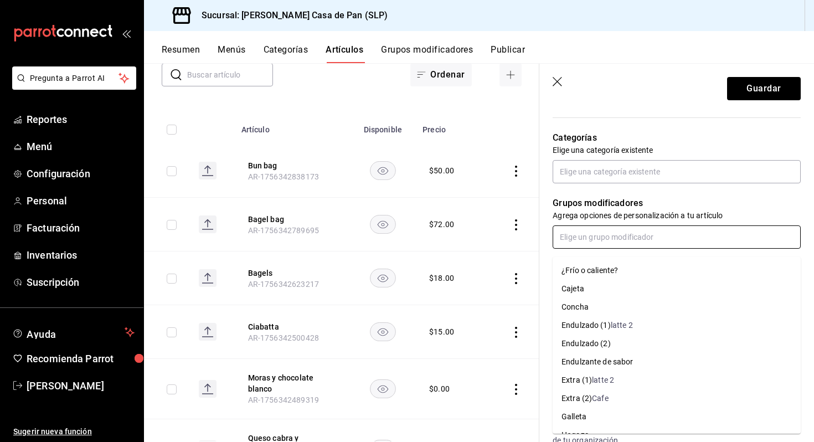
scroll to position [368, 0]
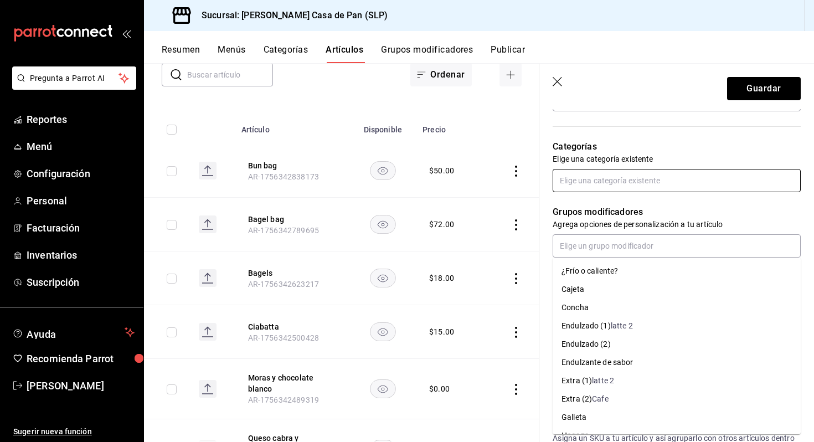
click at [641, 178] on input "text" at bounding box center [677, 180] width 248 height 23
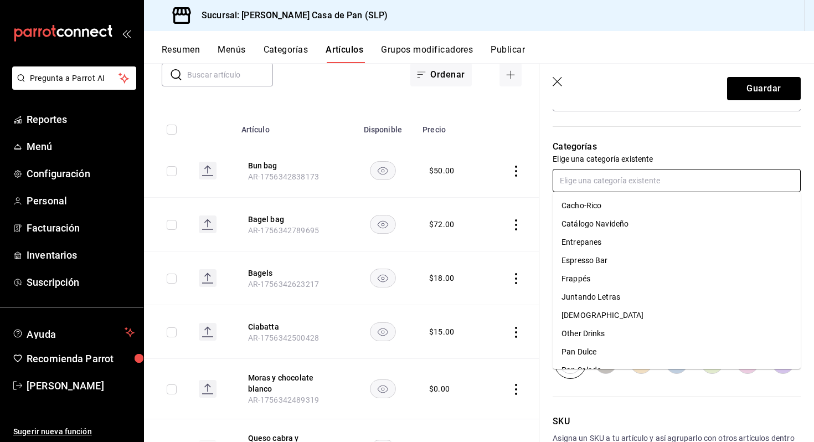
scroll to position [88, 0]
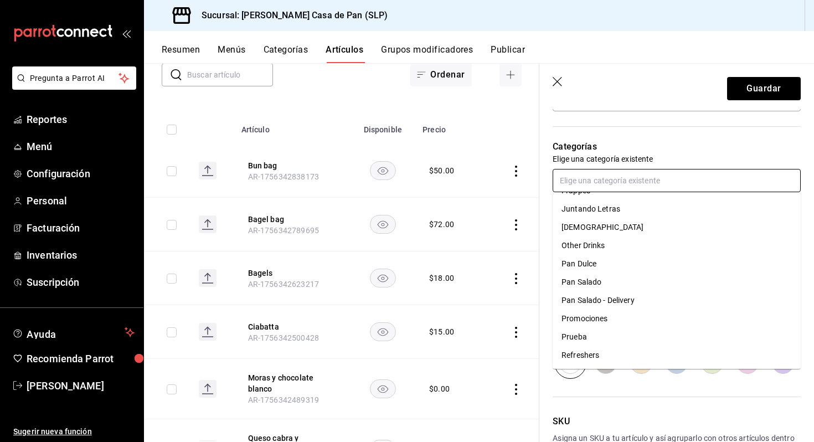
click at [592, 282] on li "Pan Salado" at bounding box center [677, 282] width 248 height 18
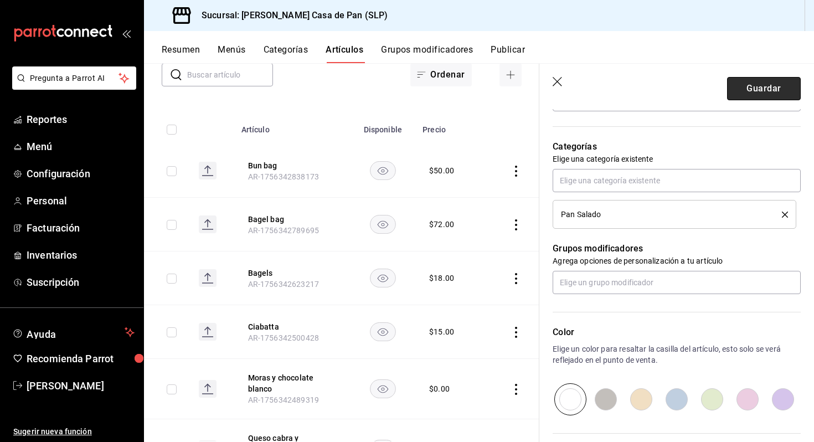
click at [750, 89] on button "Guardar" at bounding box center [764, 88] width 74 height 23
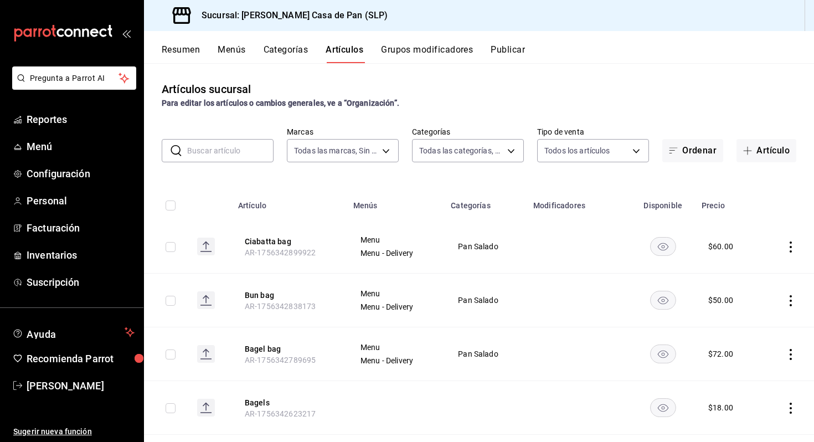
click at [512, 50] on button "Publicar" at bounding box center [508, 53] width 34 height 19
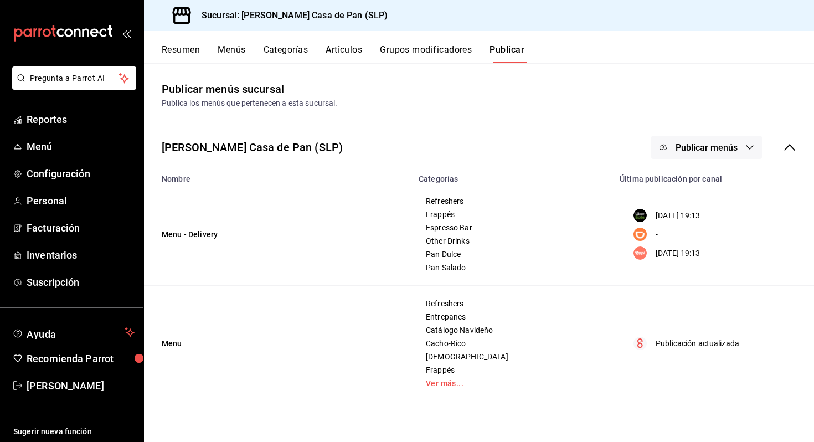
click at [754, 149] on button "Publicar menús" at bounding box center [706, 147] width 111 height 23
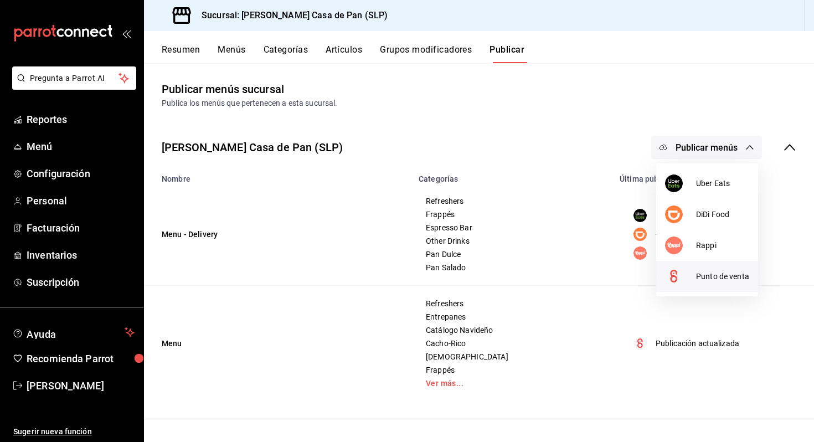
click at [702, 277] on span "Punto de venta" at bounding box center [722, 277] width 53 height 12
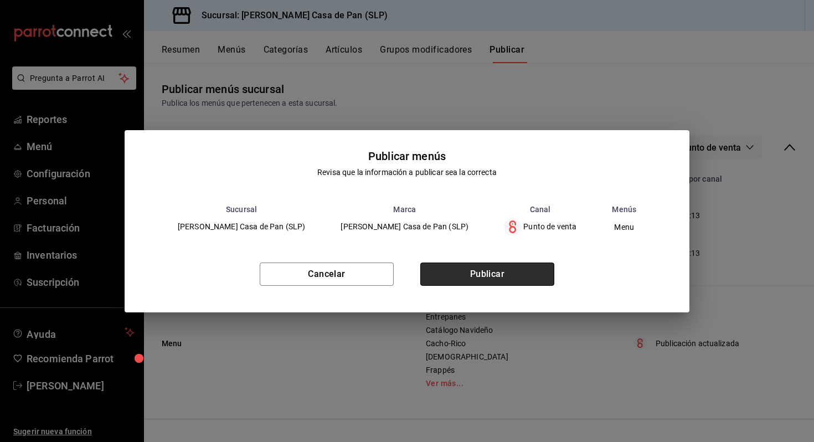
click at [516, 270] on button "Publicar" at bounding box center [487, 273] width 134 height 23
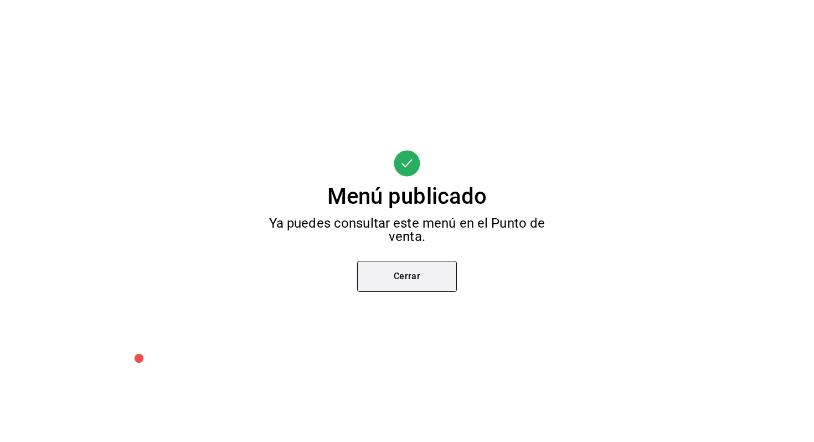
click at [405, 279] on button "Cerrar" at bounding box center [407, 276] width 100 height 31
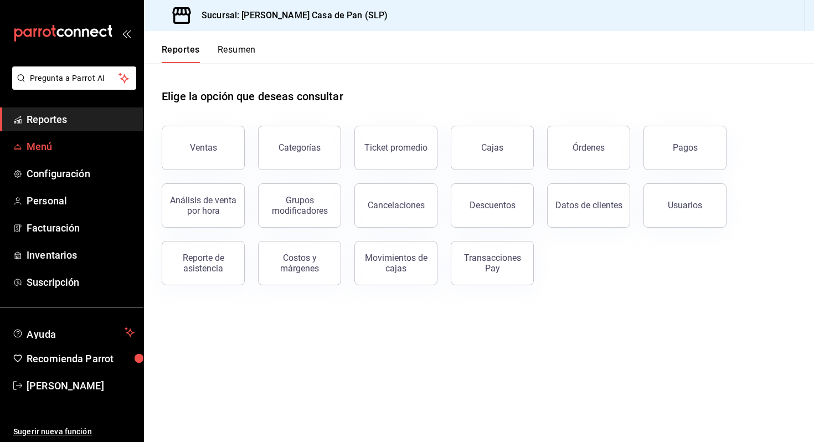
click at [39, 145] on span "Menú" at bounding box center [81, 146] width 108 height 15
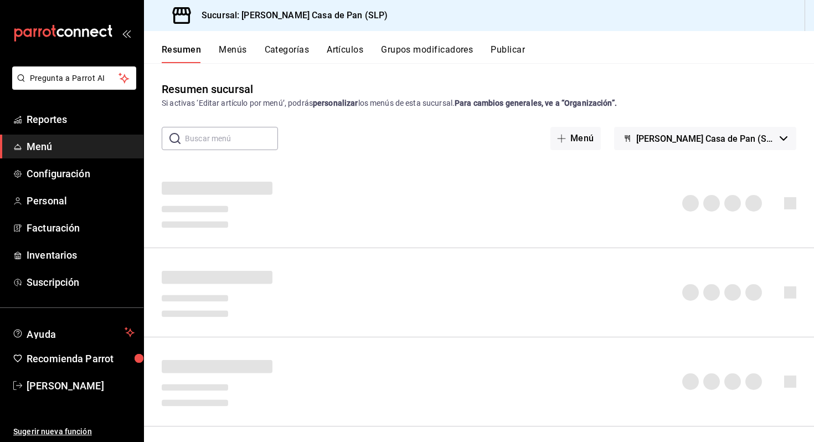
click at [344, 53] on button "Artículos" at bounding box center [345, 53] width 37 height 19
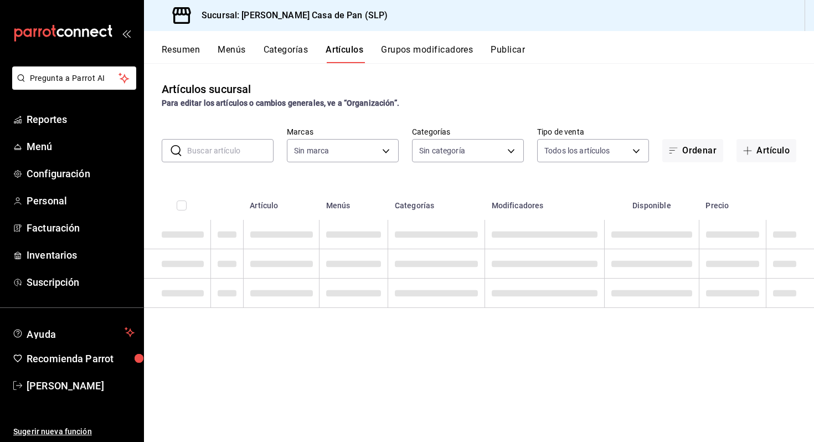
type input "61bda040-4507-4ba9-816d-d9c0874aecac"
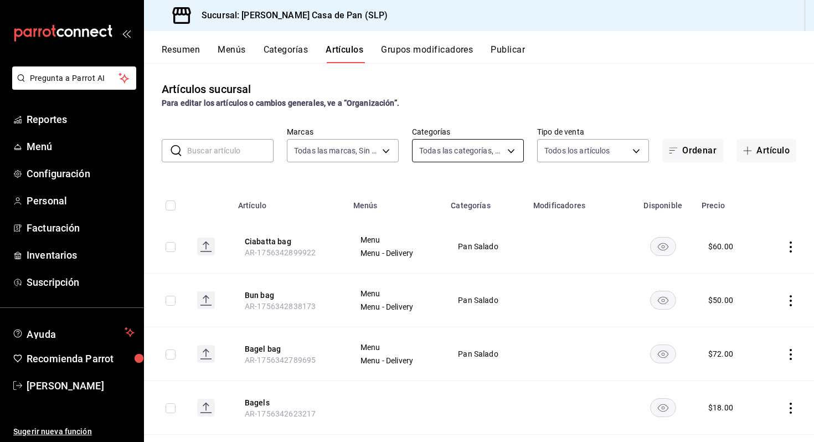
type input "06b0136f-8641-47aa-8c08-d80a07b4aadd,daa6fd0e-b4c6-42d4-8d7e-d97e30ca9cea,2f8e2…"
click at [765, 154] on button "Artículo" at bounding box center [766, 150] width 60 height 23
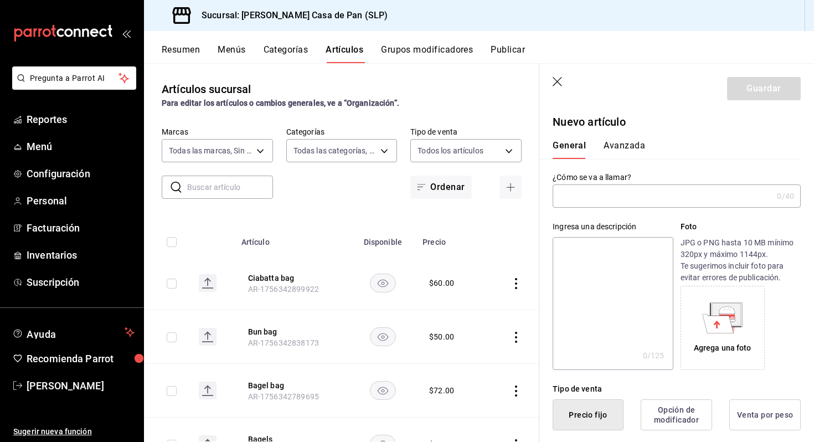
click at [625, 199] on input "text" at bounding box center [663, 196] width 220 height 22
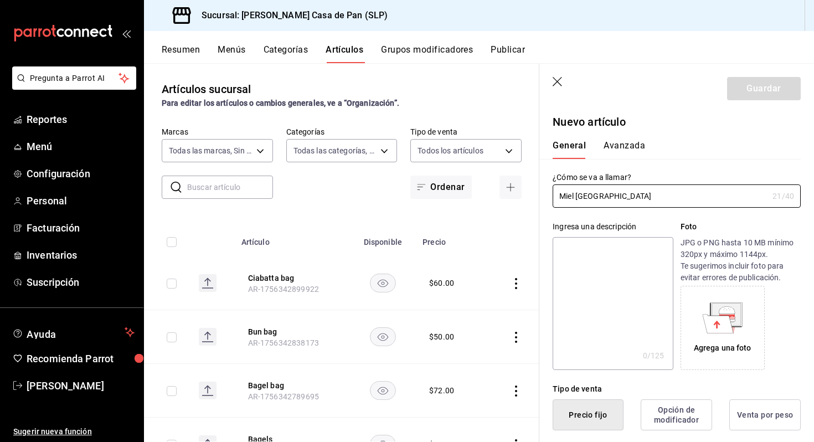
type input "Miel Rancho el Guayul"
click at [611, 298] on textarea at bounding box center [613, 303] width 120 height 133
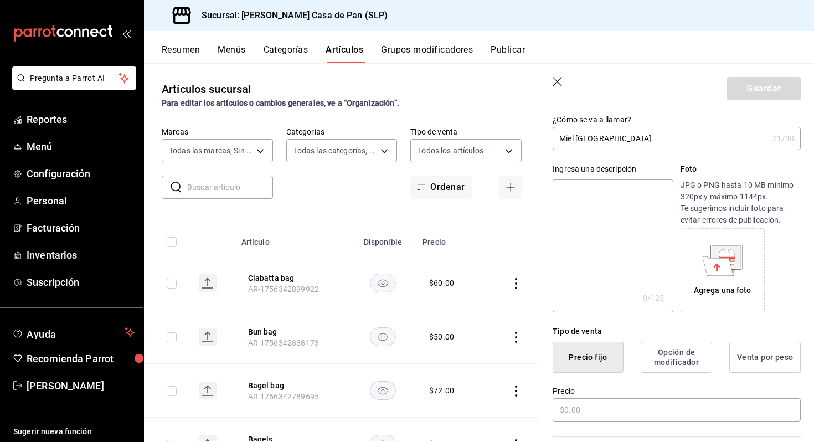
scroll to position [55, 0]
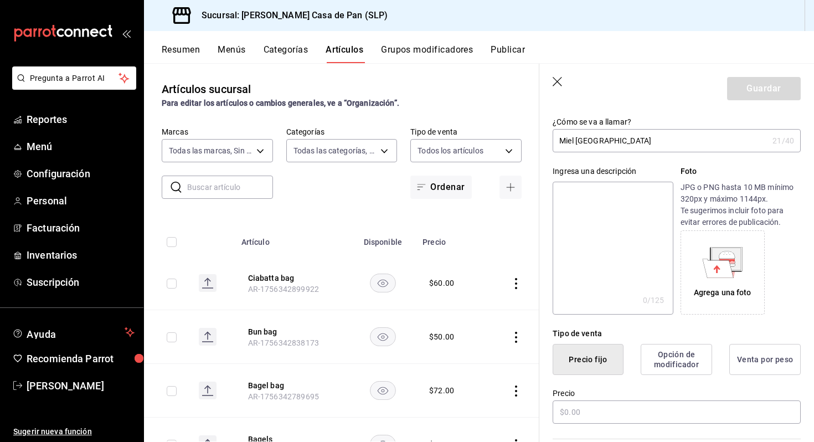
type textarea "M"
type textarea "x"
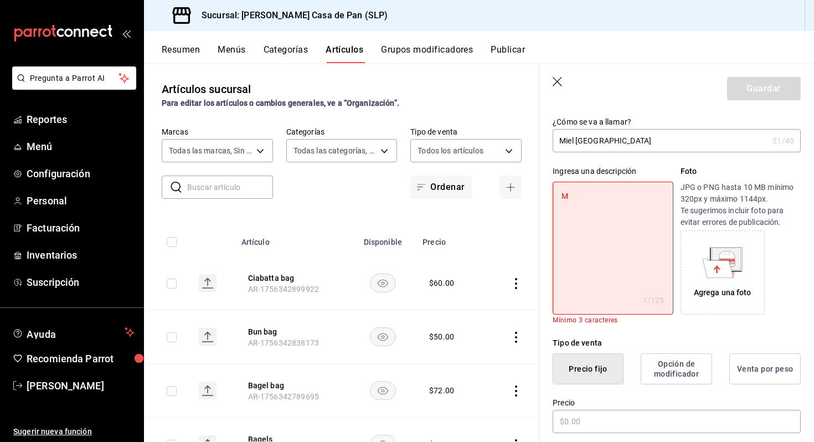
type textarea "Mi"
type textarea "x"
type textarea "Mie"
type textarea "x"
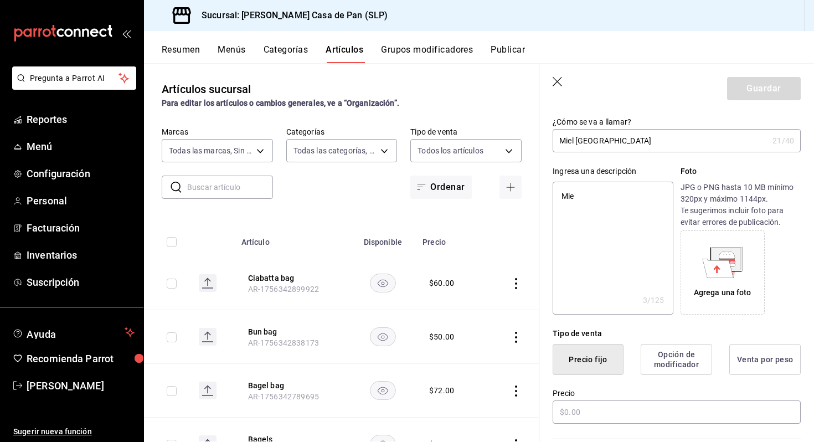
type textarea "Miel"
type textarea "x"
type textarea "Miel"
type textarea "x"
type textarea "Miel o"
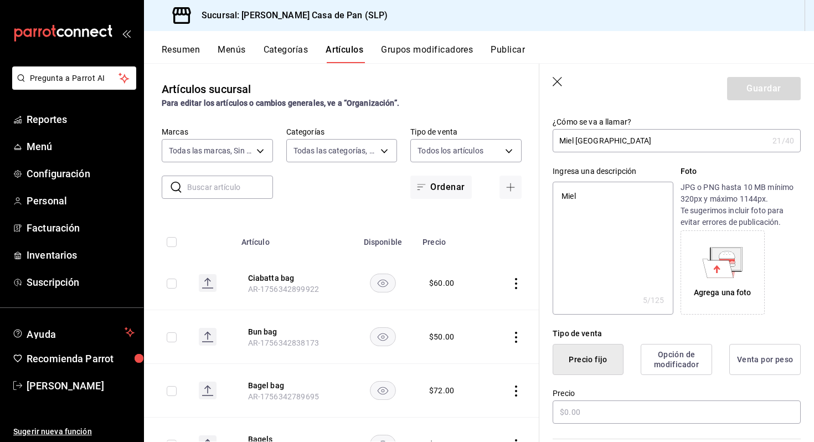
type textarea "x"
type textarea "Miel or"
type textarea "x"
type textarea "Miel org"
type textarea "x"
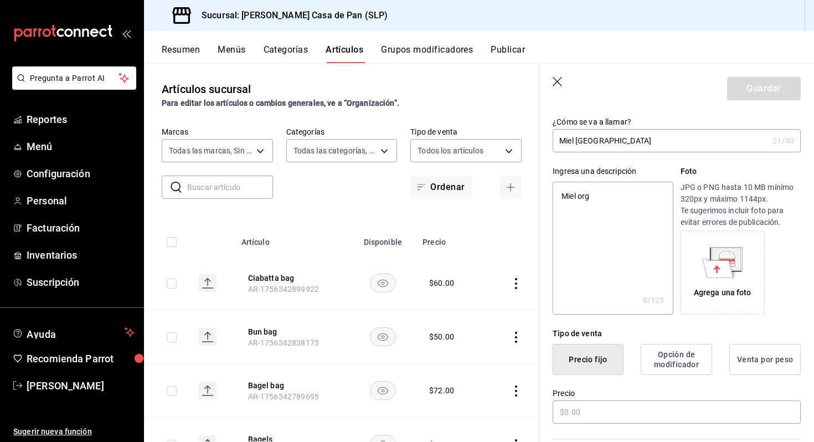
type textarea "Miel org´"
type textarea "x"
type textarea "Miel orgá"
type textarea "x"
type textarea "Miel orgán"
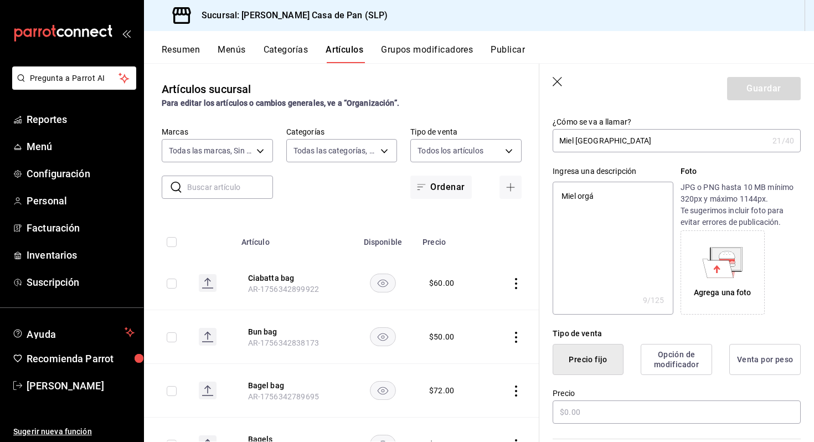
type textarea "x"
type textarea "Miel orgáni"
type textarea "x"
type textarea "Miel orgánic"
type textarea "x"
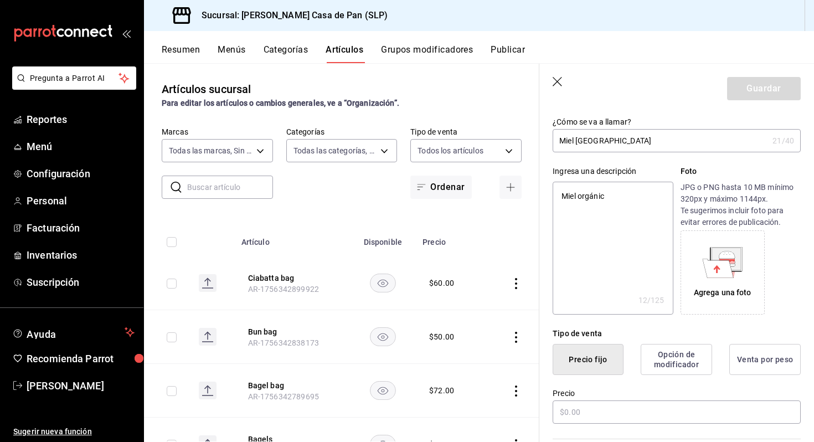
type textarea "Miel orgánica"
type textarea "x"
type textarea "Miel orgánica"
type textarea "x"
type textarea "Miel orgánica d"
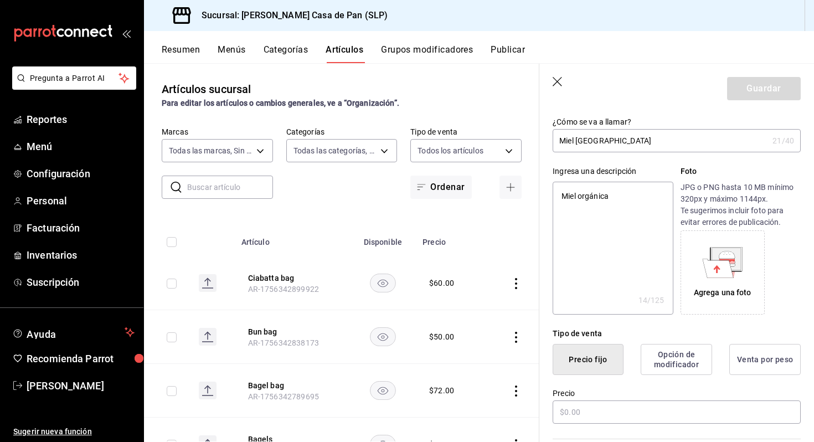
type textarea "x"
type textarea "Miel orgánica de"
type textarea "x"
type textarea "Miel orgánica de"
type textarea "x"
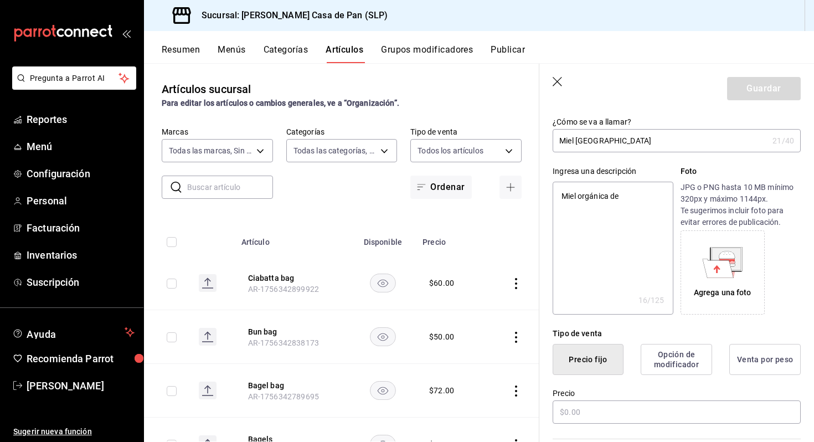
type textarea "Miel orgánica de m"
type textarea "x"
type textarea "Miel orgánica de me"
type textarea "x"
type textarea "Miel orgánica de mez"
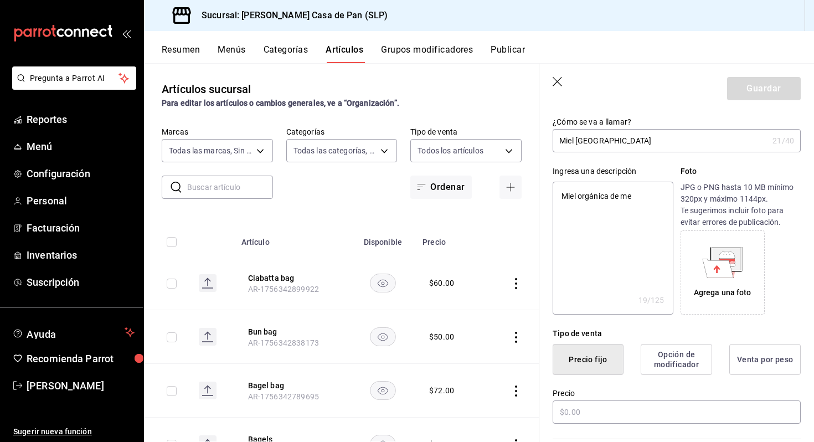
type textarea "x"
type textarea "Miel orgánica de mezq"
type textarea "x"
type textarea "Miel orgánica de mezqu"
type textarea "x"
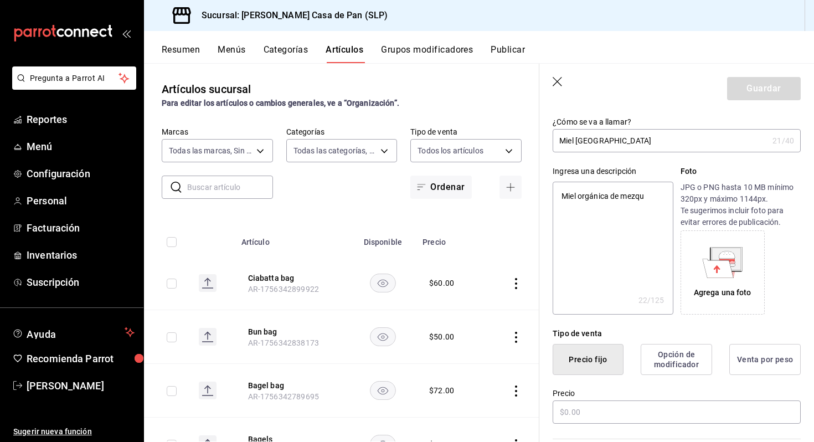
type textarea "Miel orgánica de mezqui"
type textarea "x"
type textarea "Miel orgánica de mezquit"
type textarea "x"
type textarea "Miel orgánica de mezquite"
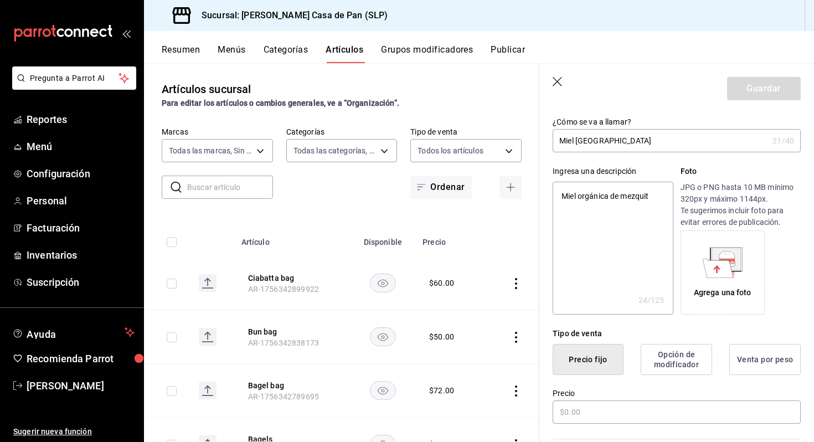
type textarea "x"
type textarea "Miel orgánica de mezquite,"
type textarea "x"
type textarea "Miel orgánica de mezquite,"
type textarea "x"
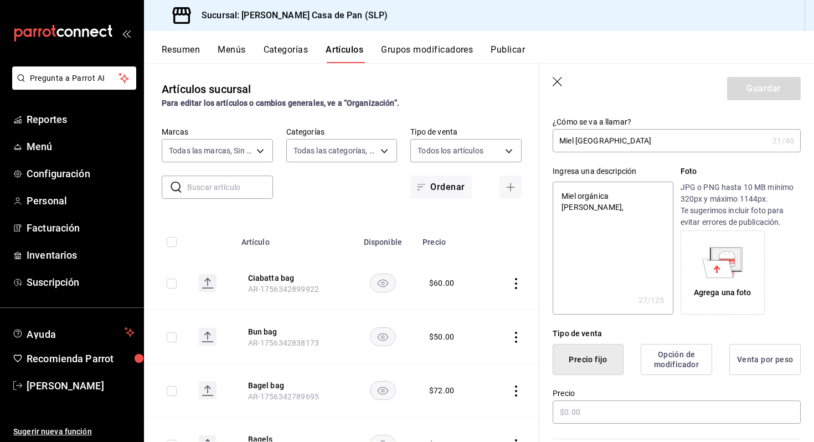
type textarea "Miel orgánica de mezquite, h"
type textarea "x"
type textarea "Miel orgánica de mezquite, he"
type textarea "x"
type textarea "Miel orgánica de mezquite, hec"
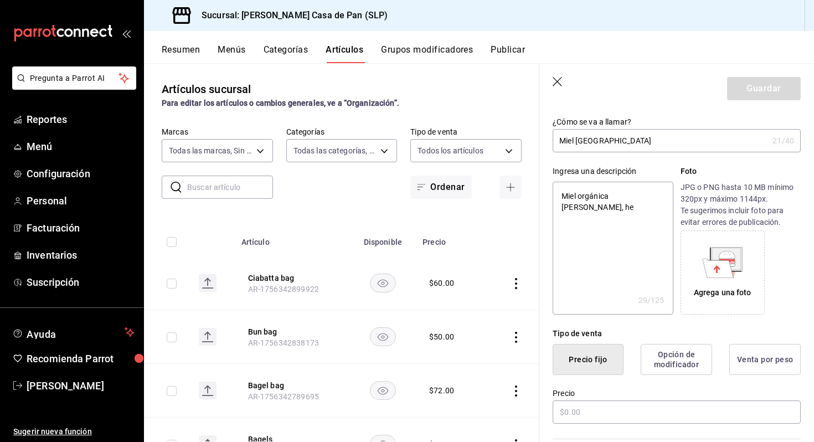
type textarea "x"
type textarea "Miel orgánica de mezquite, hech"
type textarea "x"
type textarea "Miel orgánica de mezquite, hecha"
type textarea "x"
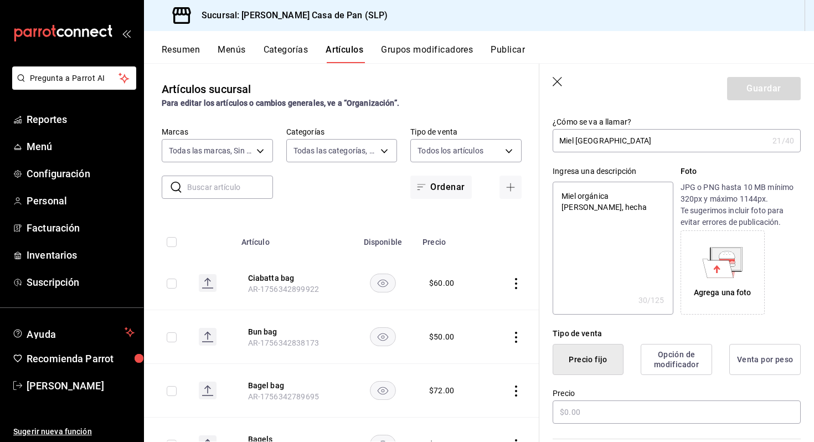
type textarea "Miel orgánica de mezquite, hecha"
type textarea "x"
type textarea "Miel orgánica de mezquite, hecha p"
type textarea "x"
type textarea "Miel orgánica de mezquite, hecha po"
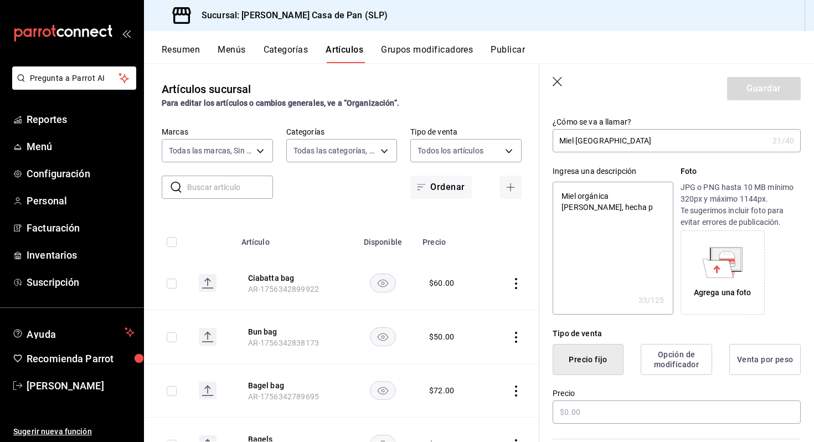
type textarea "x"
type textarea "Miel orgánica de mezquite, hecha por"
type textarea "x"
type textarea "Miel orgánica de mezquite, hecha por"
type textarea "x"
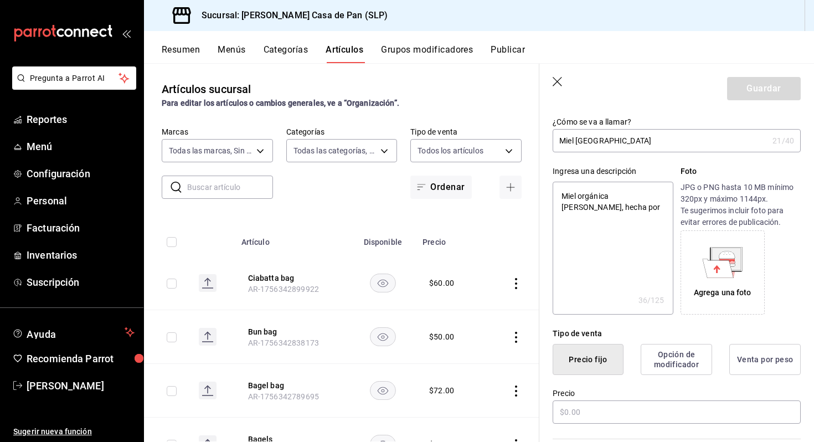
type textarea "Miel orgánica de mezquite, hecha por p"
type textarea "x"
type textarea "Miel orgánica de mezquite, hecha por pr"
type textarea "x"
type textarea "Miel orgánica de mezquite, hecha por pro"
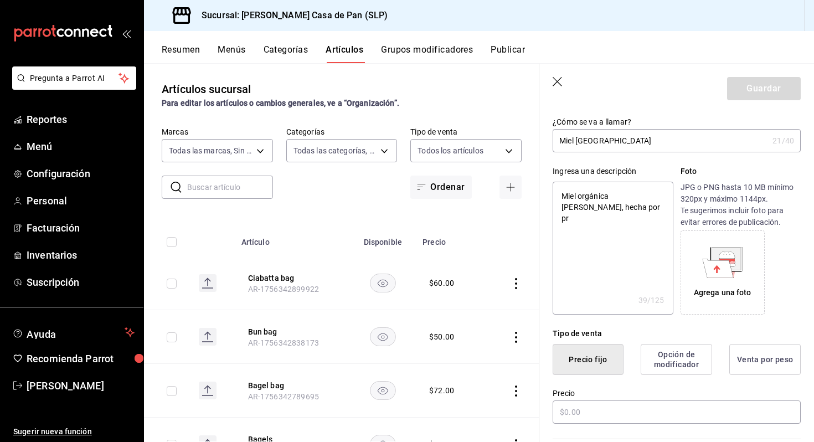
type textarea "x"
type textarea "Miel orgánica de mezquite, hecha por prod"
type textarea "x"
type textarea "Miel orgánica de mezquite, hecha por produ"
type textarea "x"
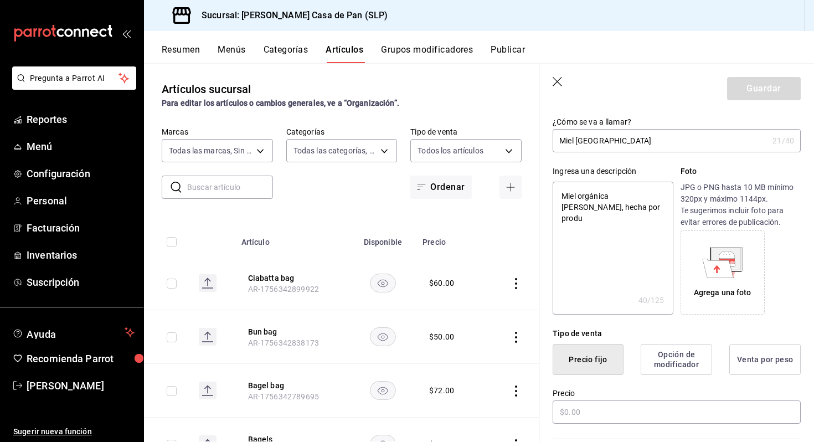
type textarea "Miel orgánica de mezquite, hecha por produc"
type textarea "x"
type textarea "Miel orgánica de mezquite, hecha por product"
type textarea "x"
type textarea "Miel orgánica de mezquite, hecha por producto"
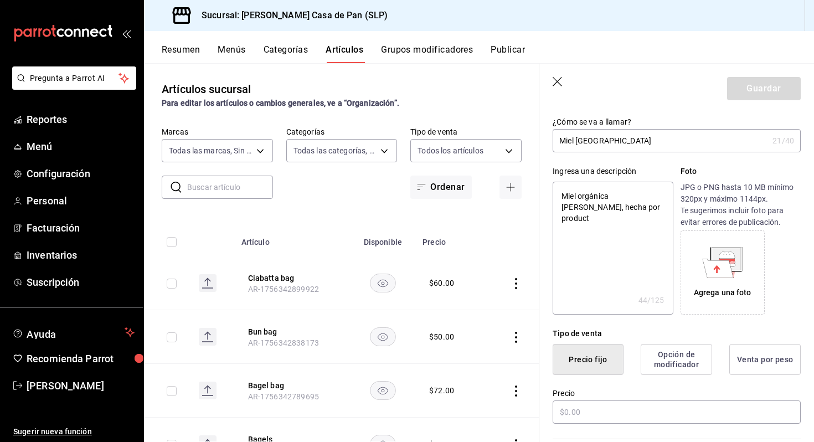
type textarea "x"
type textarea "Miel orgánica de mezquite, hecha por productor"
type textarea "x"
type textarea "Miel orgánica de mezquite, hecha por productore"
type textarea "x"
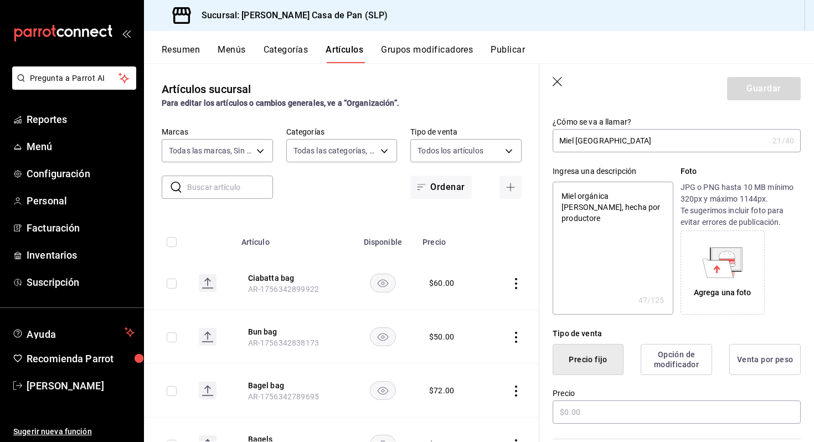
type textarea "Miel orgánica de mezquite, hecha por productores"
type textarea "x"
type textarea "Miel orgánica de mezquite, hecha por productores"
type textarea "x"
type textarea "Miel orgánica de mezquite, hecha por productores l"
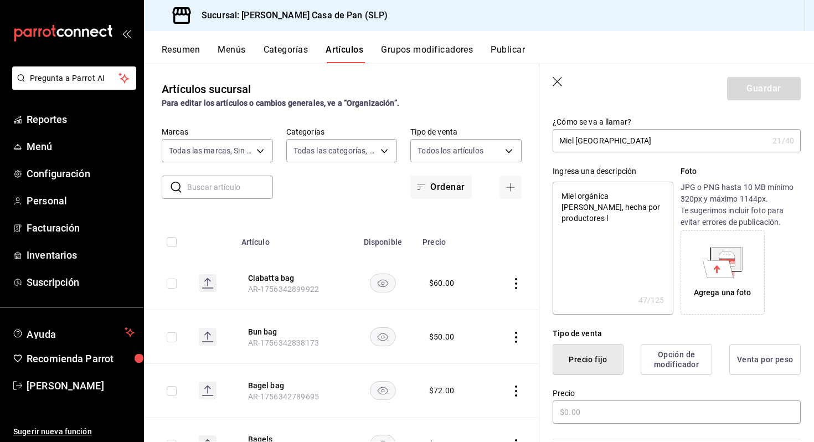
type textarea "x"
type textarea "Miel orgánica de mezquite, hecha por productores lo"
type textarea "x"
type textarea "Miel orgánica de mezquite, hecha por productores loc"
type textarea "x"
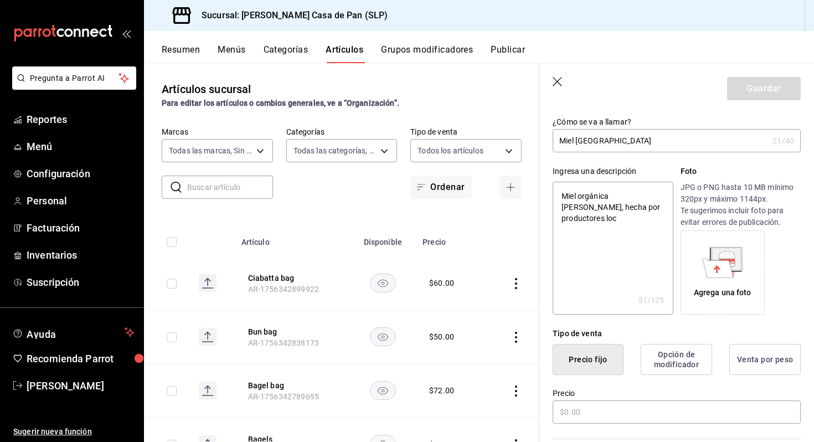
type textarea "Miel orgánica de mezquite, hecha por productores loca"
type textarea "x"
type textarea "Miel orgánica de mezquite, hecha por productores local"
type textarea "x"
type textarea "Miel orgánica de mezquite, hecha por productores locale"
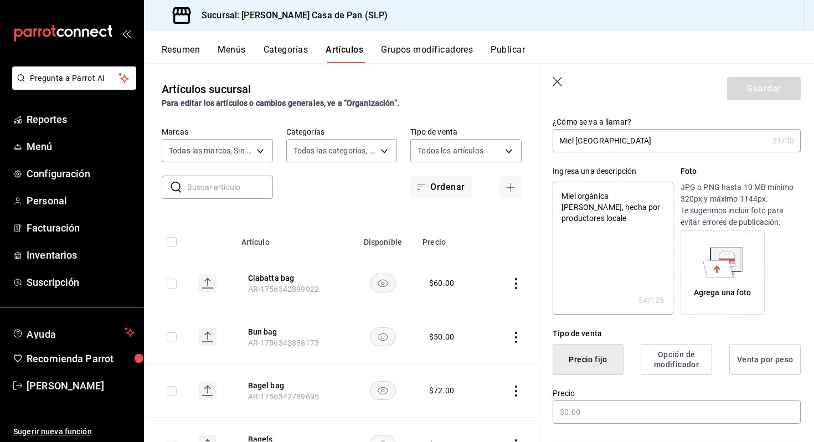
type textarea "x"
type textarea "Miel orgánica de mezquite, hecha por productores locales"
type textarea "x"
type textarea "Miel orgánica de mezquite, hecha por productores locales,"
type textarea "x"
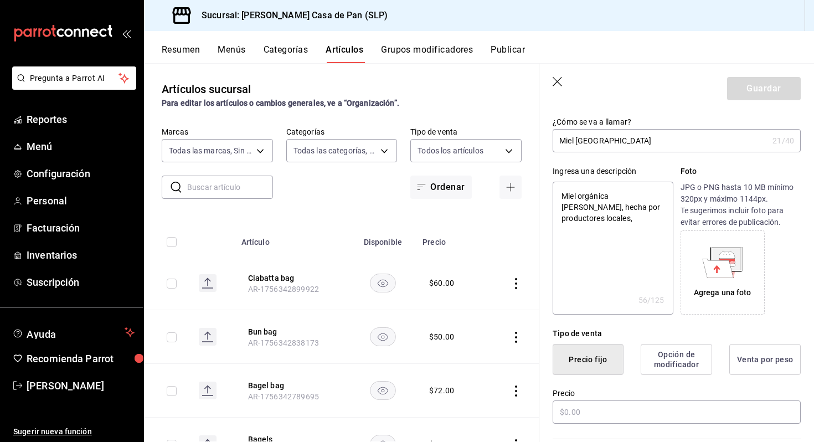
type textarea "Miel orgánica de mezquite, hecha por productores locales,"
type textarea "x"
type textarea "Miel orgánica de mezquite, hecha por productores locales, c"
type textarea "x"
type textarea "Miel orgánica de mezquite, hecha por productores locales, co"
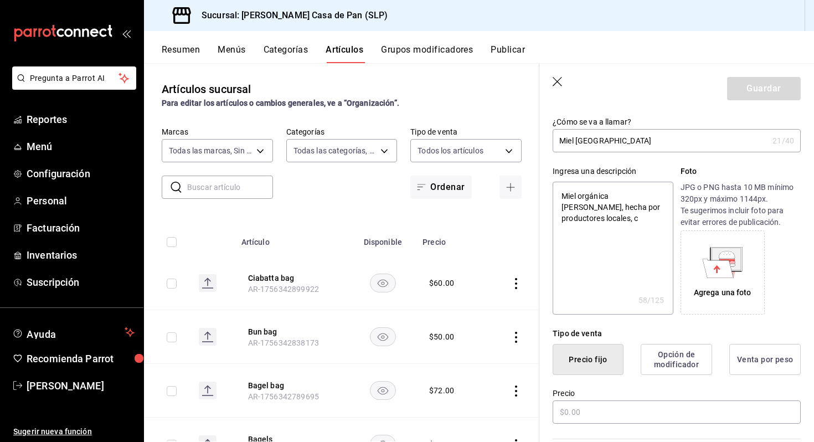
type textarea "x"
type textarea "Miel orgánica de mezquite, hecha por productores locales, con"
type textarea "x"
type textarea "Miel orgánica de mezquite, hecha por productores locales, con"
type textarea "x"
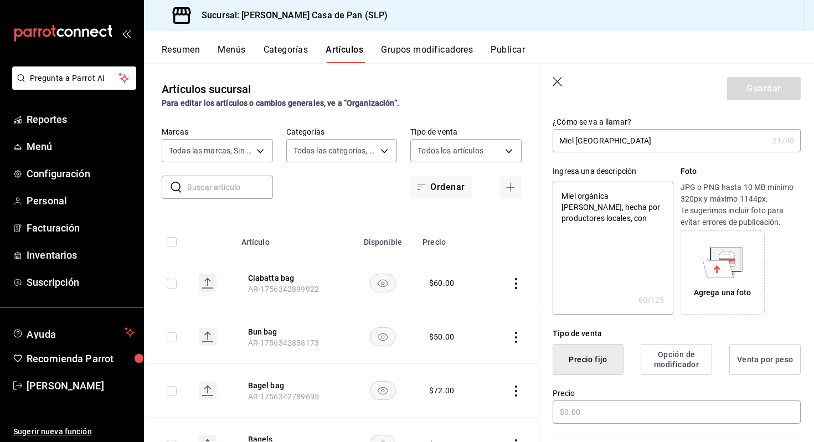
type textarea "Miel orgánica de mezquite, hecha por productores locales, con u"
type textarea "x"
type textarea "Miel orgánica de mezquite, hecha por productores locales, con un"
type textarea "x"
type textarea "Miel orgánica de mezquite, hecha por productores locales, con un"
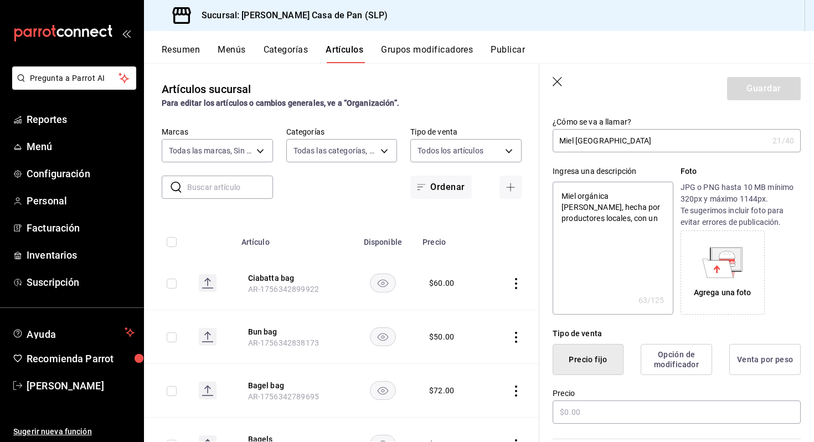
type textarea "x"
type textarea "Miel orgánica de mezquite, hecha por productores locales, con un a"
type textarea "x"
type textarea "Miel orgánica de mezquite, hecha por productores locales, con un ar"
type textarea "x"
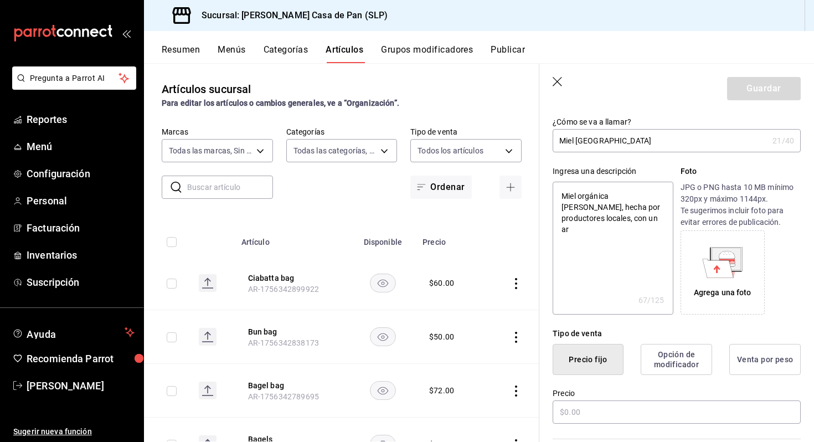
type textarea "Miel orgánica de mezquite, hecha por productores locales, con un aro"
type textarea "x"
type textarea "Miel orgánica de mezquite, hecha por productores locales, con un arom"
type textarea "x"
type textarea "Miel orgánica de mezquite, hecha por productores locales, con un aroma"
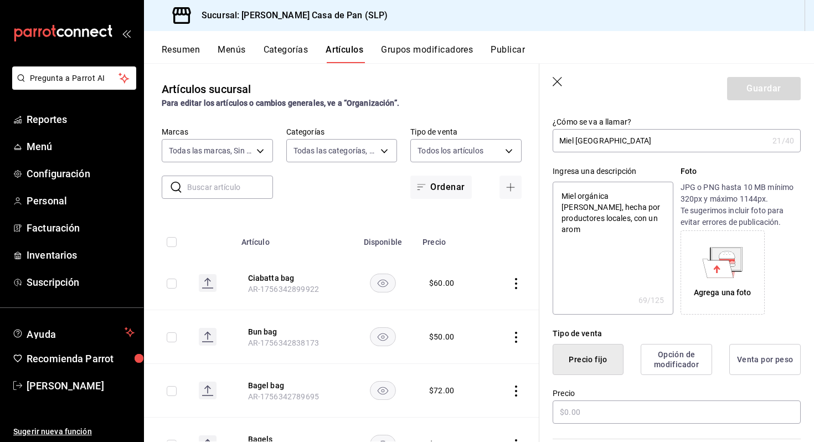
type textarea "x"
type textarea "Miel orgánica de mezquite, hecha por productores locales, con un aroma"
type textarea "x"
type textarea "Miel orgánica de mezquite, hecha por productores locales, con un aroma a"
type textarea "x"
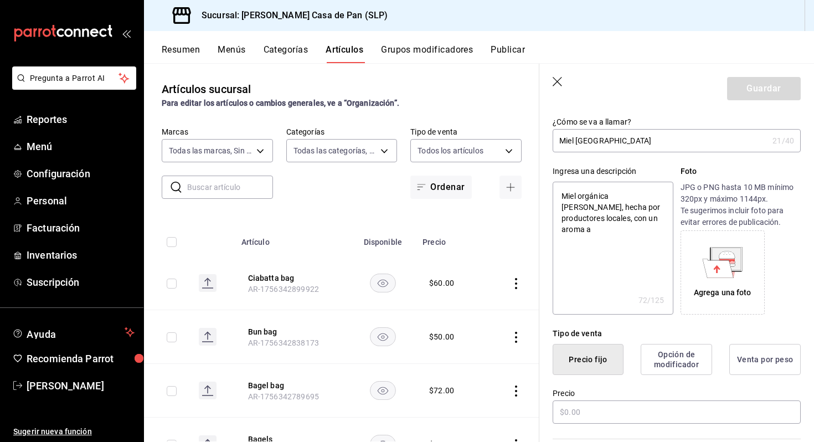
type textarea "Miel orgánica de mezquite, hecha por productores locales, con un aroma ah"
type textarea "x"
type textarea "Miel orgánica de mezquite, hecha por productores locales, con un aroma ahu"
type textarea "x"
type textarea "Miel orgánica de mezquite, hecha por productores locales, con un aroma ahum"
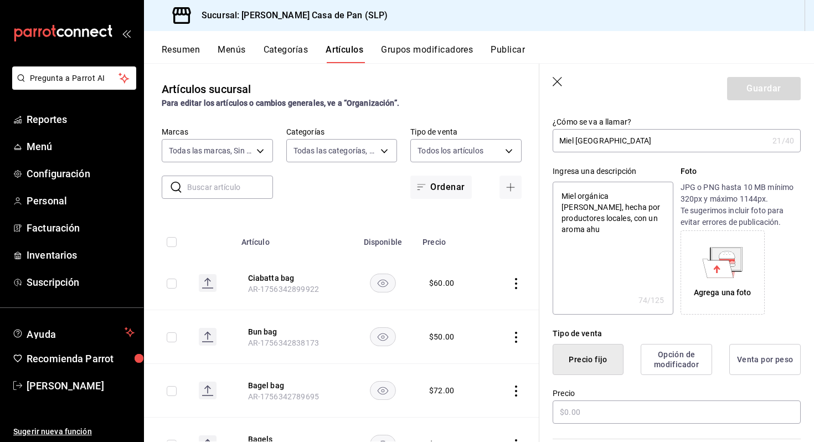
type textarea "x"
type textarea "Miel orgánica de mezquite, hecha por productores locales, con un aroma ahuma"
type textarea "x"
type textarea "Miel orgánica de mezquite, hecha por productores locales, con un aroma ahumad"
type textarea "x"
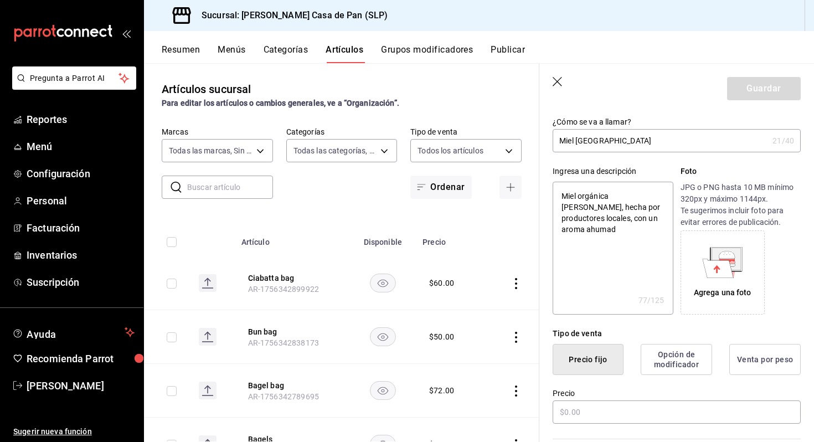
type textarea "Miel orgánica de mezquite, hecha por productores locales, con un aroma ahumado"
type textarea "x"
click at [617, 217] on textarea "Miel orgánica de mezquite, hecha por productores locales, con un aroma ahumado" at bounding box center [613, 248] width 120 height 133
type textarea "Miel orgánica de mezquite, hecha por productores locales, con un daroma ahumado"
type textarea "x"
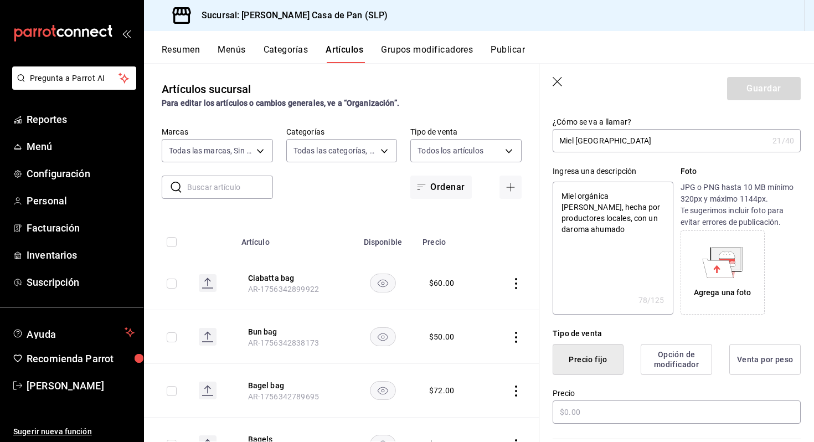
type textarea "Miel orgánica de mezquite, hecha por productores locales, con un dearoma ahumado"
type textarea "x"
type textarea "Miel orgánica de mezquite, hecha por productores locales, con un delaroma ahuma…"
type textarea "x"
type textarea "Miel orgánica de mezquite, hecha por productores locales, con un deliaroma ahum…"
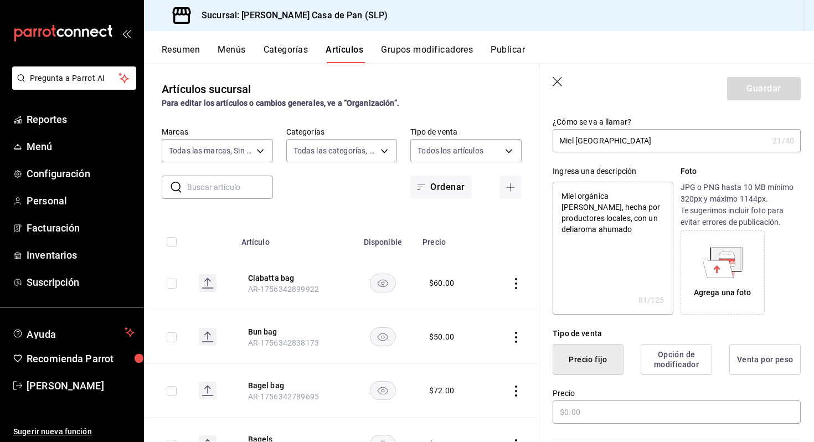
type textarea "x"
type textarea "Miel orgánica de mezquite, hecha por productores locales, con un delicaroma ahu…"
type textarea "x"
type textarea "Miel orgánica de mezquite, hecha por productores locales, con un deliciaroma ah…"
type textarea "x"
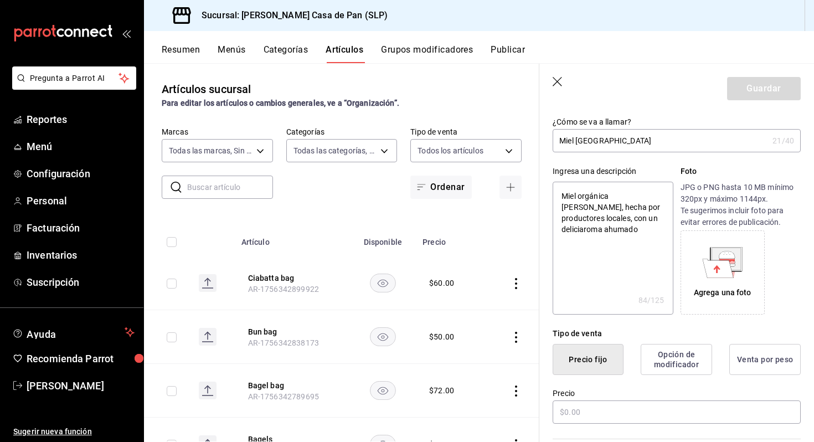
type textarea "Miel orgánica de mezquite, hecha por productores locales, con un delicioaroma a…"
type textarea "x"
type textarea "Miel orgánica de mezquite, hecha por productores locales, con un deliciosaroma …"
type textarea "x"
type textarea "Miel orgánica de mezquite, hecha por productores locales, con un deliciosoaroma…"
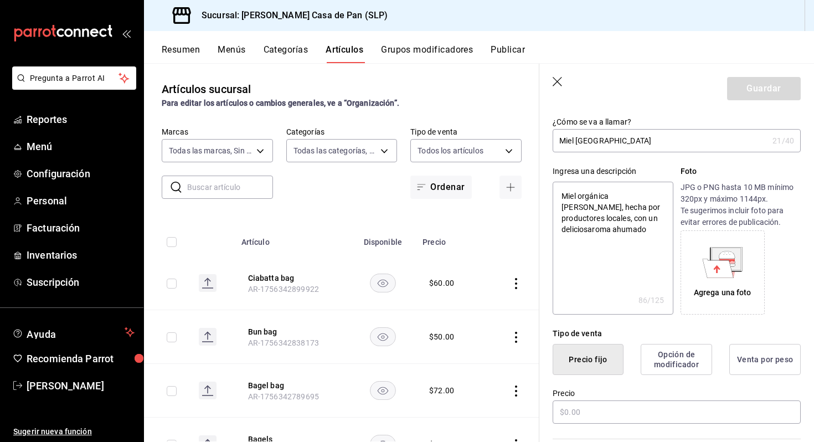
type textarea "x"
type textarea "Miel orgánica de mezquite, hecha por productores locales, con un delicioso arom…"
type textarea "x"
click at [639, 232] on textarea "Miel orgánica de mezquite, hecha por productores locales, con un delicioso arom…" at bounding box center [613, 248] width 120 height 133
type textarea "Miel orgánica de mezquite, hecha por productores locales, con un delicioso arom…"
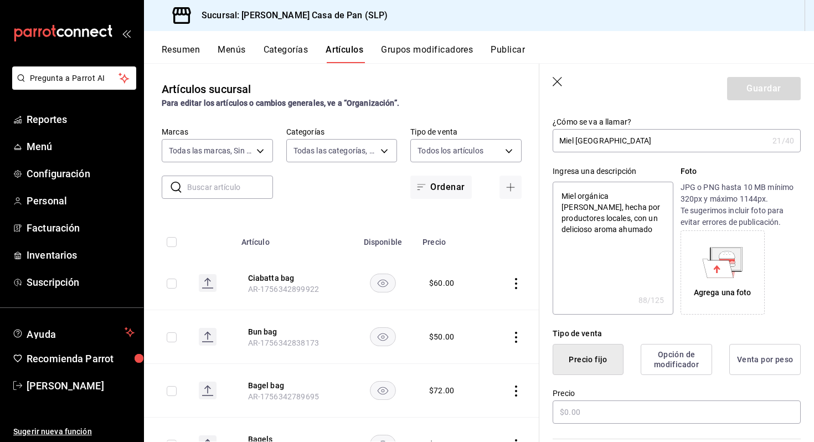
type textarea "x"
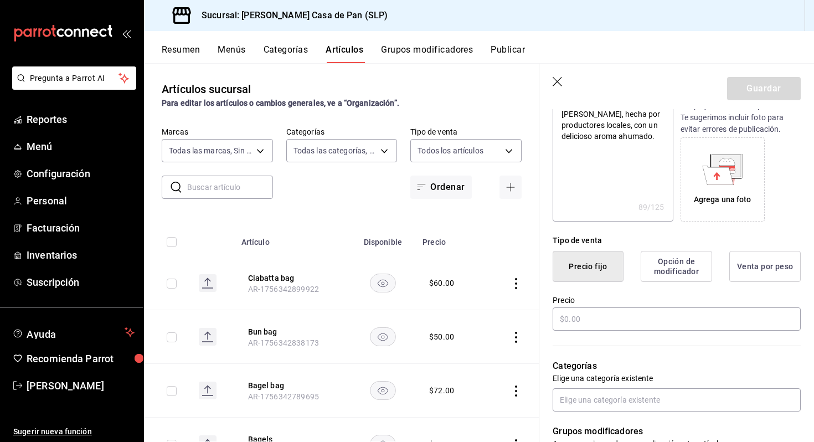
scroll to position [154, 0]
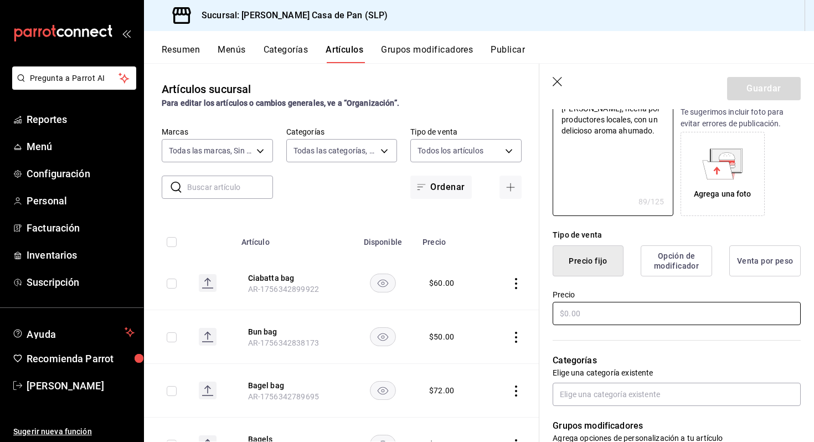
type textarea "Miel orgánica de mezquite, hecha por productores locales, con un delicioso arom…"
click at [580, 314] on input "text" at bounding box center [677, 313] width 248 height 23
type textarea "x"
type input "$3.00"
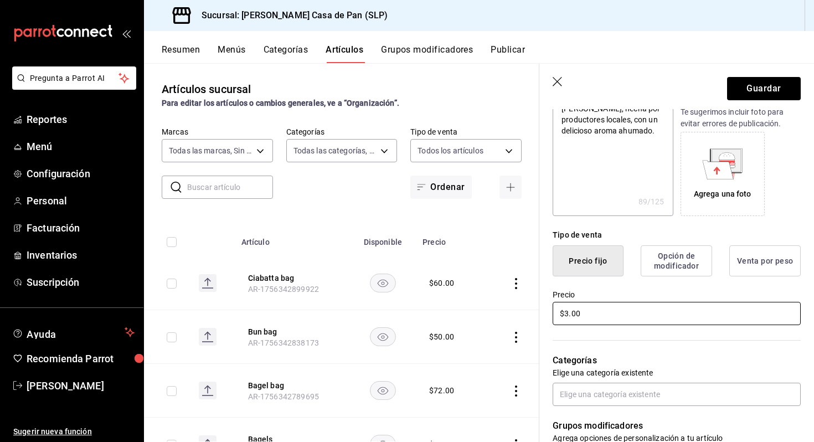
type textarea "x"
type input "$36.00"
type textarea "x"
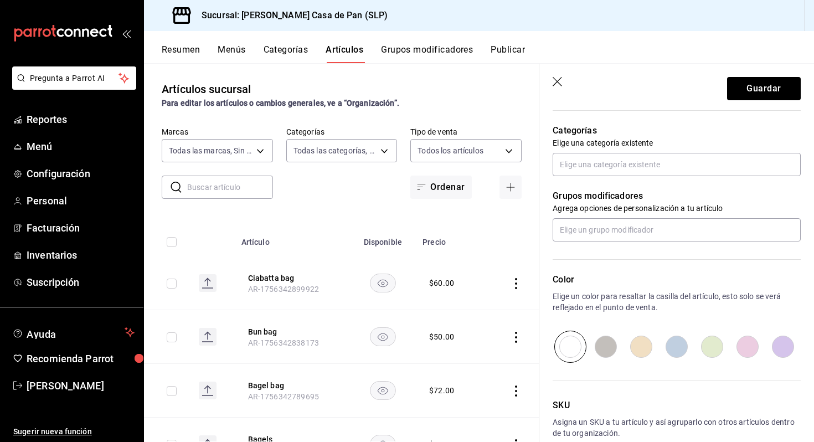
scroll to position [383, 0]
type input "$360.00"
click at [591, 169] on input "text" at bounding box center [677, 164] width 248 height 23
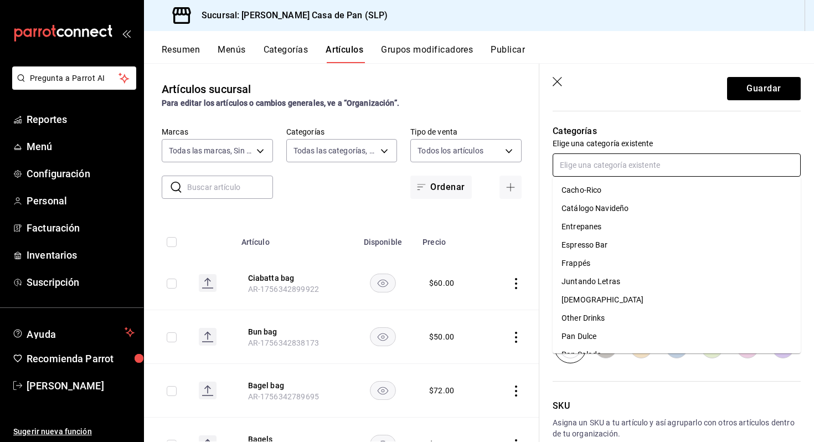
click at [582, 290] on li "Juntando Letras" at bounding box center [677, 281] width 248 height 18
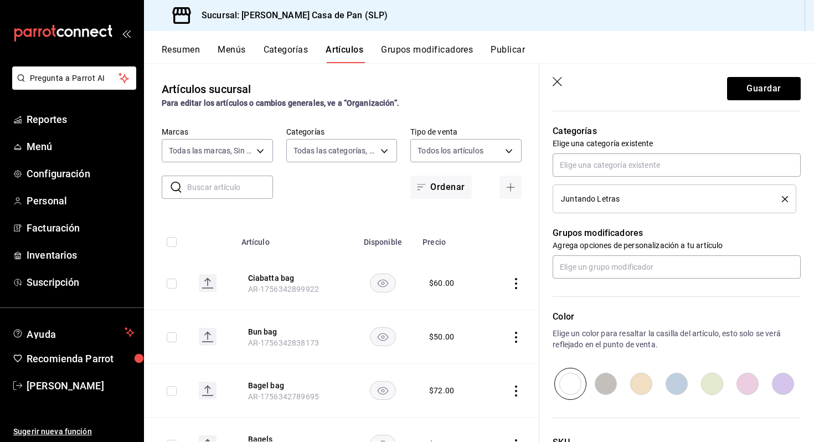
click at [785, 196] on icon "delete" at bounding box center [785, 199] width 6 height 6
type textarea "x"
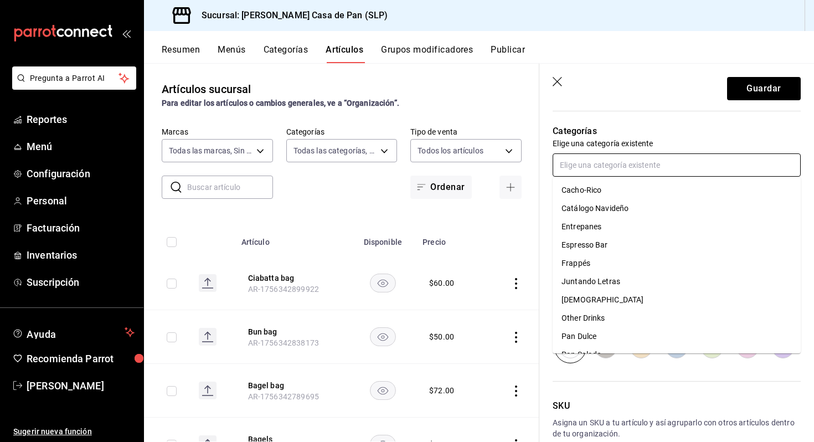
click at [687, 166] on input "text" at bounding box center [677, 164] width 248 height 23
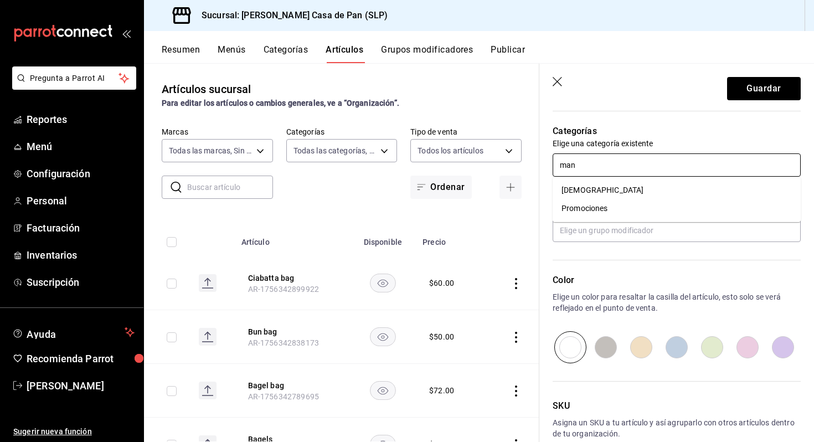
type input "mana"
click at [622, 190] on li "[DEMOGRAPHIC_DATA]" at bounding box center [677, 190] width 248 height 18
type textarea "x"
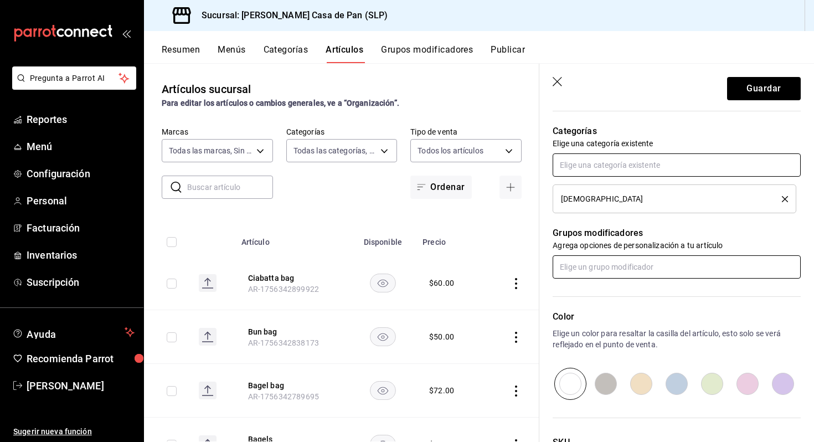
scroll to position [480, 0]
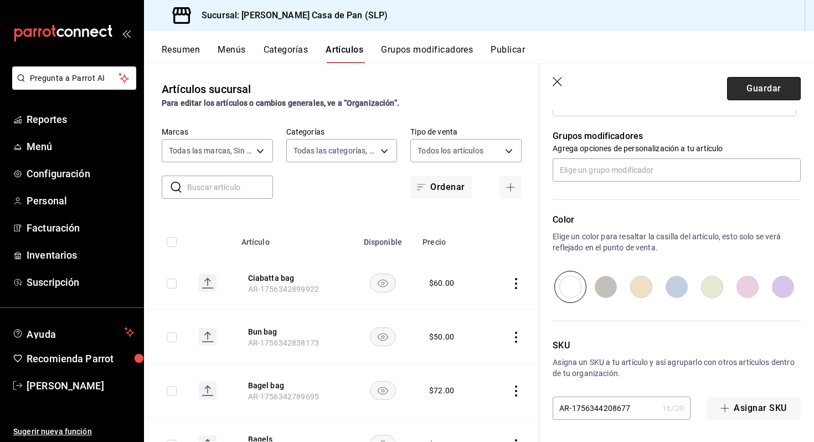
click at [771, 82] on button "Guardar" at bounding box center [764, 88] width 74 height 23
type textarea "x"
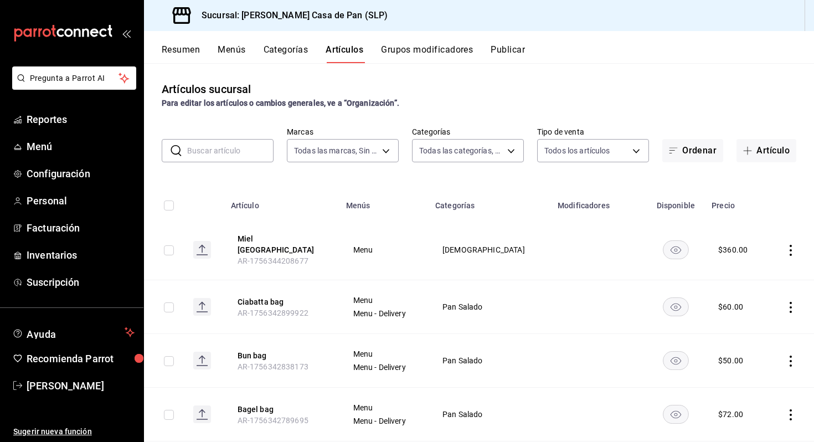
click at [518, 53] on button "Publicar" at bounding box center [508, 53] width 34 height 19
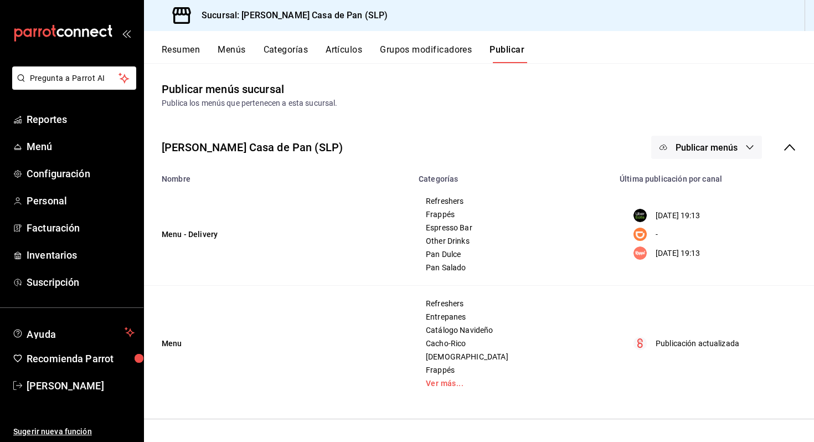
click at [751, 149] on icon "button" at bounding box center [749, 147] width 9 height 9
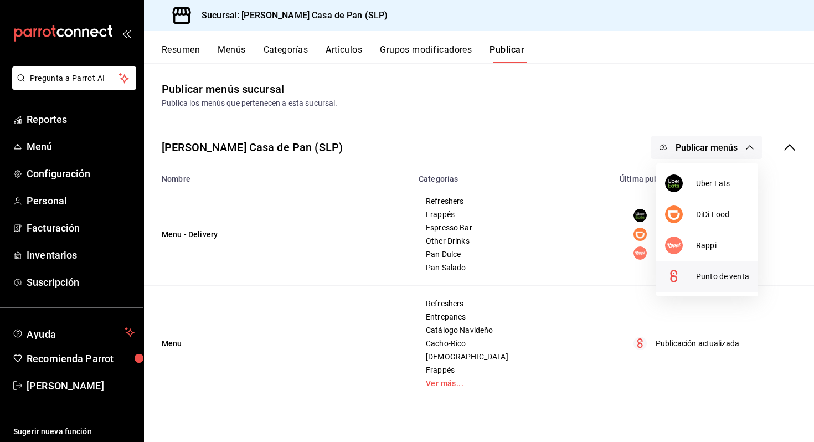
click at [705, 272] on span "Punto de venta" at bounding box center [722, 277] width 53 height 12
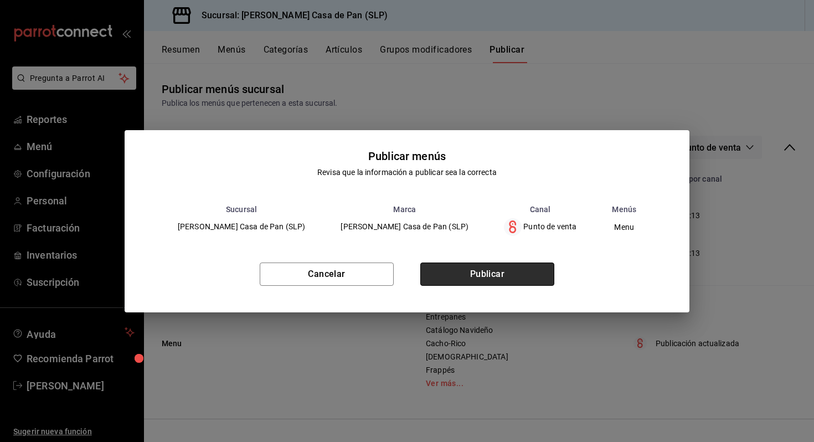
click at [507, 275] on button "Publicar" at bounding box center [487, 273] width 134 height 23
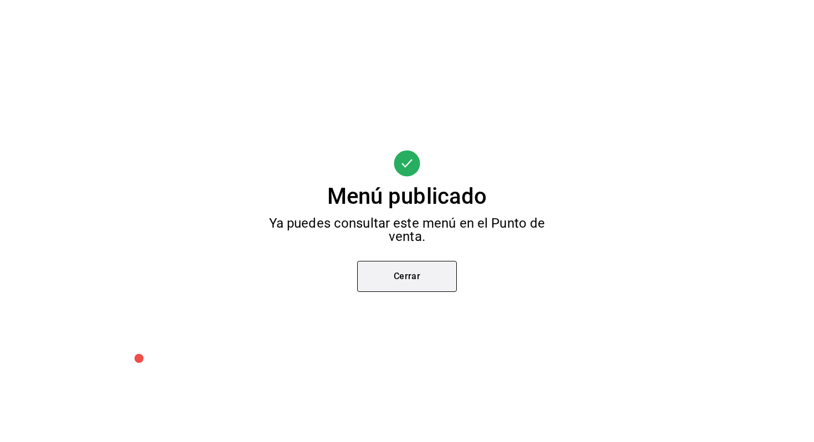
click at [414, 271] on button "Cerrar" at bounding box center [407, 276] width 100 height 31
